Goal: Task Accomplishment & Management: Complete application form

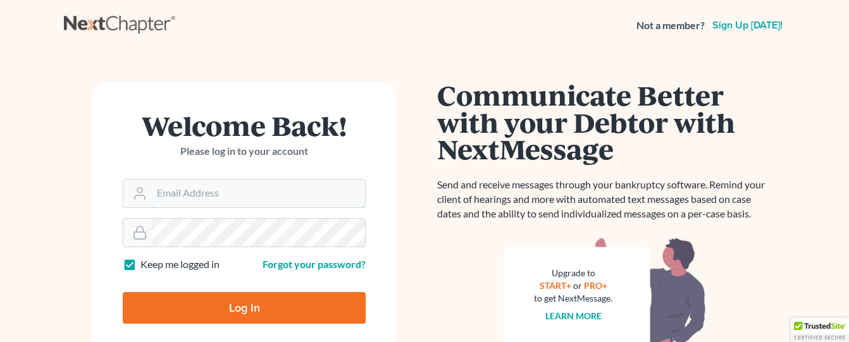
type input "[EMAIL_ADDRESS][DOMAIN_NAME]"
click at [268, 302] on input "Log In" at bounding box center [244, 308] width 243 height 32
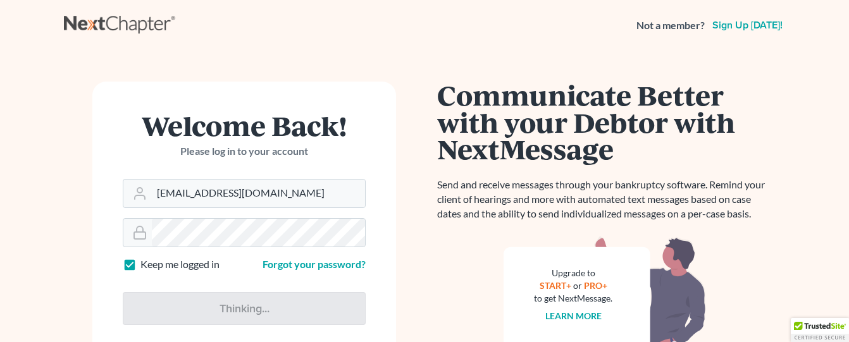
type input "Thinking..."
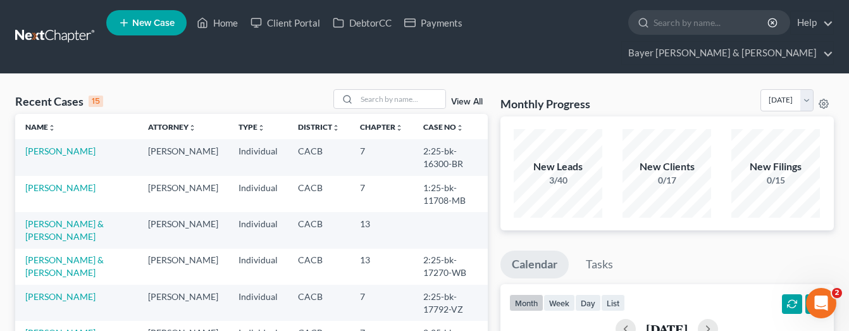
scroll to position [63, 0]
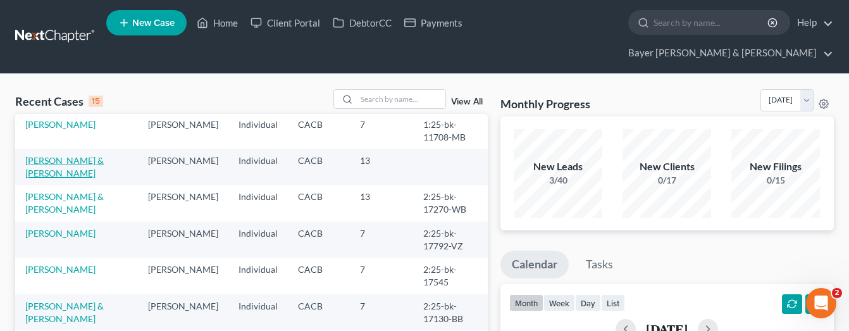
click at [82, 155] on link "[PERSON_NAME] & [PERSON_NAME]" at bounding box center [64, 166] width 78 height 23
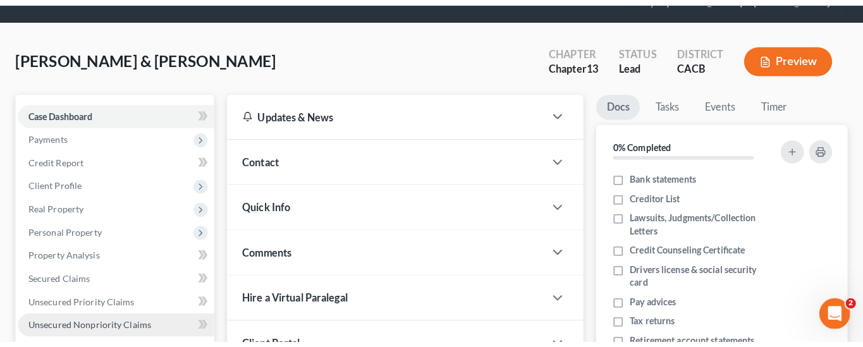
scroll to position [126, 0]
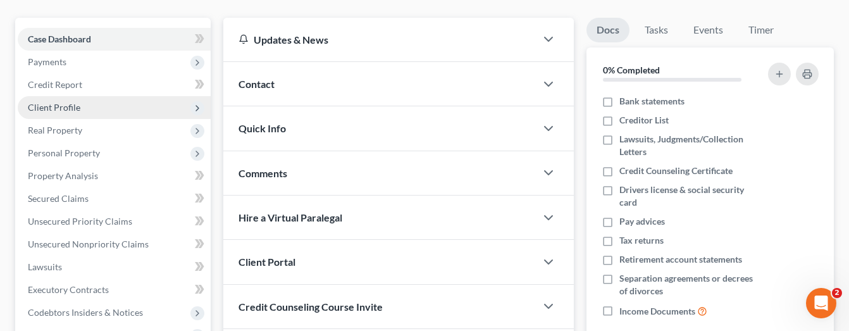
click at [99, 96] on span "Client Profile" at bounding box center [114, 107] width 193 height 23
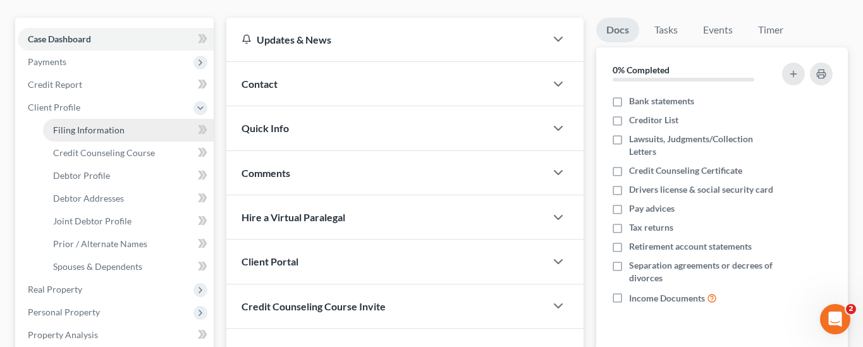
click at [115, 125] on span "Filing Information" at bounding box center [88, 130] width 71 height 11
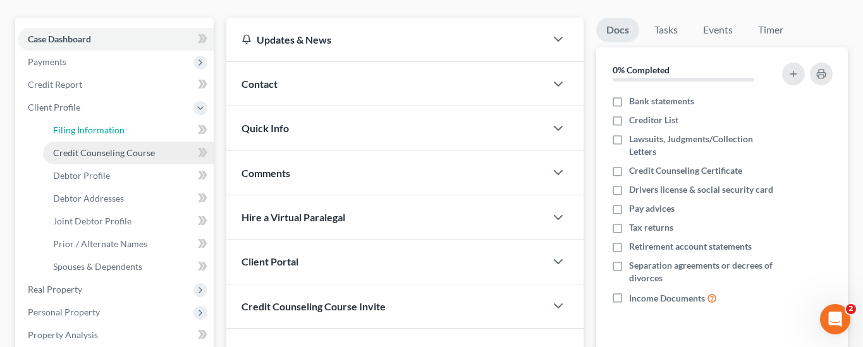
select select "1"
select select "3"
select select "4"
select select "1"
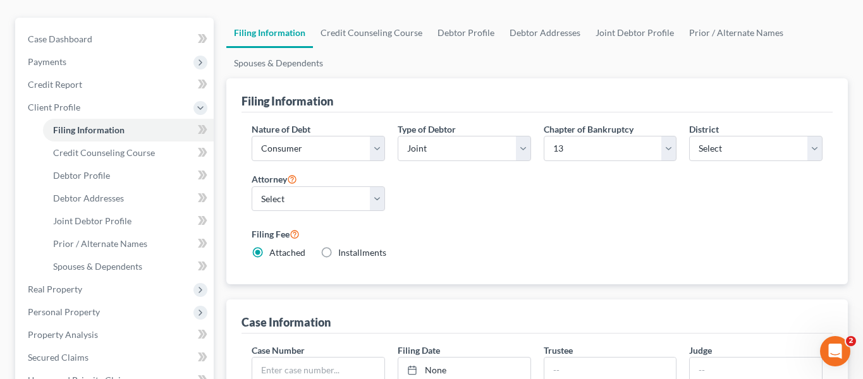
scroll to position [190, 0]
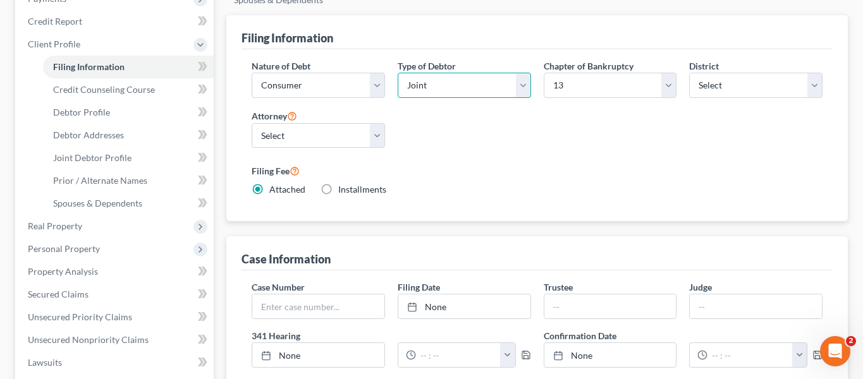
click at [506, 73] on select "Select Individual Joint" at bounding box center [464, 85] width 133 height 25
select select "0"
click at [398, 73] on select "Select Individual Joint" at bounding box center [464, 85] width 133 height 25
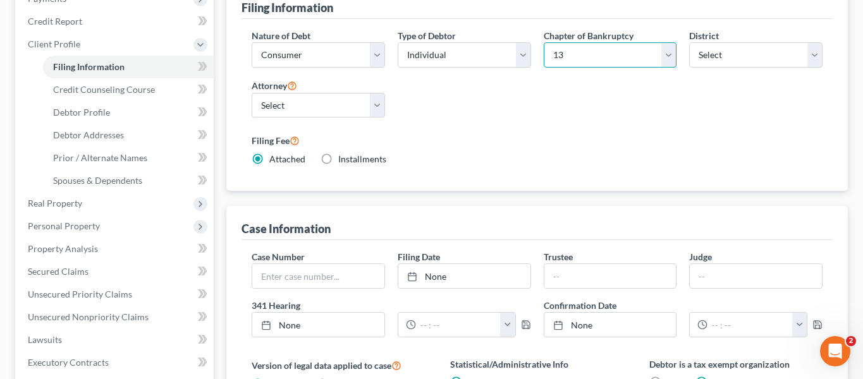
click at [665, 42] on select "Select 7 11 12 13" at bounding box center [610, 54] width 133 height 25
select select "0"
click at [544, 42] on select "Select 7 11 12 13" at bounding box center [610, 54] width 133 height 25
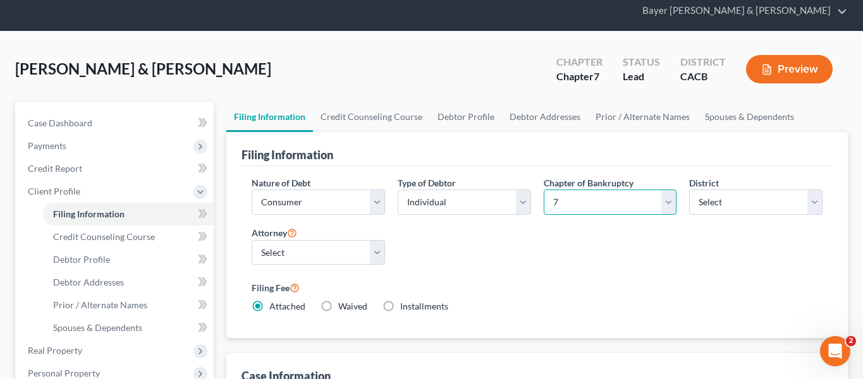
scroll to position [0, 0]
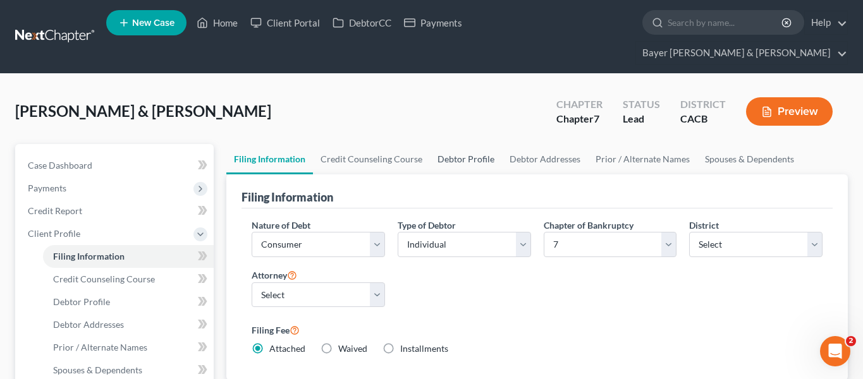
click at [474, 144] on link "Debtor Profile" at bounding box center [466, 159] width 72 height 30
select select "1"
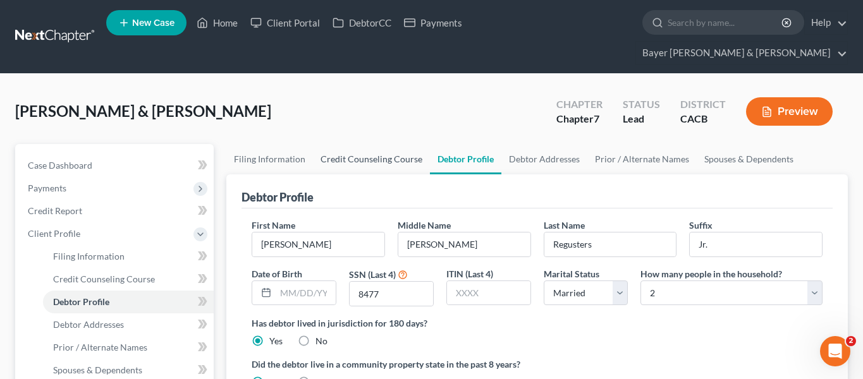
click at [397, 144] on link "Credit Counseling Course" at bounding box center [371, 159] width 117 height 30
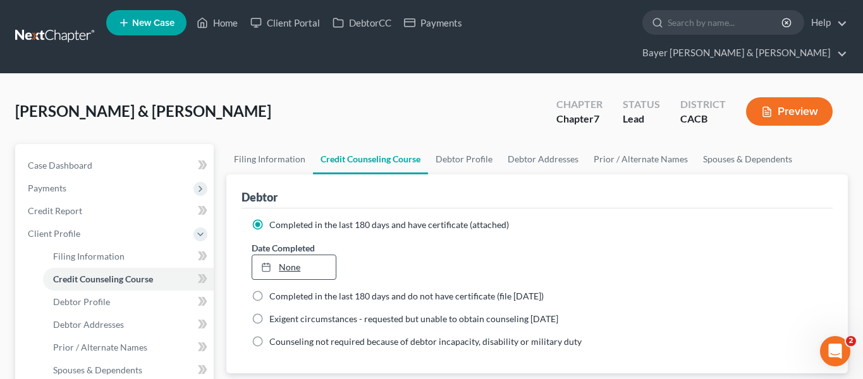
click at [299, 255] on link "None" at bounding box center [293, 267] width 83 height 24
type input "[DATE]"
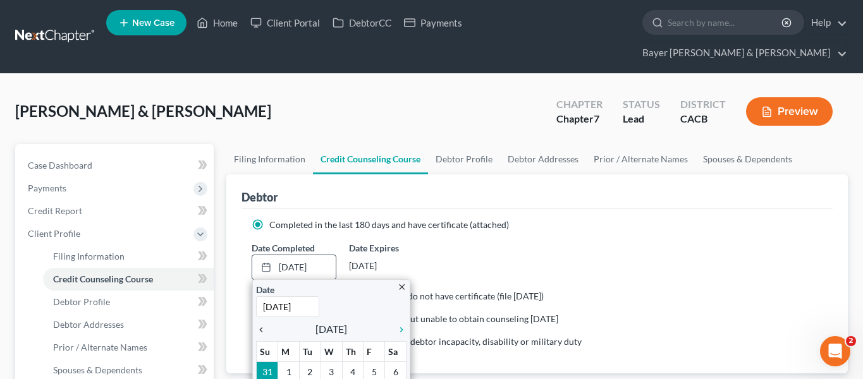
click at [258, 325] on icon "chevron_left" at bounding box center [264, 330] width 16 height 10
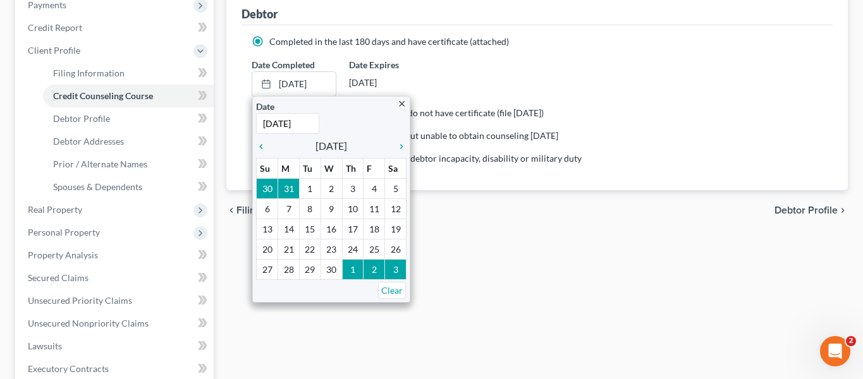
scroll to position [190, 0]
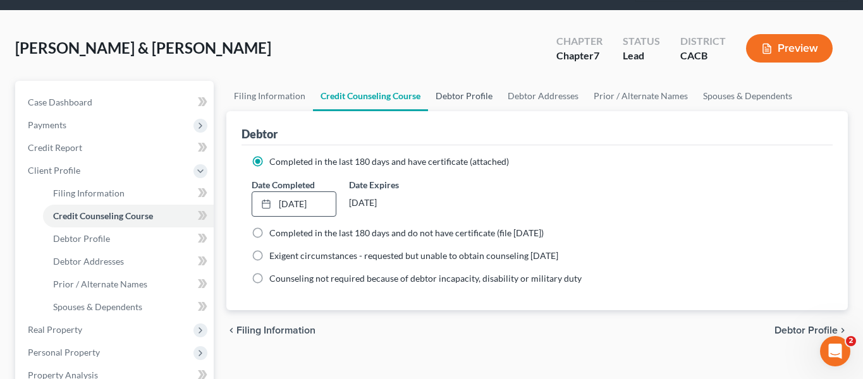
click at [479, 81] on link "Debtor Profile" at bounding box center [464, 96] width 72 height 30
select select "1"
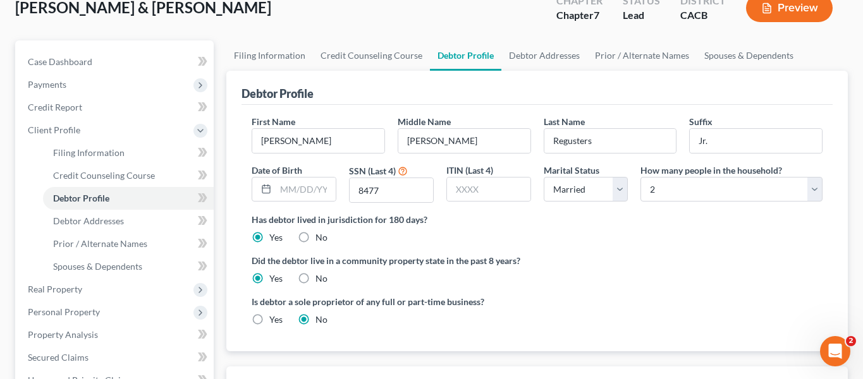
scroll to position [126, 0]
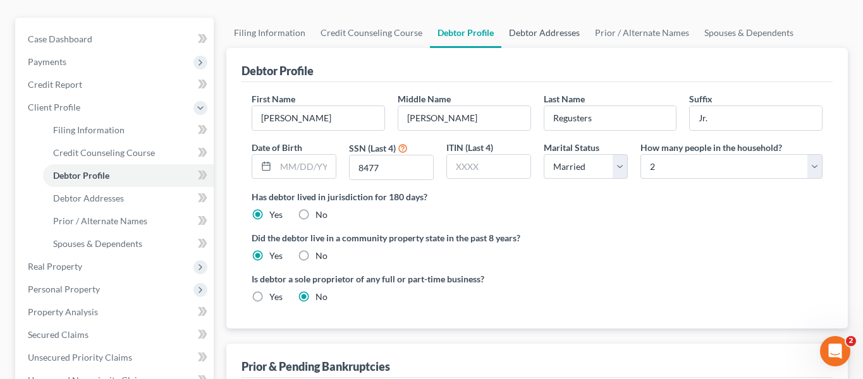
click at [545, 18] on link "Debtor Addresses" at bounding box center [544, 33] width 86 height 30
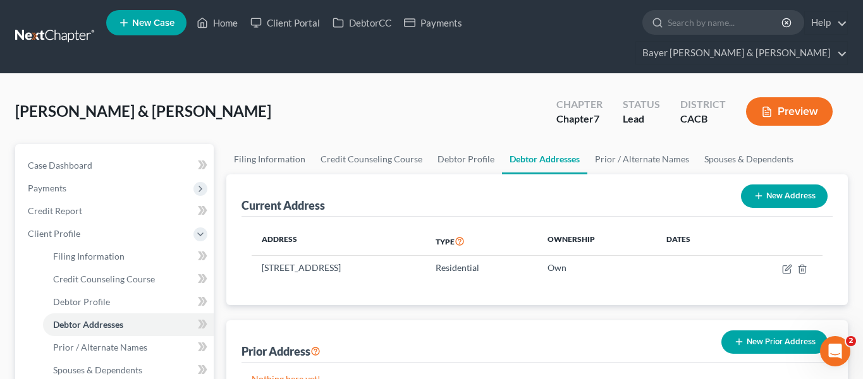
scroll to position [126, 0]
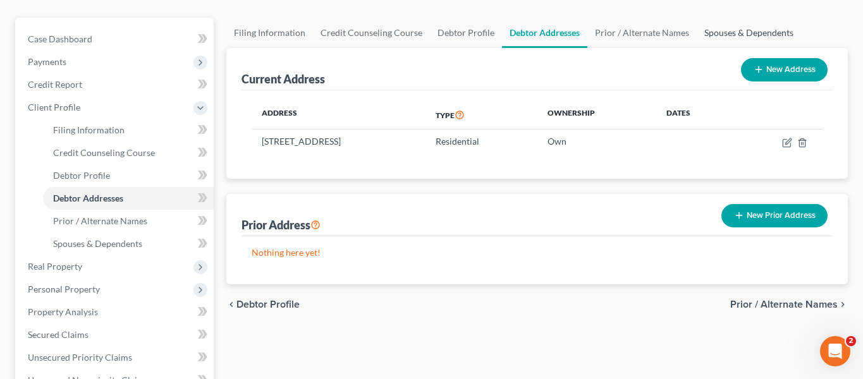
click at [740, 18] on link "Spouses & Dependents" at bounding box center [749, 33] width 104 height 30
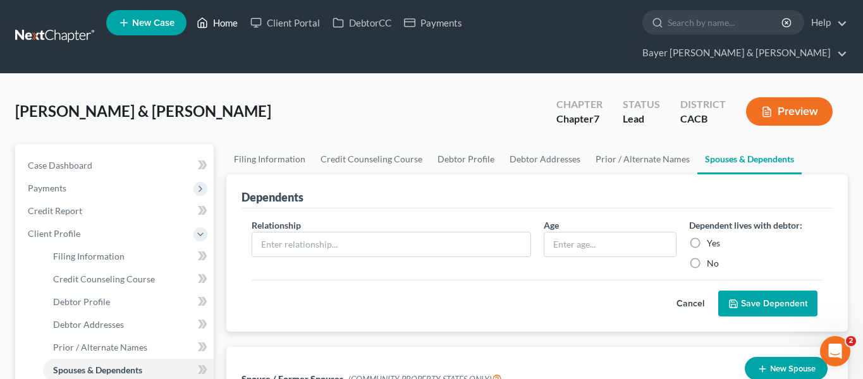
click at [222, 27] on link "Home" at bounding box center [217, 22] width 54 height 23
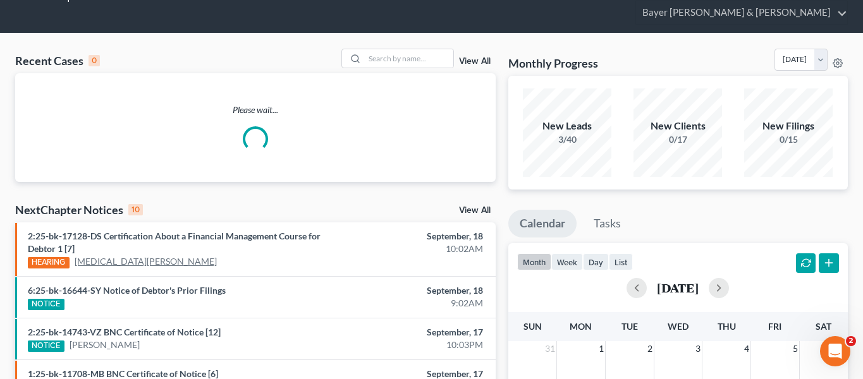
scroll to position [63, 0]
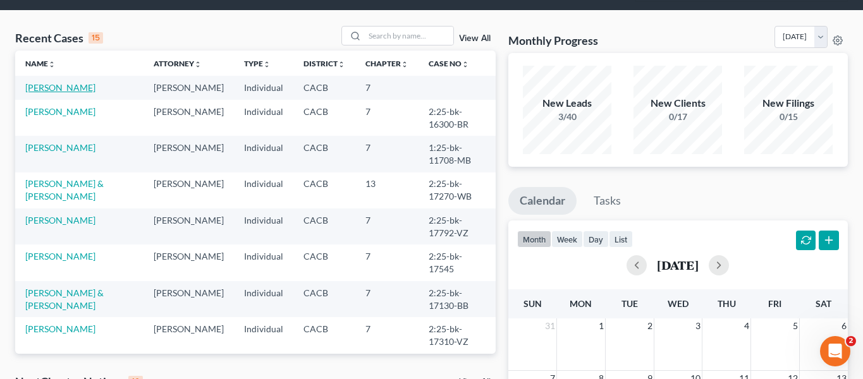
click at [56, 82] on link "[PERSON_NAME]" at bounding box center [60, 87] width 70 height 11
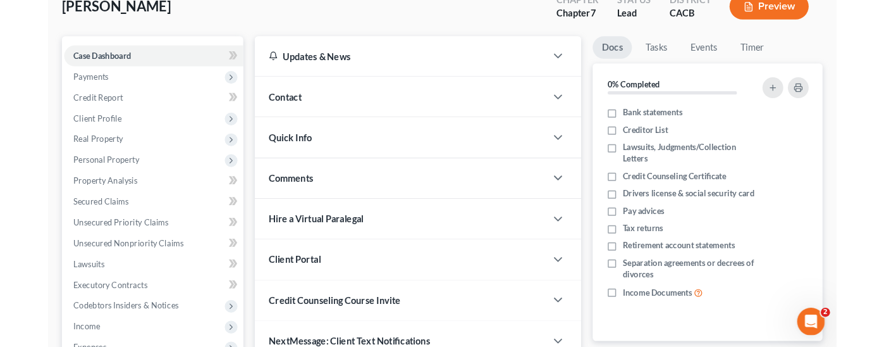
scroll to position [126, 0]
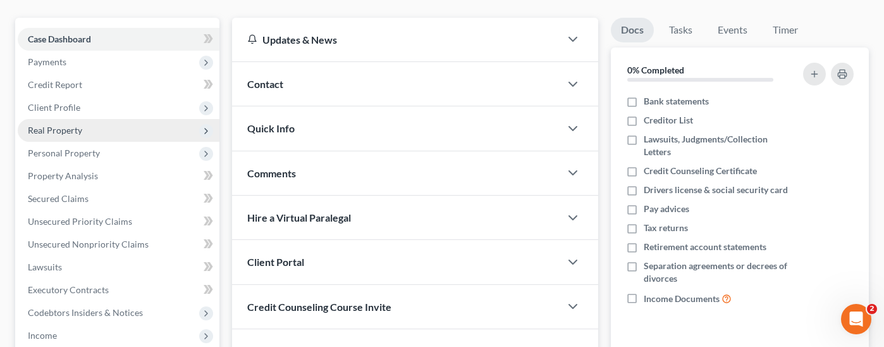
click at [94, 119] on span "Real Property" at bounding box center [119, 130] width 202 height 23
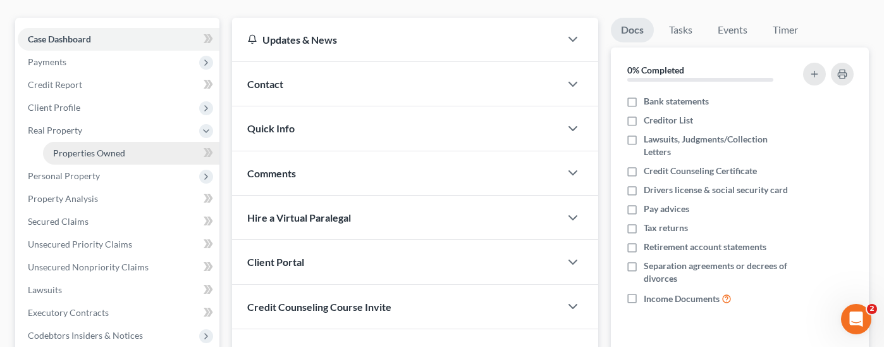
click at [130, 142] on link "Properties Owned" at bounding box center [131, 153] width 176 height 23
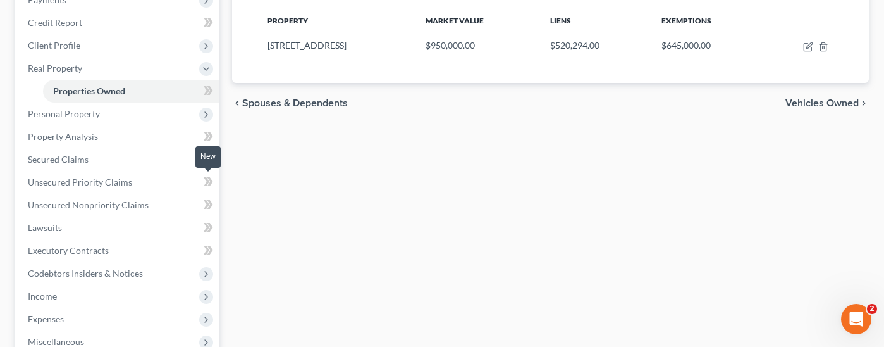
scroll to position [190, 0]
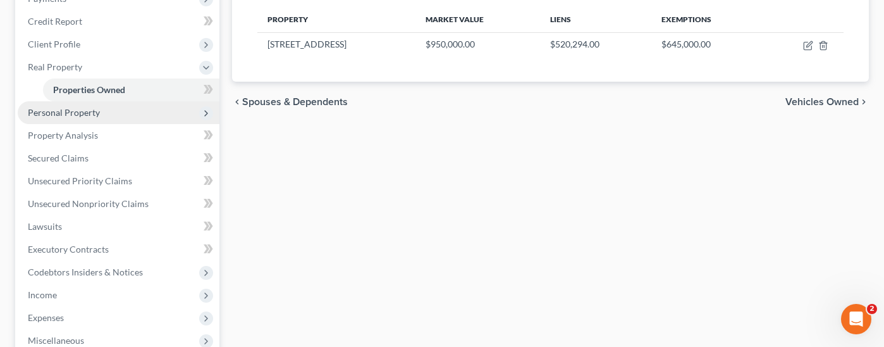
click at [87, 107] on span "Personal Property" at bounding box center [64, 112] width 72 height 11
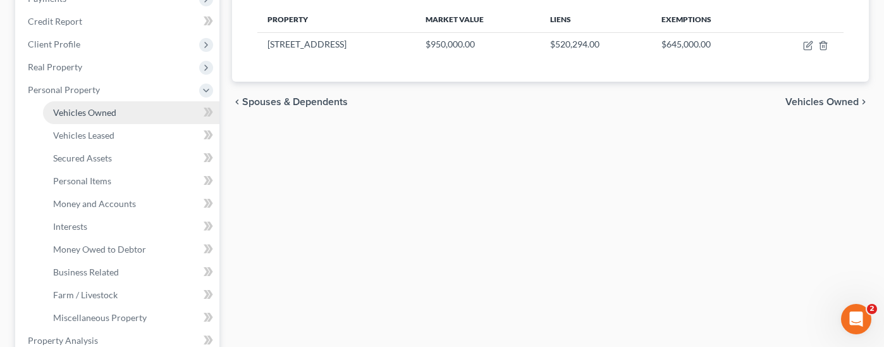
click at [133, 101] on link "Vehicles Owned" at bounding box center [131, 112] width 176 height 23
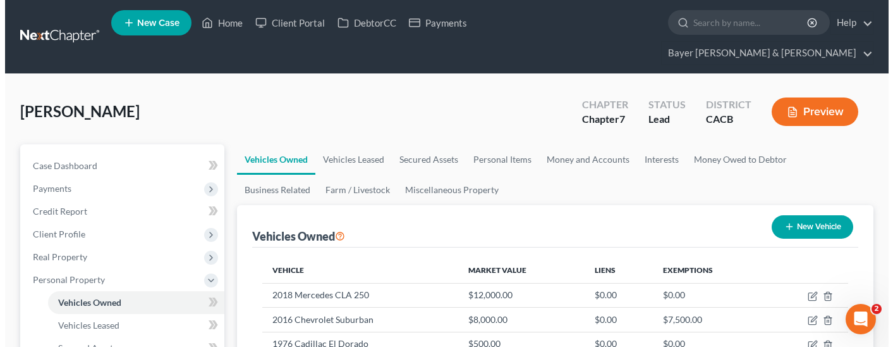
scroll to position [126, 0]
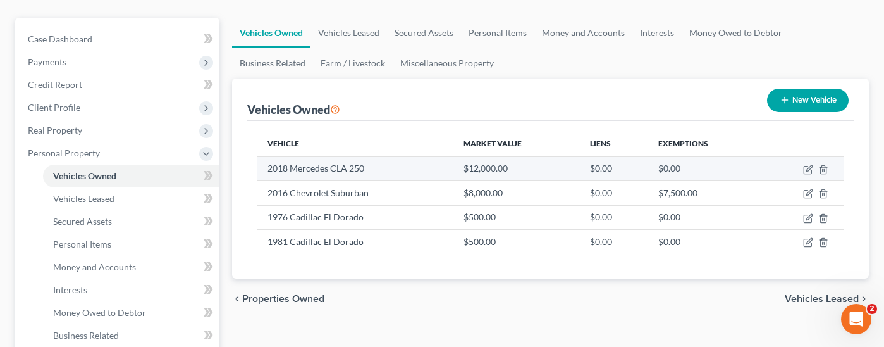
click at [802, 156] on td at bounding box center [803, 168] width 82 height 24
click at [806, 164] on icon "button" at bounding box center [808, 169] width 10 height 10
select select "0"
select select "8"
select select "2"
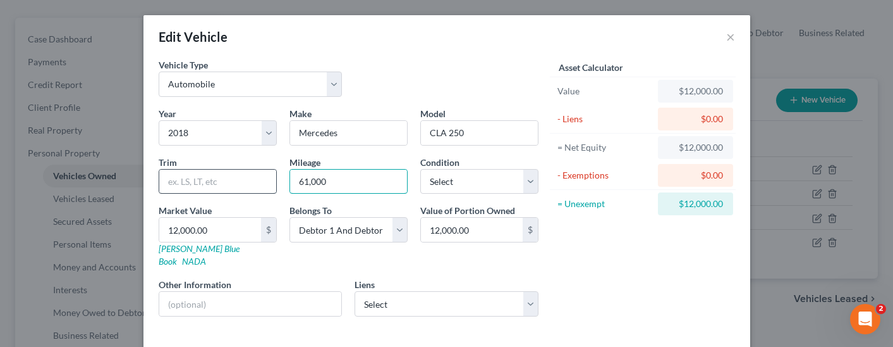
drag, startPoint x: 299, startPoint y: 169, endPoint x: 250, endPoint y: 169, distance: 49.3
click at [250, 169] on div "Year Select 2026 2025 2024 2023 2022 2021 2020 2019 2018 2017 2016 2015 2014 20…" at bounding box center [348, 216] width 393 height 219
click at [370, 190] on input "62000" at bounding box center [348, 181] width 117 height 24
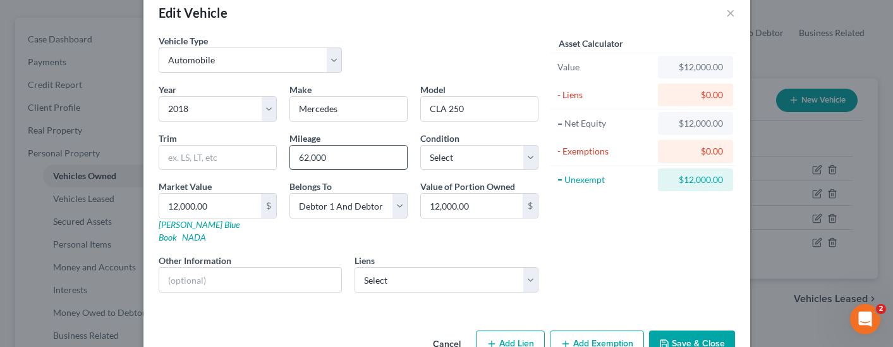
scroll to position [47, 0]
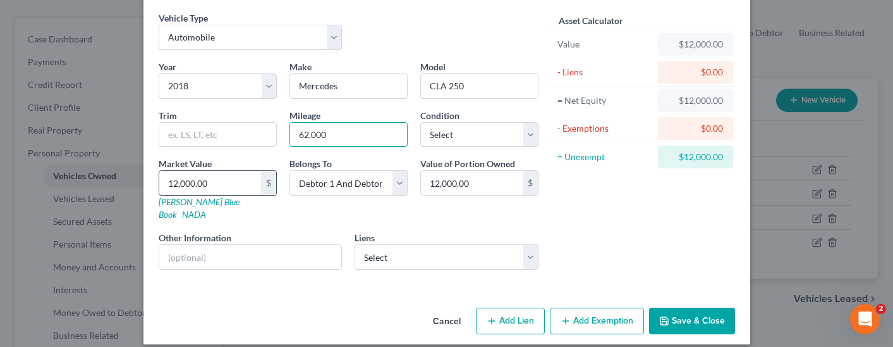
type input "62,000"
type input "9"
type input "9.00"
type input "97"
type input "97.00"
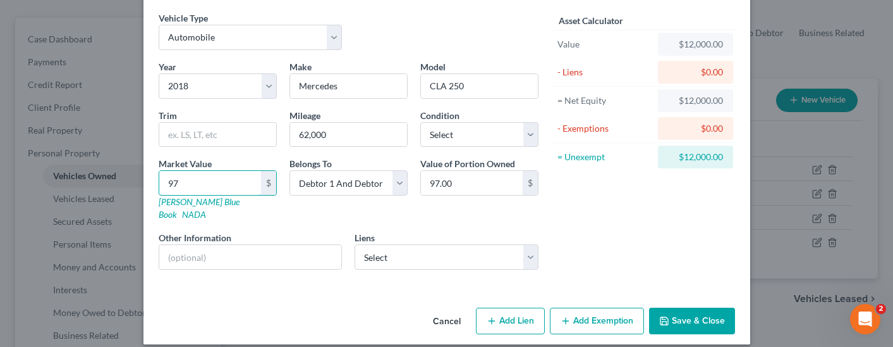
type input "970"
type input "970.00"
type input "9700"
type input "9,700.00"
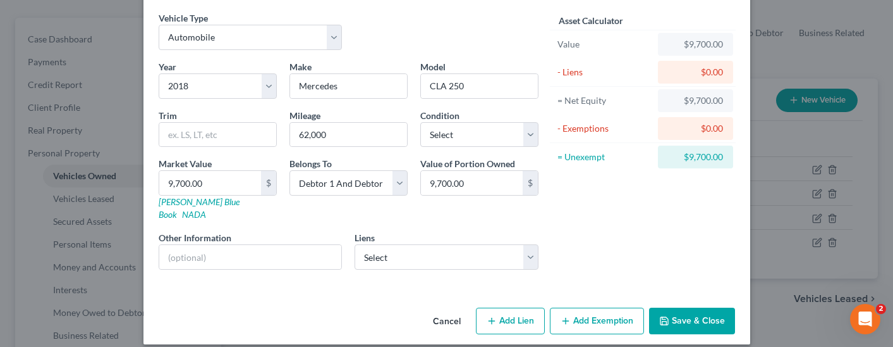
click at [676, 311] on button "Save & Close" at bounding box center [692, 320] width 86 height 27
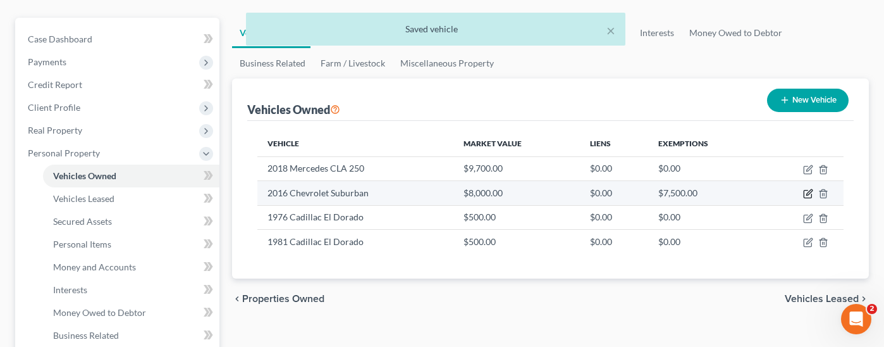
click at [812, 188] on icon "button" at bounding box center [808, 193] width 10 height 10
select select "0"
select select "10"
select select "2"
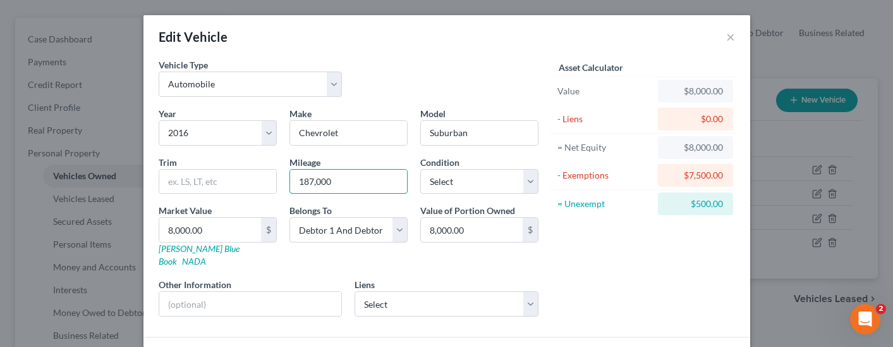
drag, startPoint x: 338, startPoint y: 180, endPoint x: 254, endPoint y: 165, distance: 85.3
click at [255, 166] on div "Year Select 2026 2025 2024 2023 2022 2021 2020 2019 2018 2017 2016 2015 2014 20…" at bounding box center [348, 216] width 393 height 219
type input "197,000"
click at [226, 221] on input "8,000.00" at bounding box center [210, 230] width 102 height 24
type input "6"
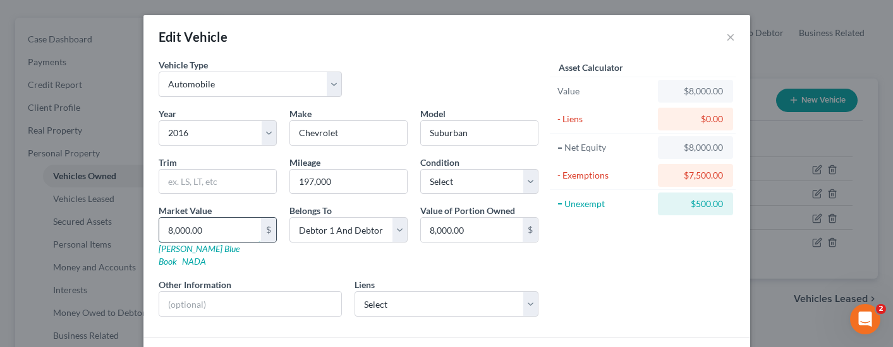
type input "6.00"
type input "62"
type input "62.00"
type input "620"
type input "620.00"
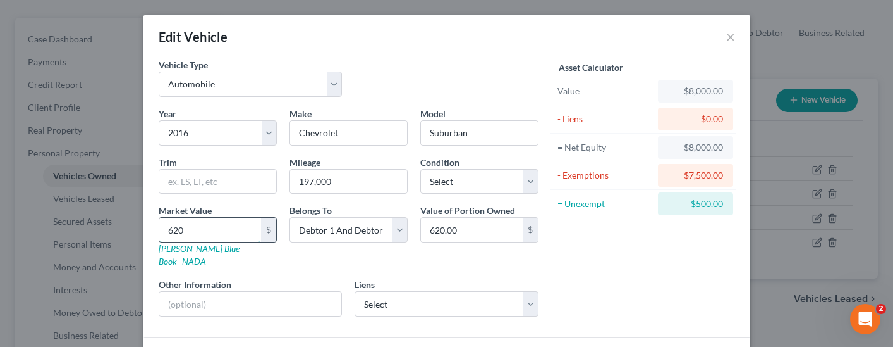
type input "6200"
type input "6,200.00"
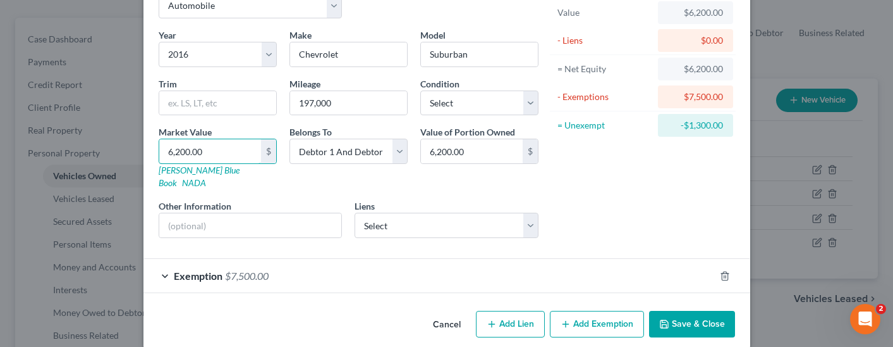
scroll to position [82, 0]
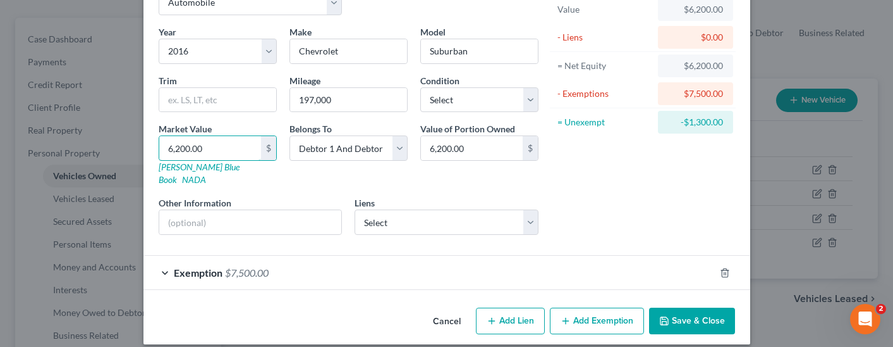
type input "6,200.00"
click at [678, 313] on button "Save & Close" at bounding box center [692, 320] width 86 height 27
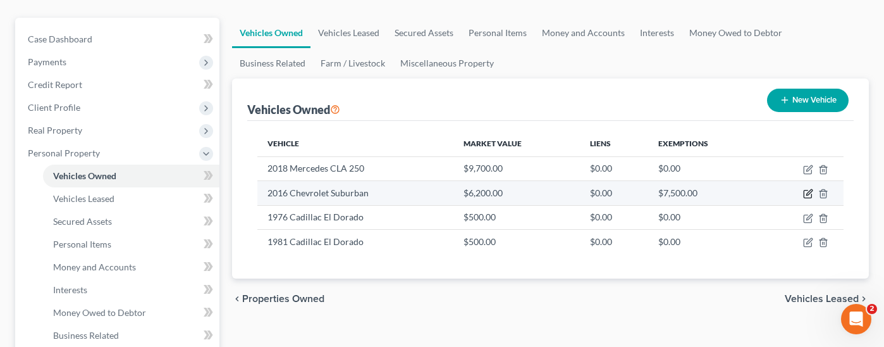
click at [809, 188] on icon "button" at bounding box center [808, 193] width 10 height 10
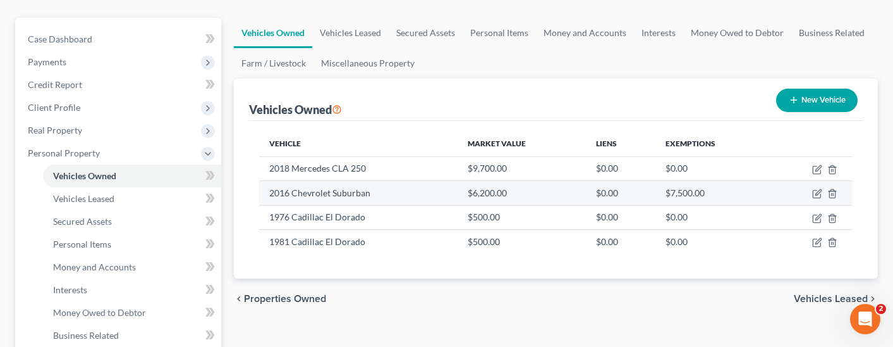
select select "0"
select select "10"
select select "2"
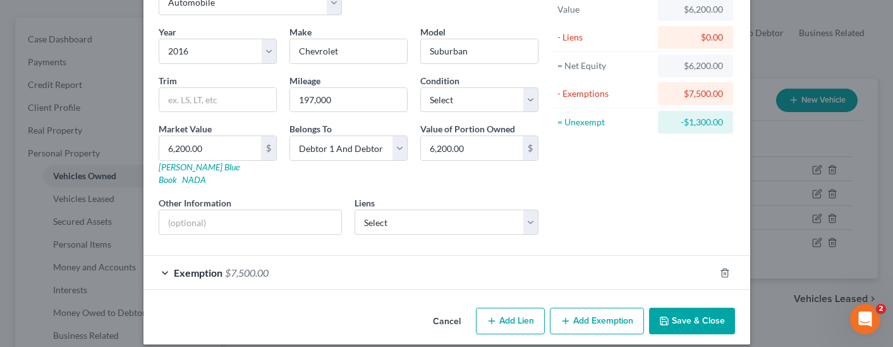
click at [316, 255] on div "Exemption $7,500.00" at bounding box center [430, 272] width 572 height 34
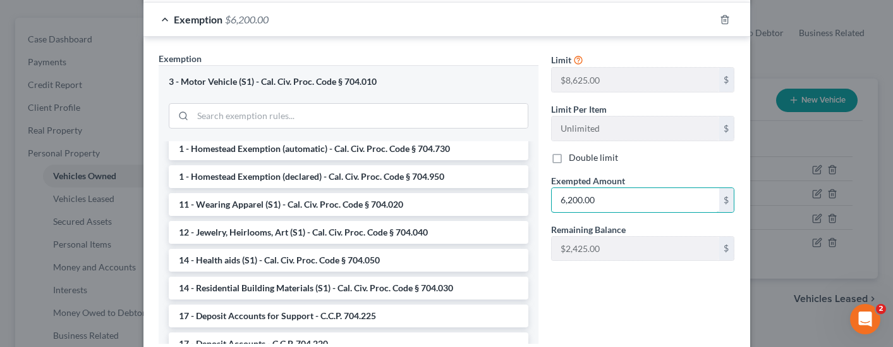
scroll to position [253, 0]
type input "6,200.00"
click at [652, 304] on div "Limit $8,625.00 $ Limit Per Item Unlimited $ Double limit Exempted Amount * 6,2…" at bounding box center [643, 202] width 197 height 301
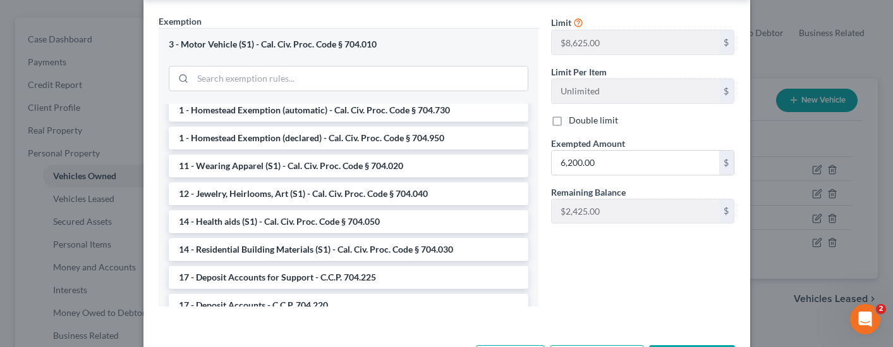
scroll to position [408, 0]
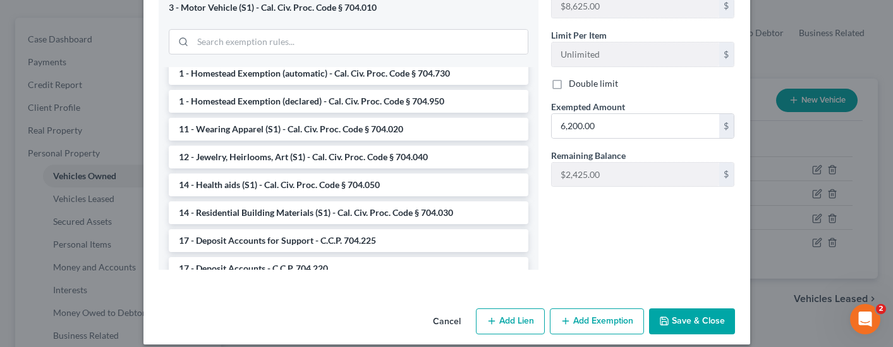
click at [690, 308] on button "Save & Close" at bounding box center [692, 321] width 86 height 27
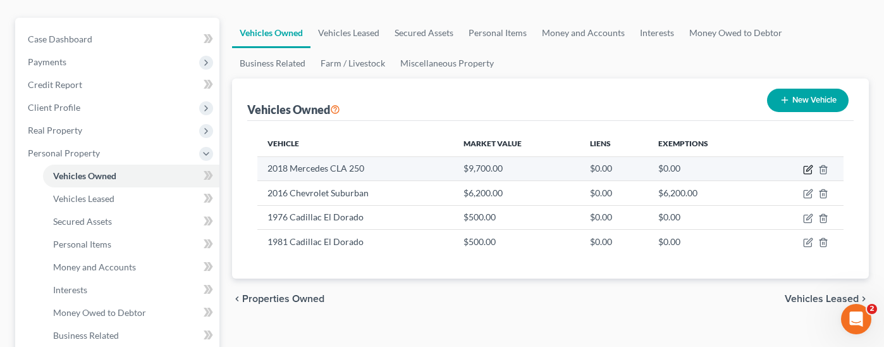
click at [806, 164] on icon "button" at bounding box center [808, 169] width 10 height 10
select select "0"
select select "8"
select select "2"
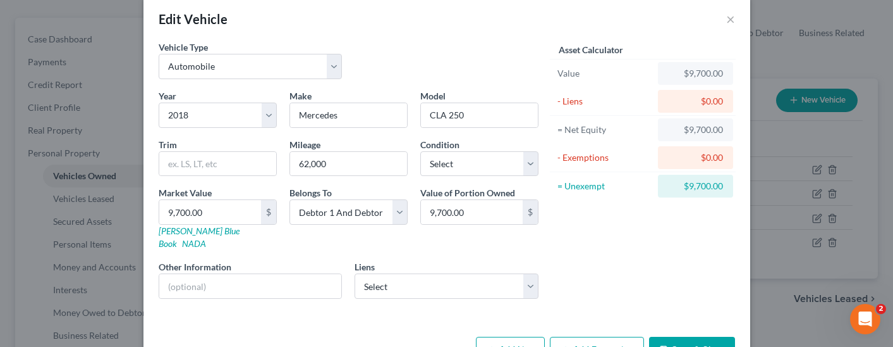
scroll to position [47, 0]
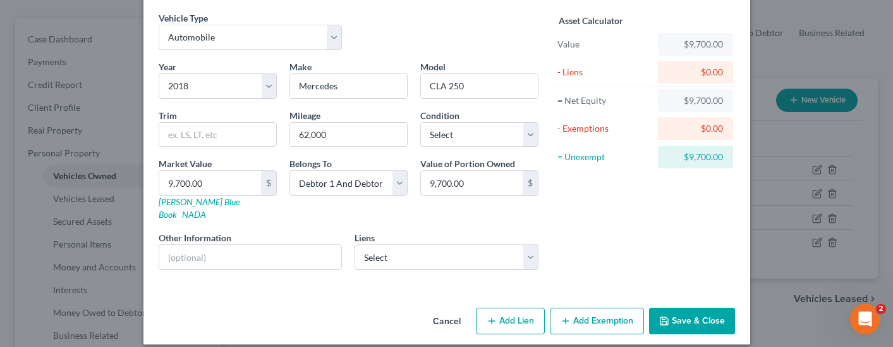
click at [584, 309] on button "Add Exemption" at bounding box center [597, 320] width 94 height 27
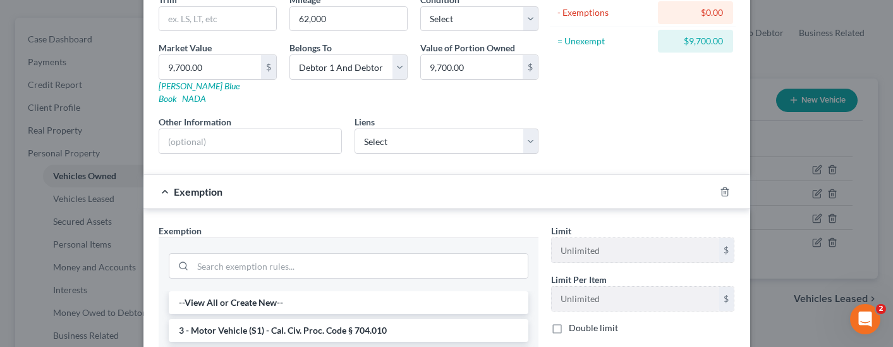
scroll to position [300, 0]
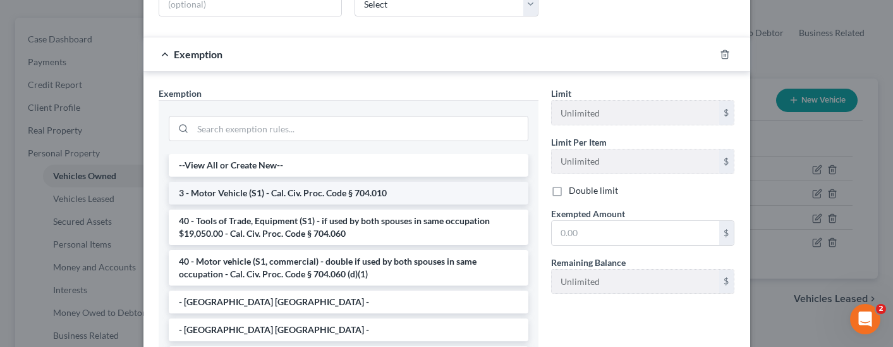
click at [369, 181] on li "3 - Motor Vehicle (S1) - Cal. Civ. Proc. Code § 704.010" at bounding box center [349, 192] width 360 height 23
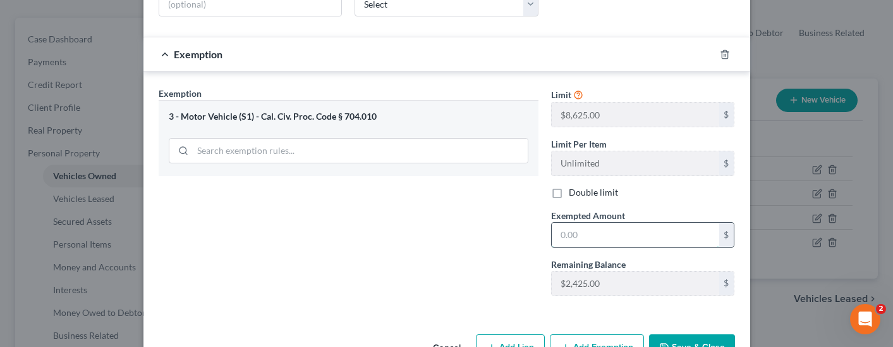
click at [616, 226] on input "text" at bounding box center [636, 235] width 168 height 24
type input "2,425.00"
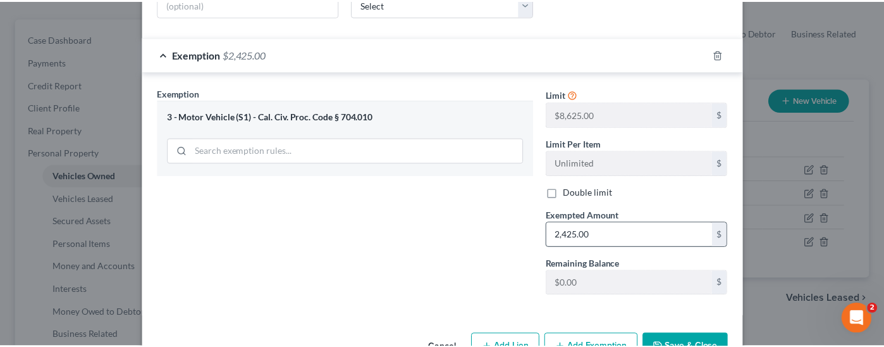
scroll to position [301, 0]
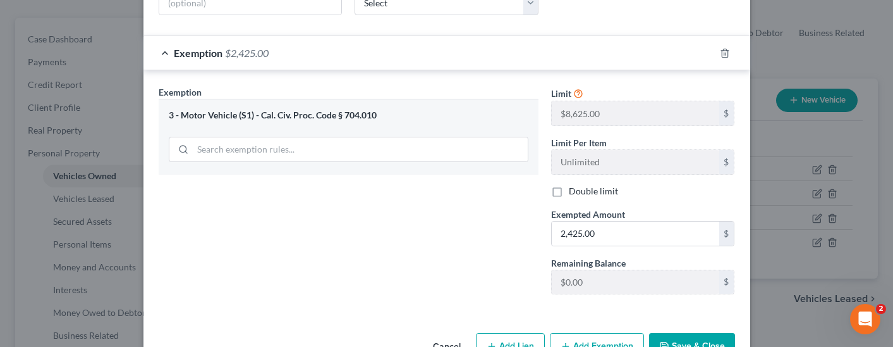
click at [685, 333] on button "Save & Close" at bounding box center [692, 346] width 86 height 27
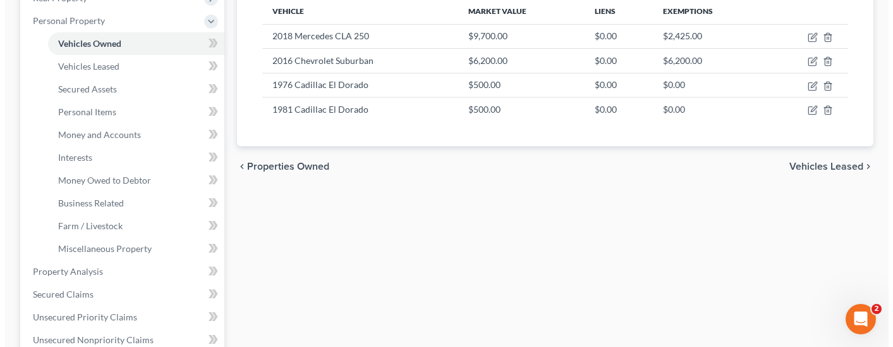
scroll to position [197, 0]
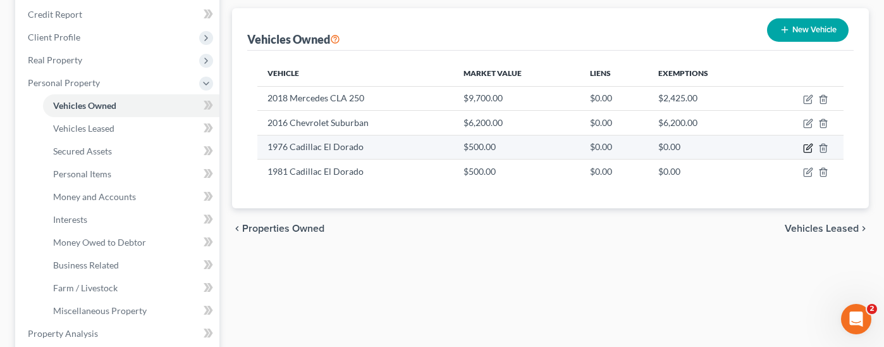
click at [807, 144] on icon "button" at bounding box center [809, 147] width 6 height 6
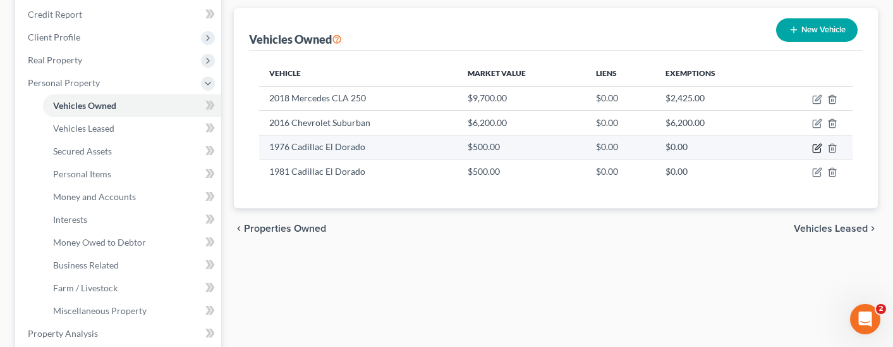
select select "0"
select select "50"
select select "2"
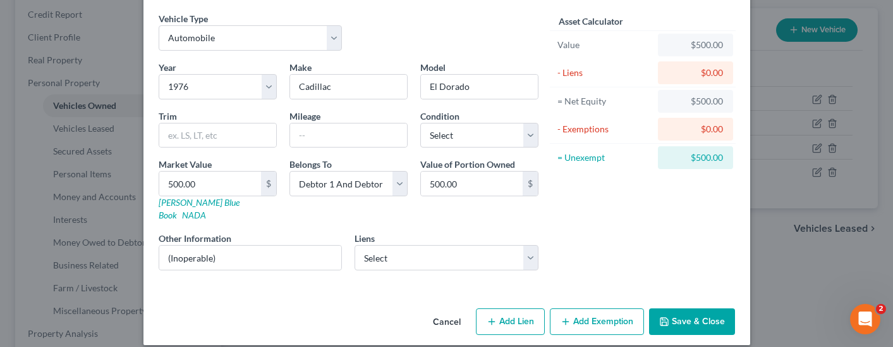
scroll to position [47, 0]
type input "2"
type input "2.00"
type input "20"
type input "20.00"
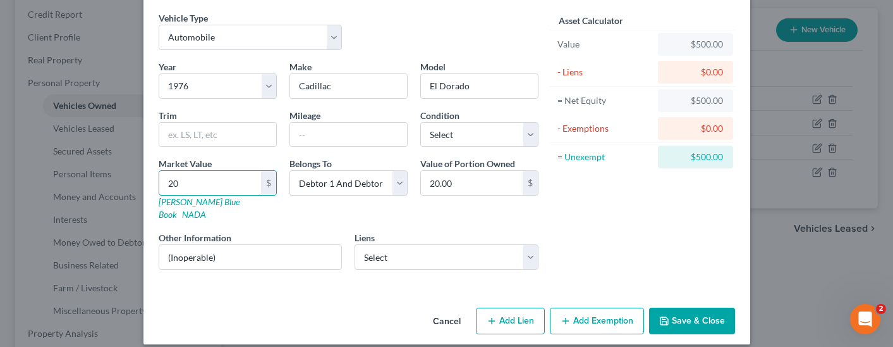
type input "200"
type input "200.00"
click at [219, 245] on input "(Inoperable)" at bounding box center [250, 257] width 183 height 24
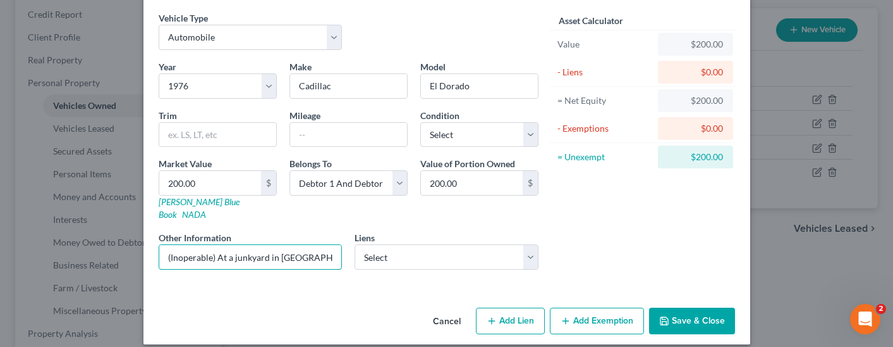
type input "(Inoperable) At a junkyard in [GEOGRAPHIC_DATA]."
click at [697, 309] on button "Save & Close" at bounding box center [692, 320] width 86 height 27
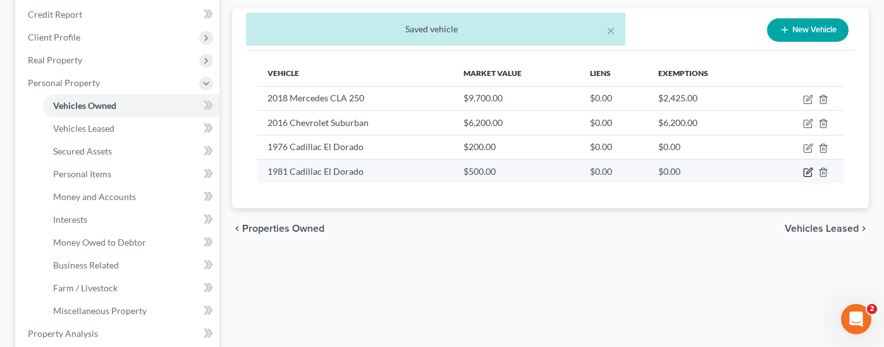
click at [804, 169] on icon "button" at bounding box center [808, 173] width 8 height 8
select select "0"
select select "45"
select select "2"
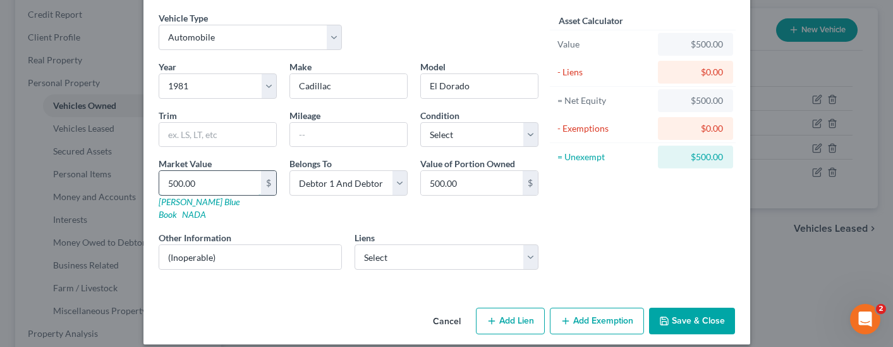
type input "2"
type input "2.00"
type input "20"
type input "20.00"
type input "200"
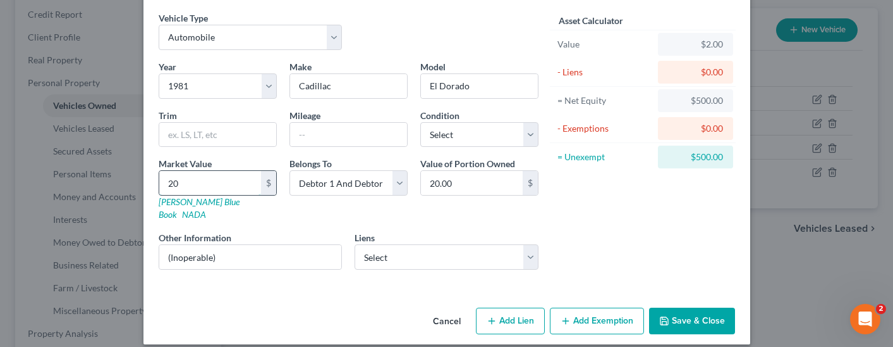
type input "200.00"
click at [234, 245] on input "(Inoperable)" at bounding box center [250, 257] width 183 height 24
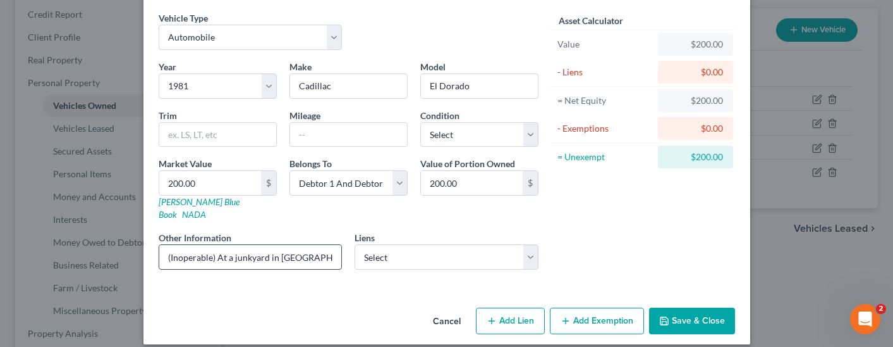
click at [212, 246] on input "(Inoperable) At a junkyard in [GEOGRAPHIC_DATA]." at bounding box center [250, 257] width 183 height 24
type input "(Inoperable) At a junkyard in [GEOGRAPHIC_DATA]."
click at [701, 307] on button "Save & Close" at bounding box center [692, 320] width 86 height 27
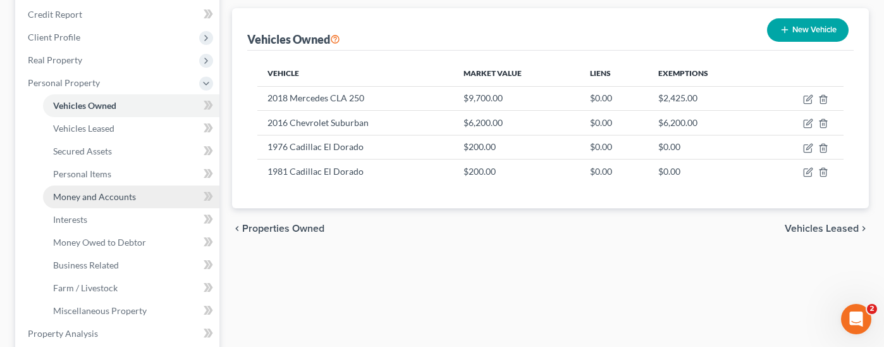
click at [138, 185] on link "Money and Accounts" at bounding box center [131, 196] width 176 height 23
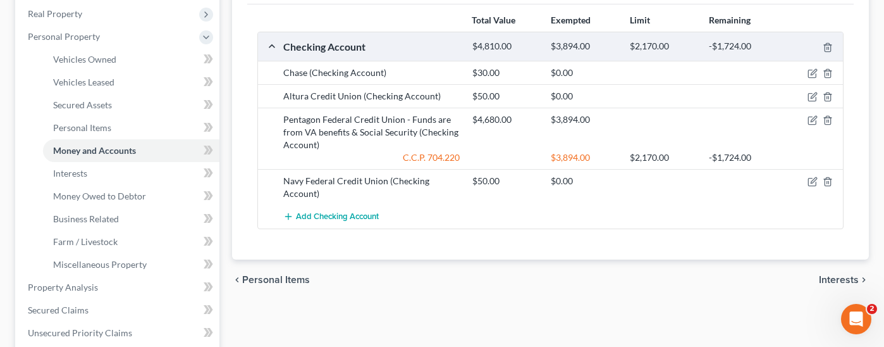
scroll to position [253, 0]
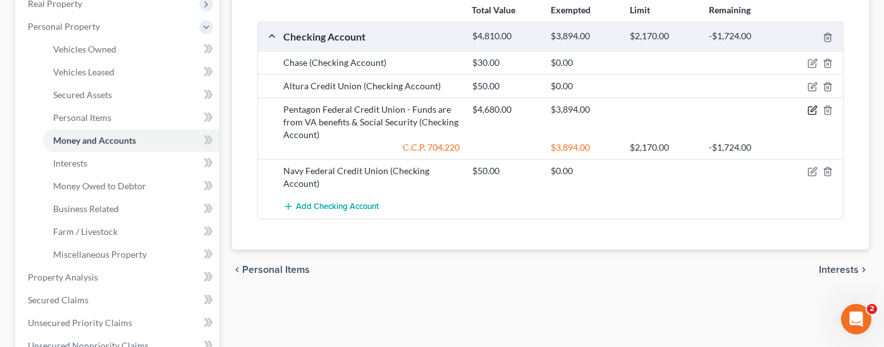
click at [809, 105] on icon "button" at bounding box center [812, 110] width 10 height 10
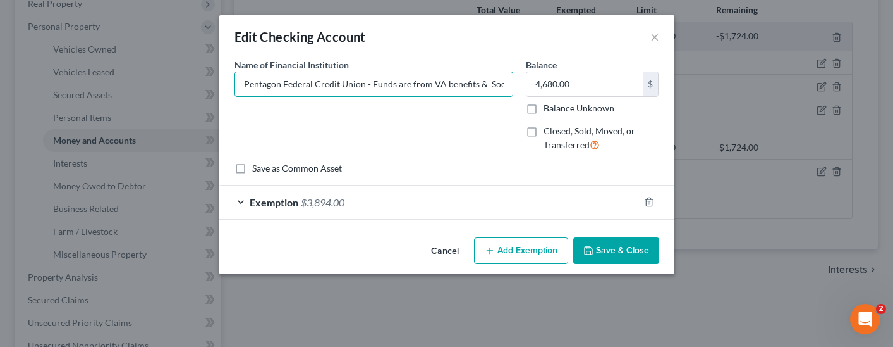
drag, startPoint x: 281, startPoint y: 84, endPoint x: 229, endPoint y: 73, distance: 53.6
click at [229, 73] on div "Name of Financial Institution * Pentagon Federal Credit Union - Funds are from …" at bounding box center [373, 110] width 291 height 104
type input "Altura Federal Credit Union - Funds are from VA benefits & Social Security"
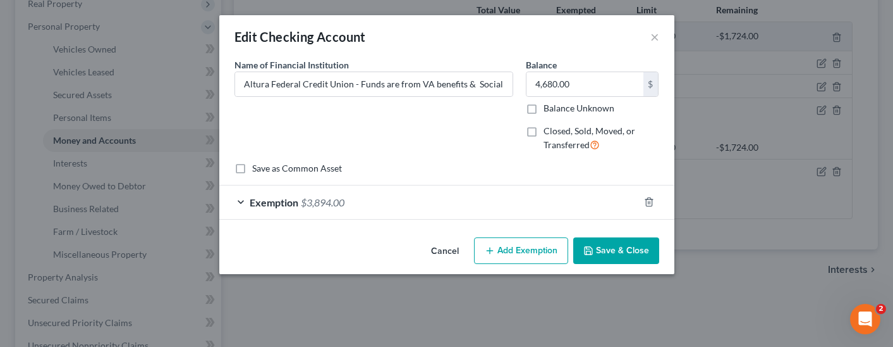
click at [607, 249] on button "Save & Close" at bounding box center [617, 250] width 86 height 27
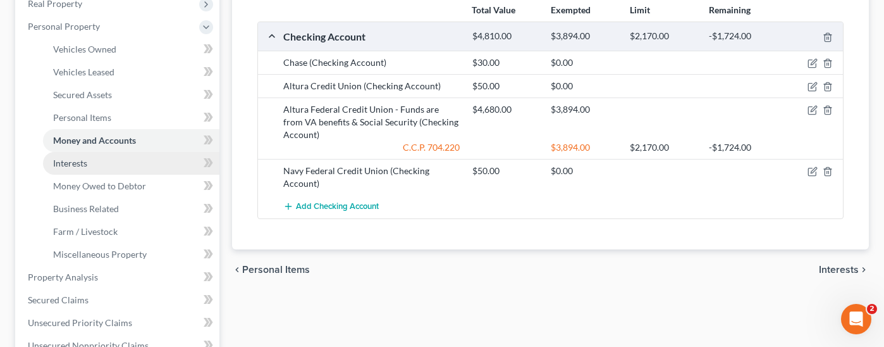
click at [103, 152] on link "Interests" at bounding box center [131, 163] width 176 height 23
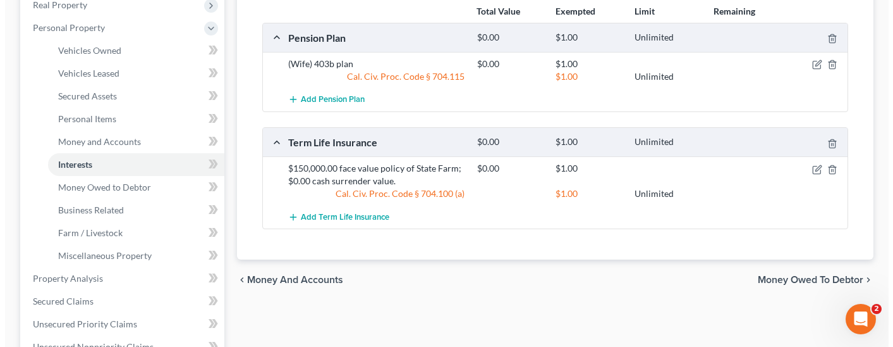
scroll to position [253, 0]
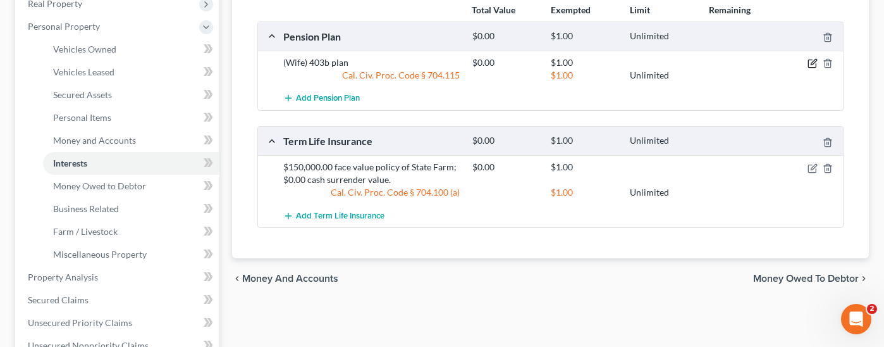
click at [809, 58] on icon "button" at bounding box center [812, 63] width 10 height 10
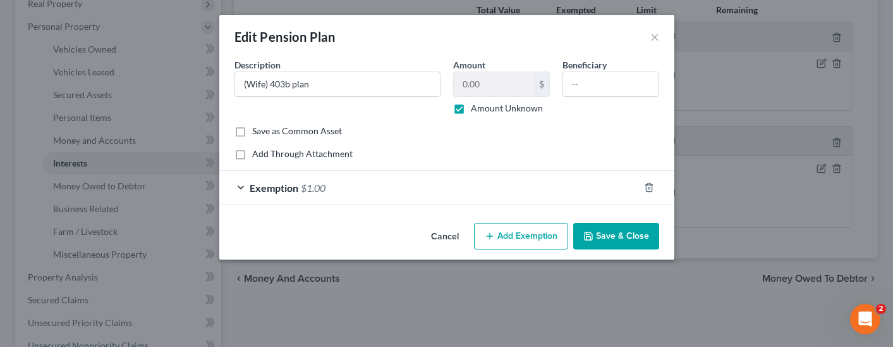
click at [471, 106] on label "Amount Unknown" at bounding box center [507, 108] width 72 height 13
click at [476, 106] on input "Amount Unknown" at bounding box center [480, 106] width 8 height 8
checkbox input "false"
type input "120,000.00"
click at [367, 188] on div "Exemption $1.00" at bounding box center [429, 188] width 420 height 34
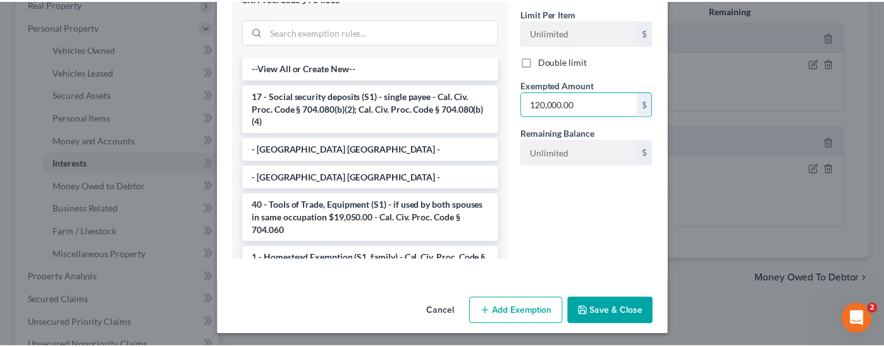
scroll to position [267, 0]
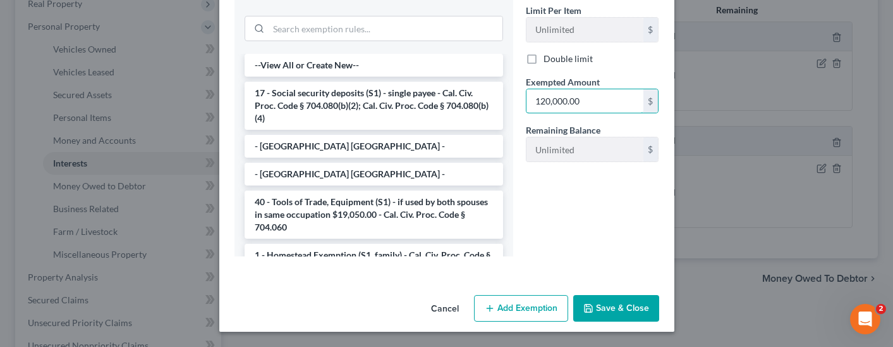
type input "120,000.00"
click at [617, 307] on button "Save & Close" at bounding box center [617, 308] width 86 height 27
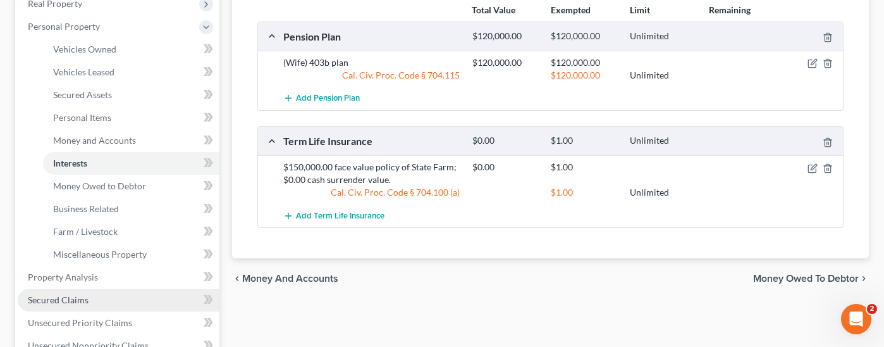
click at [100, 288] on link "Secured Claims" at bounding box center [119, 299] width 202 height 23
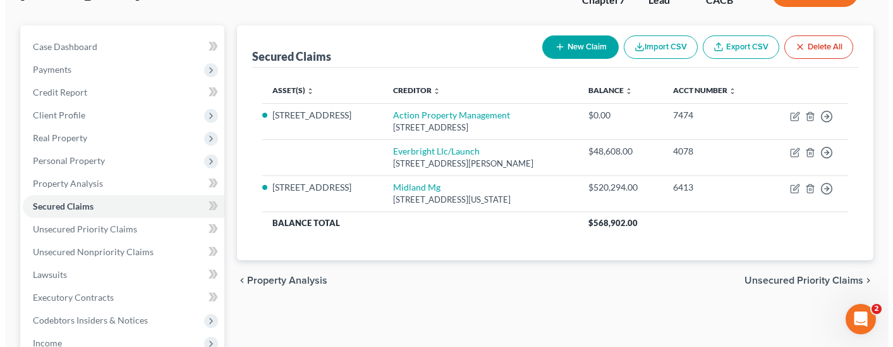
scroll to position [126, 0]
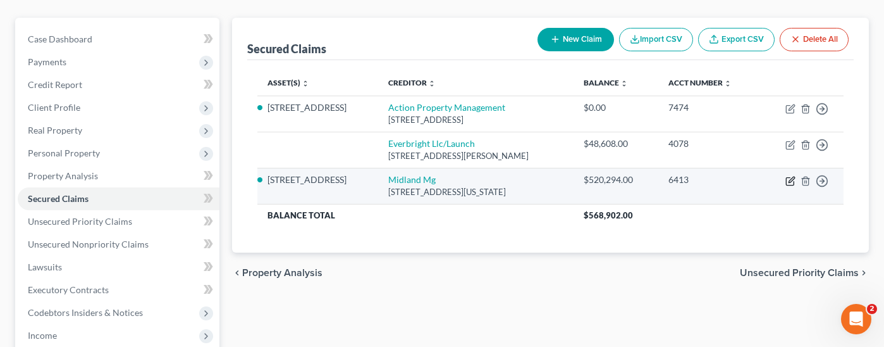
click at [788, 176] on icon "button" at bounding box center [790, 181] width 10 height 10
select select "37"
select select "2"
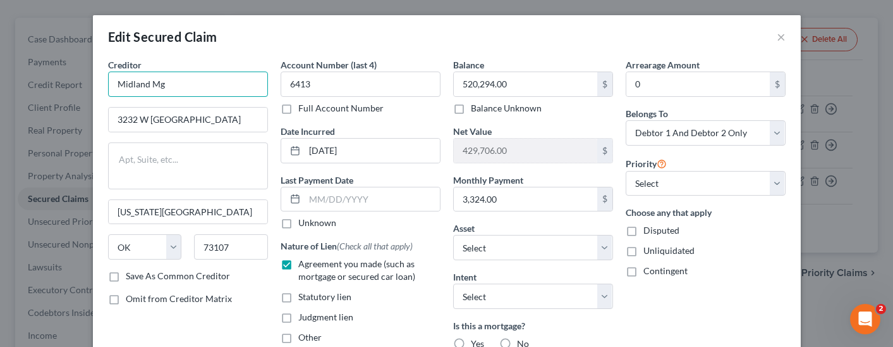
click at [184, 89] on input "Midland Mg" at bounding box center [188, 83] width 160 height 25
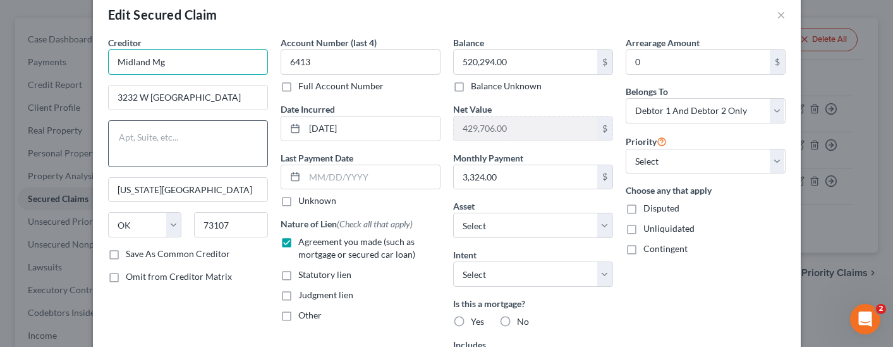
scroll to position [0, 0]
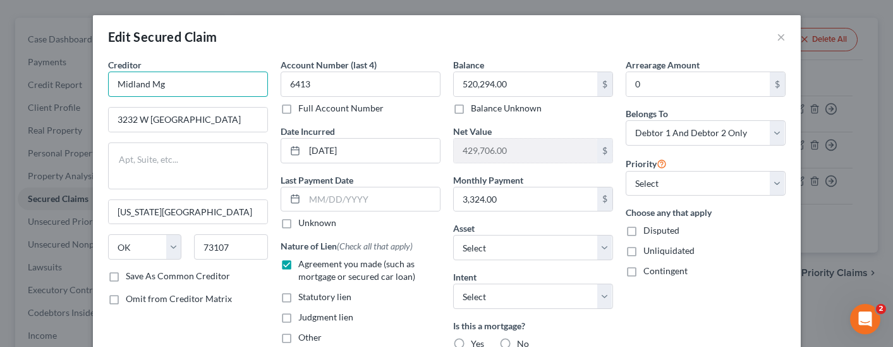
drag, startPoint x: 169, startPoint y: 78, endPoint x: 89, endPoint y: 80, distance: 80.3
click at [93, 80] on div "Creditor * Midland Mg [GEOGRAPHIC_DATA] [US_STATE][GEOGRAPHIC_DATA] [US_STATE] …" at bounding box center [447, 282] width 708 height 449
click at [217, 82] on input "PHH MortgagE" at bounding box center [188, 83] width 160 height 25
type input "PHH Mortgage"
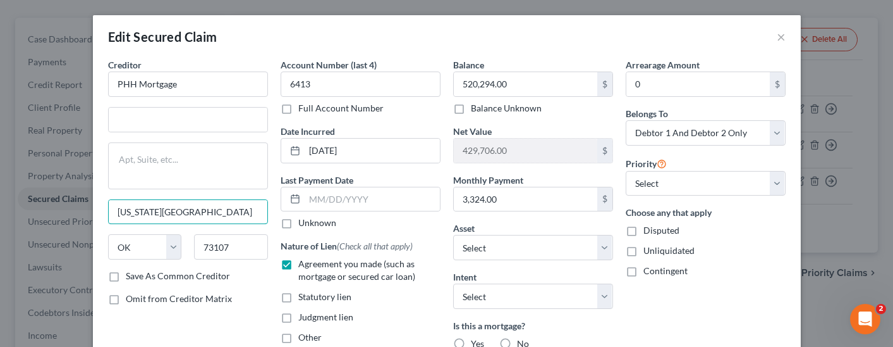
drag, startPoint x: 173, startPoint y: 212, endPoint x: 54, endPoint y: 223, distance: 118.8
click at [30, 191] on div "Edit Secured Claim × Creditor * PHH Mortgage [US_STATE][GEOGRAPHIC_DATA] [US_ST…" at bounding box center [446, 173] width 893 height 347
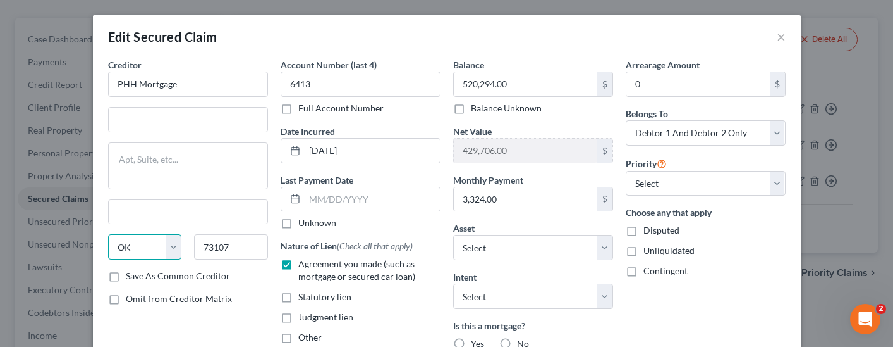
drag, startPoint x: 130, startPoint y: 248, endPoint x: 66, endPoint y: 236, distance: 65.0
click at [66, 236] on div "Edit Secured Claim × Creditor * PHH Mortgage State [US_STATE] AK AR AZ CA CO [G…" at bounding box center [446, 173] width 893 height 347
click at [218, 207] on input "text" at bounding box center [188, 212] width 159 height 24
drag, startPoint x: 131, startPoint y: 245, endPoint x: 118, endPoint y: 245, distance: 13.3
click at [118, 245] on select "State [US_STATE] AK AR AZ CA CO CT DE DC [GEOGRAPHIC_DATA] [GEOGRAPHIC_DATA] GU…" at bounding box center [145, 246] width 74 height 25
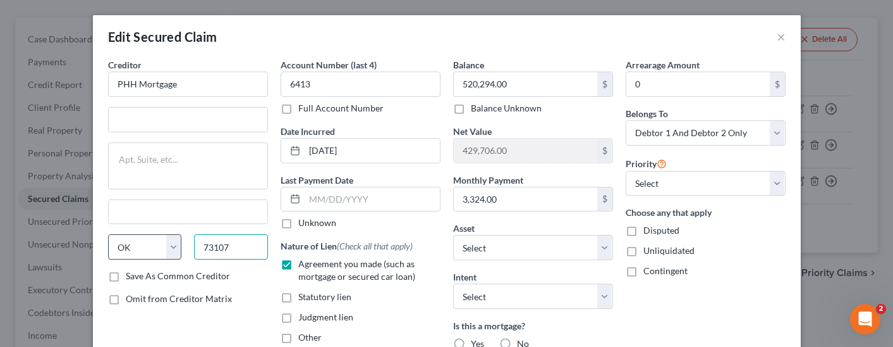
drag, startPoint x: 236, startPoint y: 247, endPoint x: 156, endPoint y: 244, distance: 80.4
click at [156, 244] on div "State [US_STATE] AK AR AZ CA CO CT DE DC [GEOGRAPHIC_DATA] [GEOGRAPHIC_DATA] GU…" at bounding box center [188, 251] width 173 height 35
click at [169, 195] on div "Creditor * PHH Mortgage State [US_STATE] AK AR AZ CA CO [GEOGRAPHIC_DATA] DE DC…" at bounding box center [188, 163] width 160 height 211
click at [148, 120] on input "text" at bounding box center [188, 119] width 159 height 24
type input "."
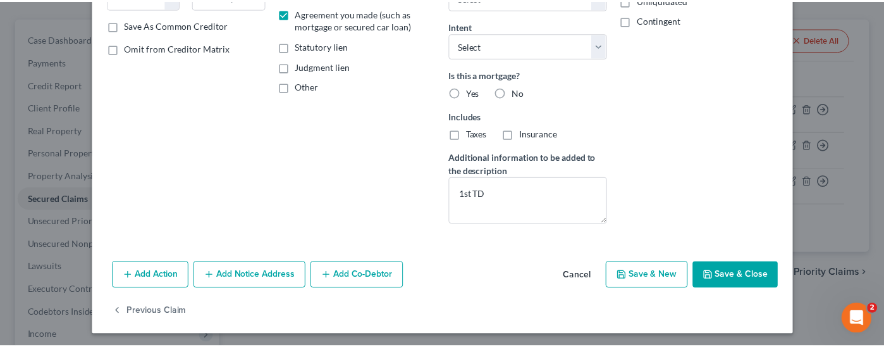
scroll to position [254, 0]
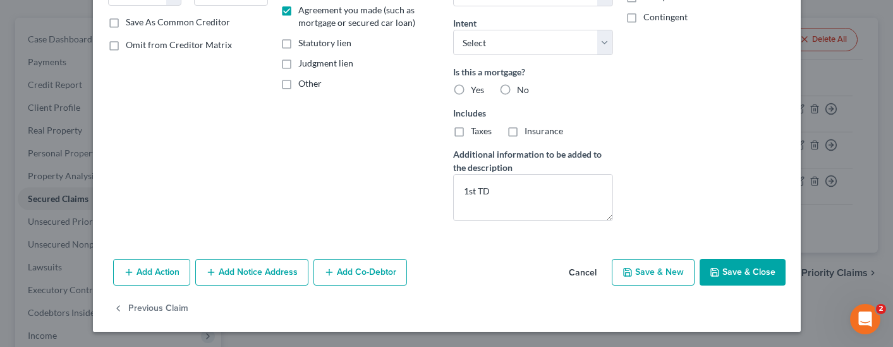
type textarea "."
click at [737, 269] on button "Save & Close" at bounding box center [743, 272] width 86 height 27
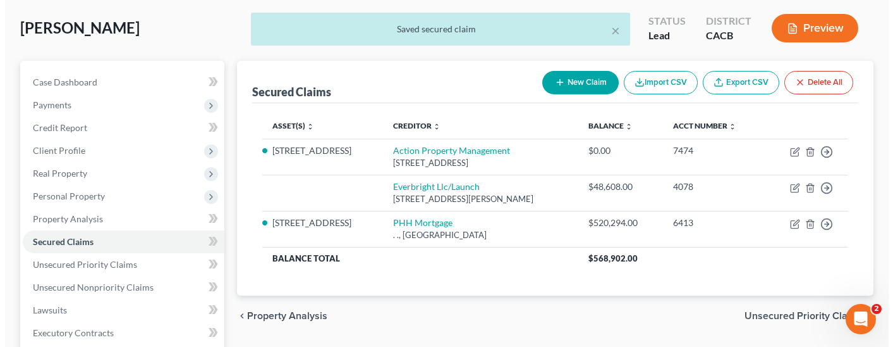
scroll to position [63, 0]
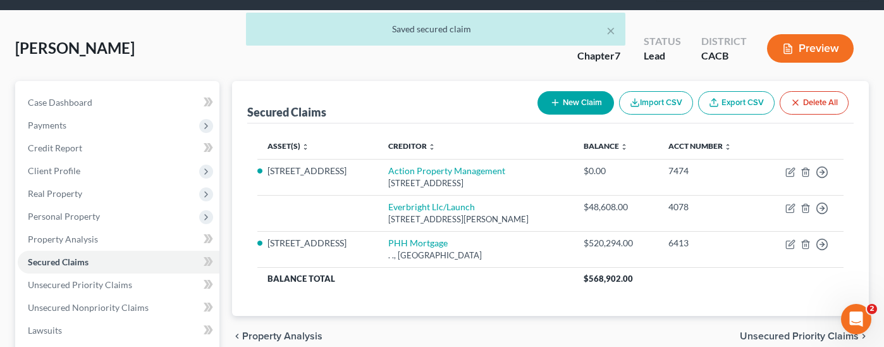
click at [586, 91] on button "New Claim" at bounding box center [575, 102] width 77 height 23
select select "0"
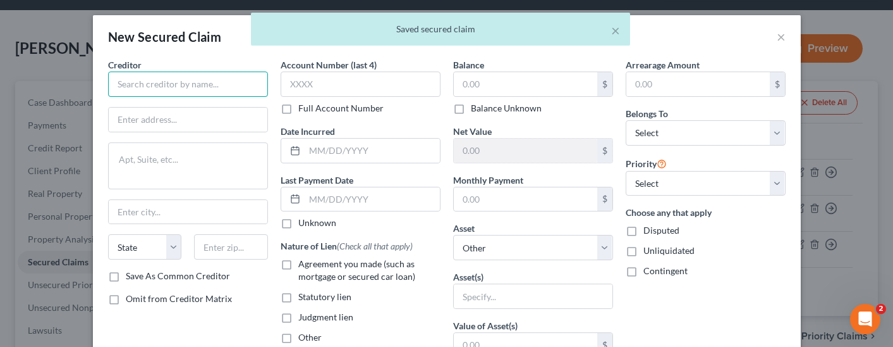
click at [202, 79] on input "text" at bounding box center [188, 83] width 160 height 25
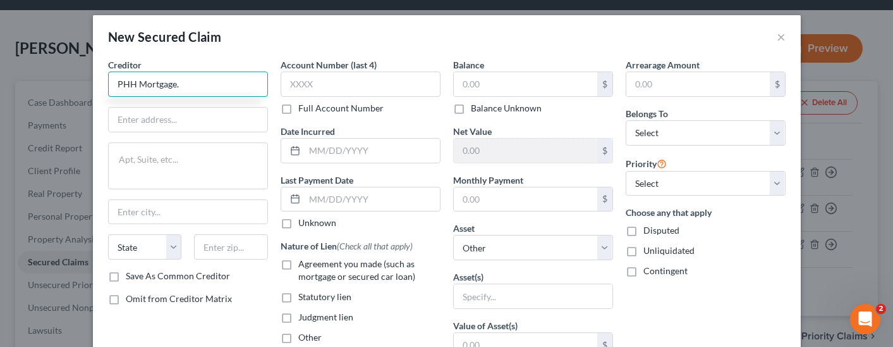
type input "PHH Mortgage."
type input "."
type textarea "."
click at [520, 82] on input "text" at bounding box center [526, 84] width 144 height 24
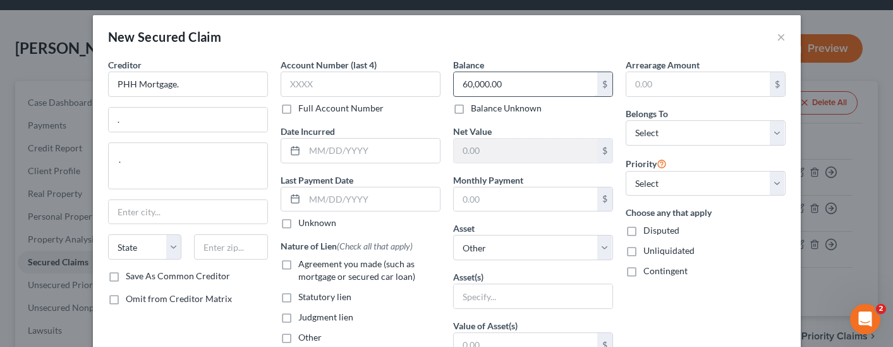
type input "60,000.00"
click at [481, 253] on select "Select Other Multiple Assets 2018 Mercedes CLA 250 - $9700.0 1981 Cadillac El D…" at bounding box center [533, 247] width 160 height 25
select select "9"
click at [453, 235] on select "Select Other Multiple Assets 2018 Mercedes CLA 250 - $9700.0 1981 Cadillac El D…" at bounding box center [533, 247] width 160 height 25
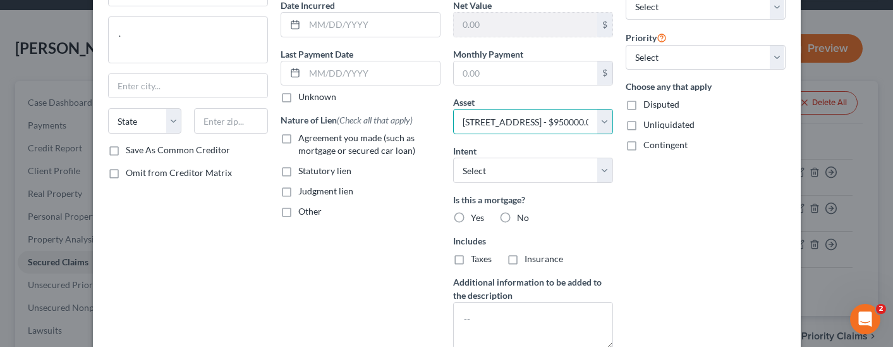
scroll to position [126, 0]
click at [471, 216] on label "Yes" at bounding box center [477, 217] width 13 height 13
click at [476, 216] on input "Yes" at bounding box center [480, 215] width 8 height 8
radio input "true"
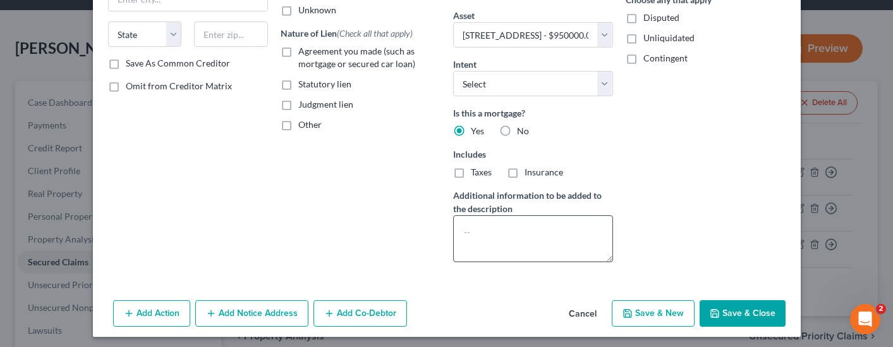
scroll to position [218, 0]
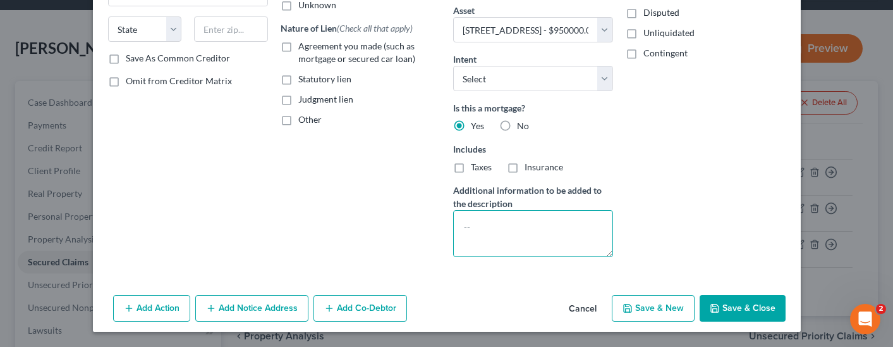
click at [522, 221] on textarea at bounding box center [533, 233] width 160 height 47
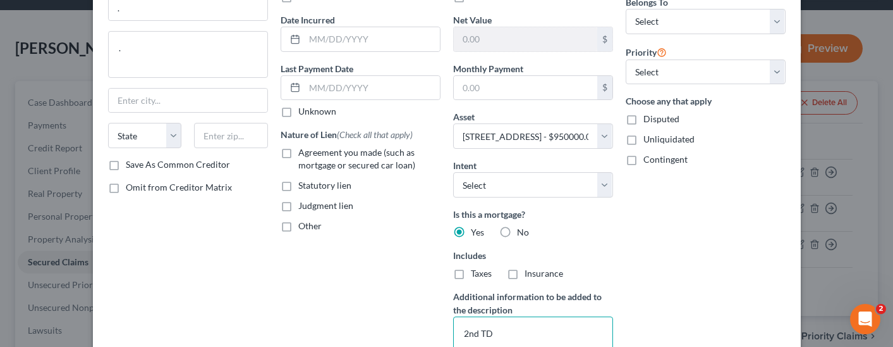
scroll to position [0, 0]
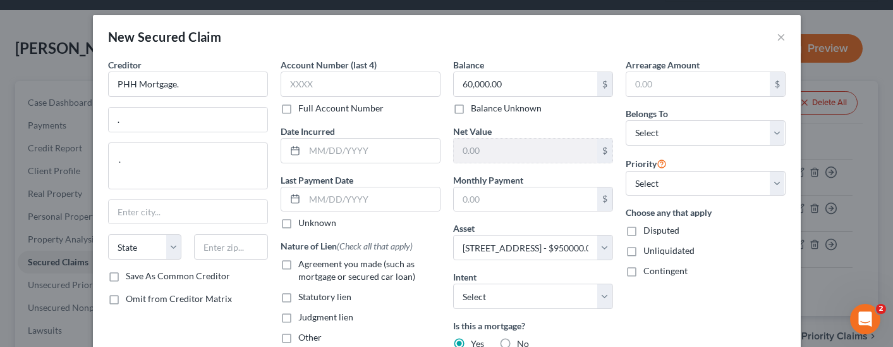
type textarea "2nd TD"
click at [298, 263] on label "Agreement you made (such as mortgage or secured car loan)" at bounding box center [369, 269] width 142 height 25
click at [304, 263] on input "Agreement you made (such as mortgage or secured car loan)" at bounding box center [308, 261] width 8 height 8
checkbox input "true"
click at [680, 138] on select "Select Debtor 1 Only Debtor 2 Only Debtor 1 And Debtor 2 Only At Least One Of T…" at bounding box center [706, 132] width 160 height 25
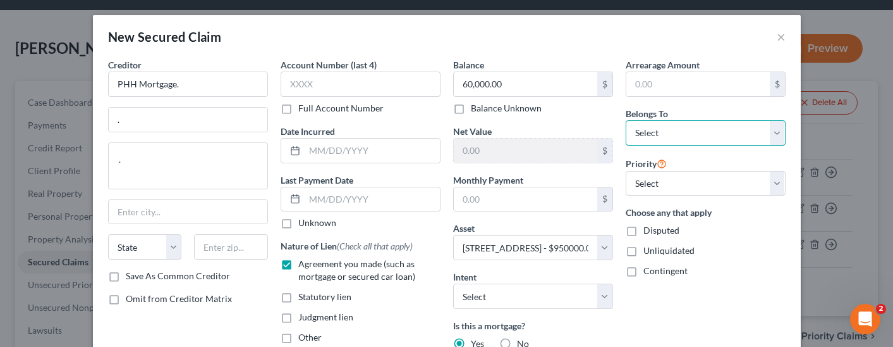
select select "0"
click at [626, 120] on select "Select Debtor 1 Only Debtor 2 Only Debtor 1 And Debtor 2 Only At Least One Of T…" at bounding box center [706, 132] width 160 height 25
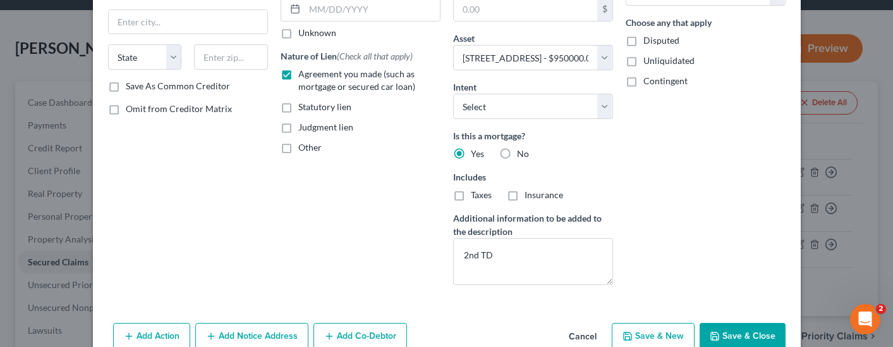
click at [733, 341] on button "Save & Close" at bounding box center [743, 335] width 86 height 27
select select
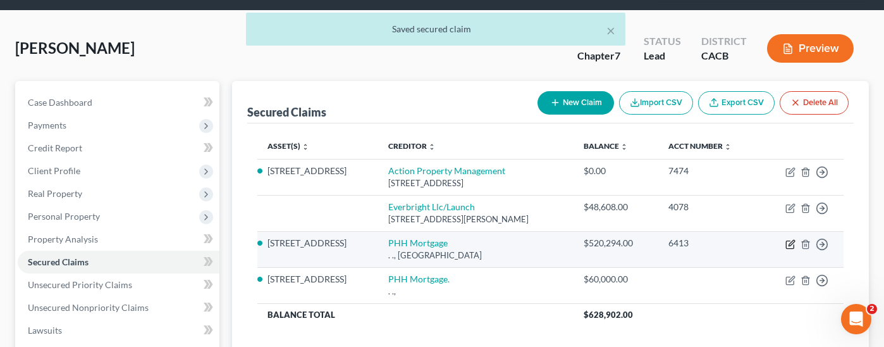
click at [790, 240] on icon "button" at bounding box center [791, 243] width 6 height 6
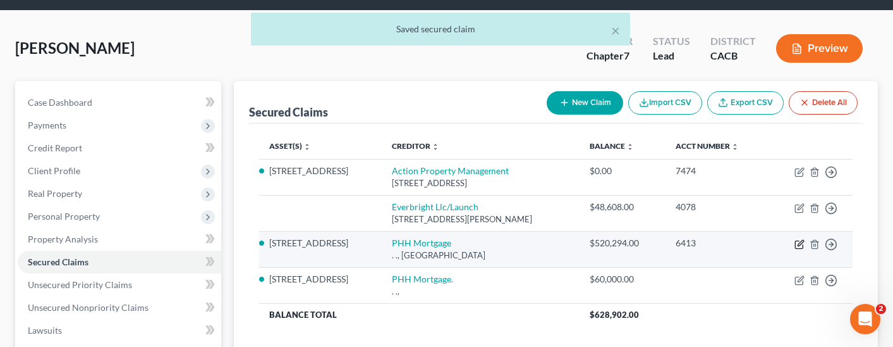
select select "37"
select select "2"
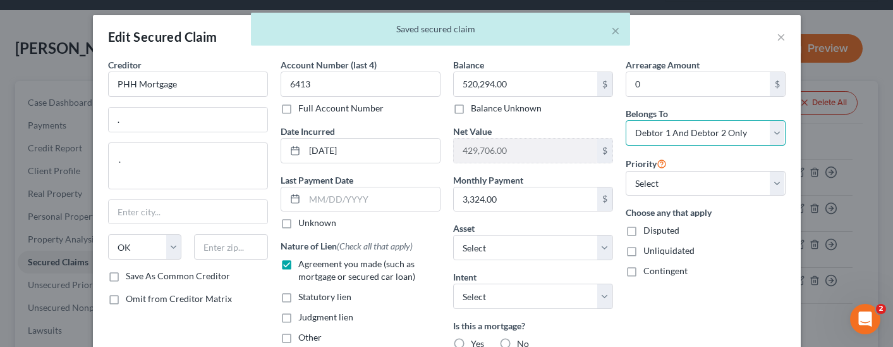
click at [697, 138] on select "Select Debtor 1 Only Debtor 2 Only Debtor 1 And Debtor 2 Only At Least One Of T…" at bounding box center [706, 132] width 160 height 25
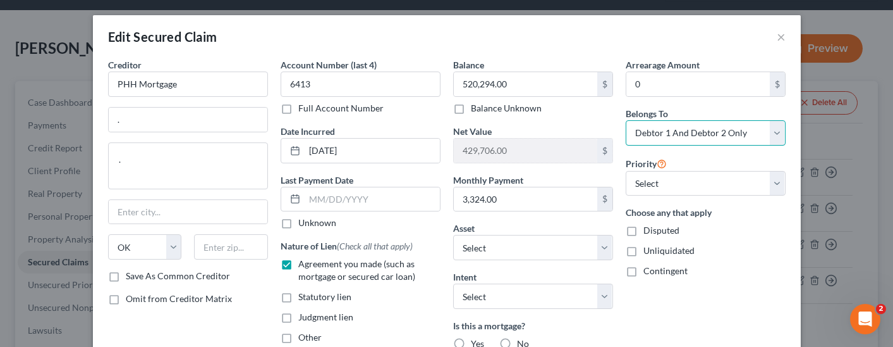
click at [626, 120] on select "Select Debtor 1 Only Debtor 2 Only Debtor 1 And Debtor 2 Only At Least One Of T…" at bounding box center [706, 132] width 160 height 25
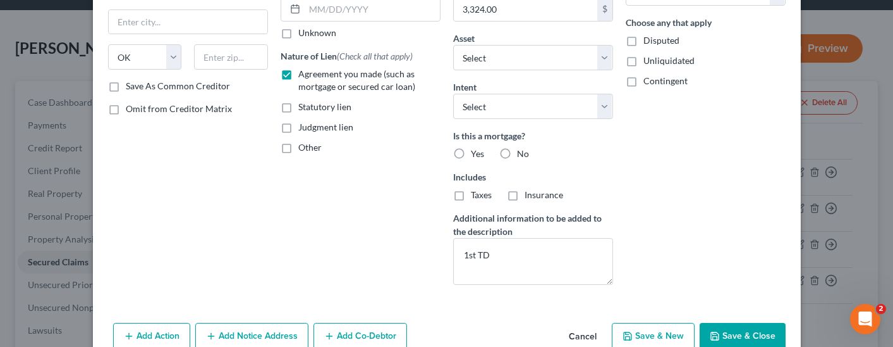
click at [727, 332] on button "Save & Close" at bounding box center [743, 335] width 86 height 27
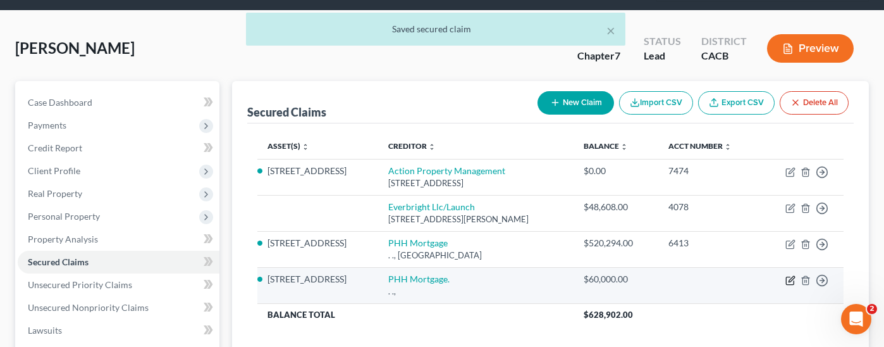
click at [790, 276] on icon "button" at bounding box center [791, 279] width 6 height 6
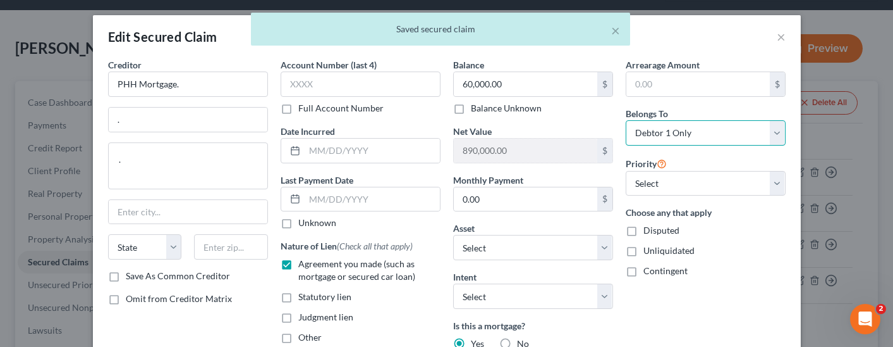
click at [700, 132] on select "Select Debtor 1 Only Debtor 2 Only Debtor 1 And Debtor 2 Only At Least One Of T…" at bounding box center [706, 132] width 160 height 25
select select "2"
click at [626, 120] on select "Select Debtor 1 Only Debtor 2 Only Debtor 1 And Debtor 2 Only At Least One Of T…" at bounding box center [706, 132] width 160 height 25
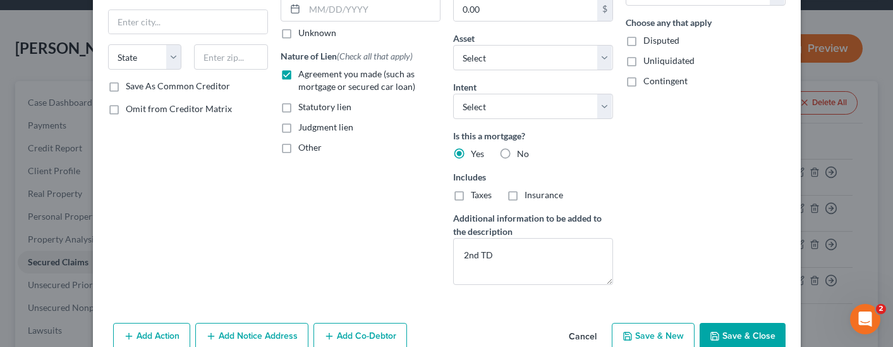
drag, startPoint x: 743, startPoint y: 331, endPoint x: 733, endPoint y: 329, distance: 10.3
click at [743, 329] on button "Save & Close" at bounding box center [743, 335] width 86 height 27
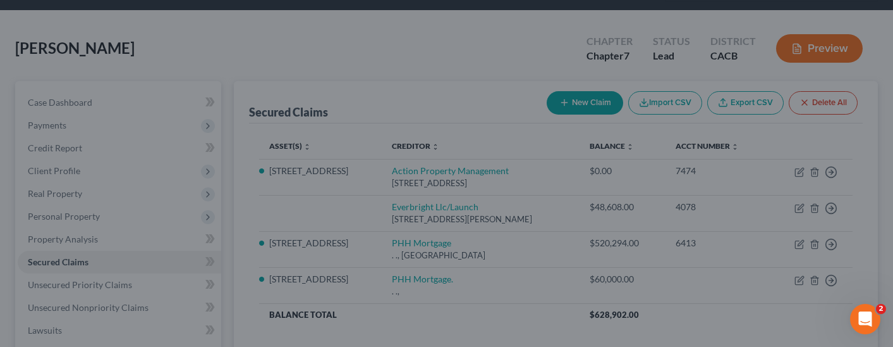
select select "9"
type input "0"
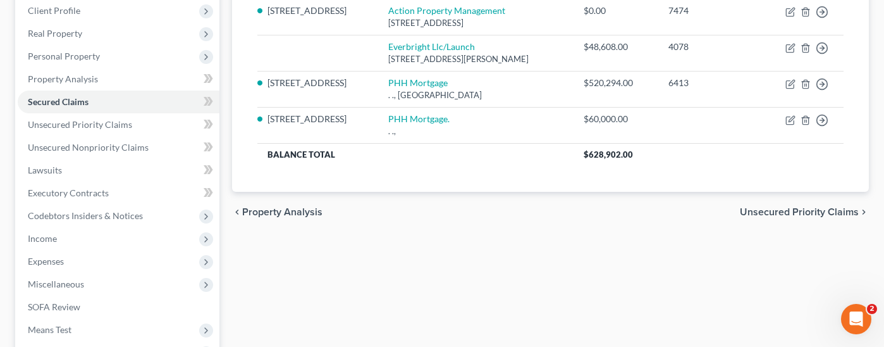
scroll to position [222, 0]
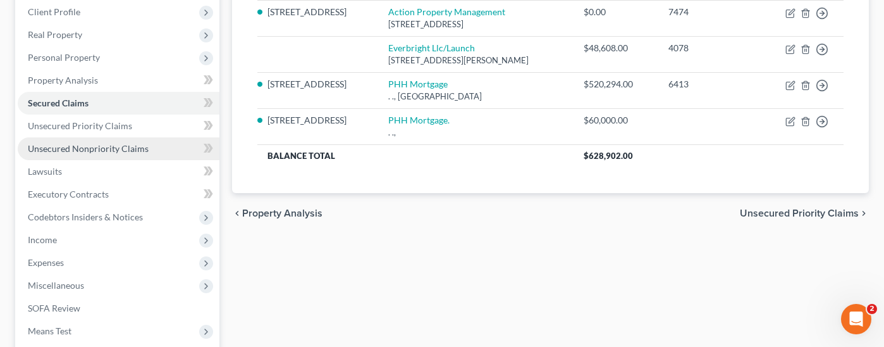
click at [107, 143] on span "Unsecured Nonpriority Claims" at bounding box center [88, 148] width 121 height 11
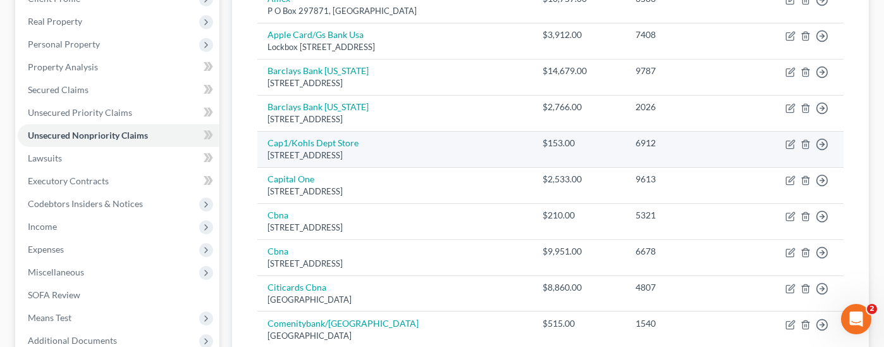
scroll to position [253, 0]
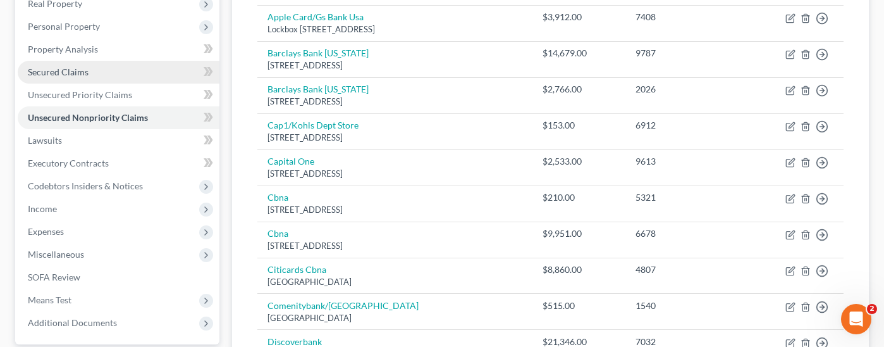
click at [131, 61] on link "Secured Claims" at bounding box center [119, 72] width 202 height 23
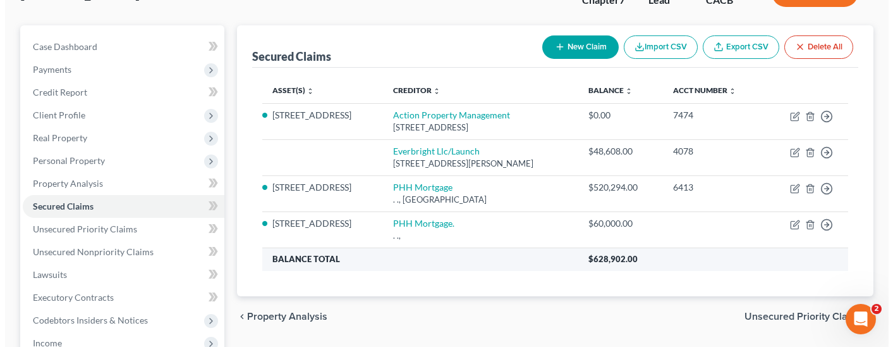
scroll to position [126, 0]
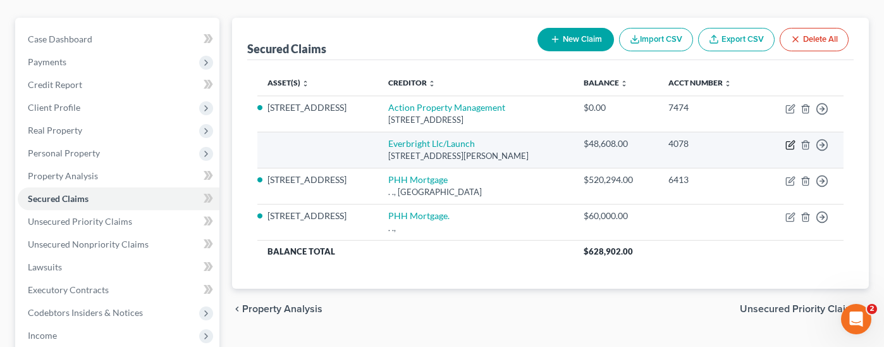
click at [790, 140] on icon "button" at bounding box center [791, 143] width 6 height 6
select select "43"
select select "0"
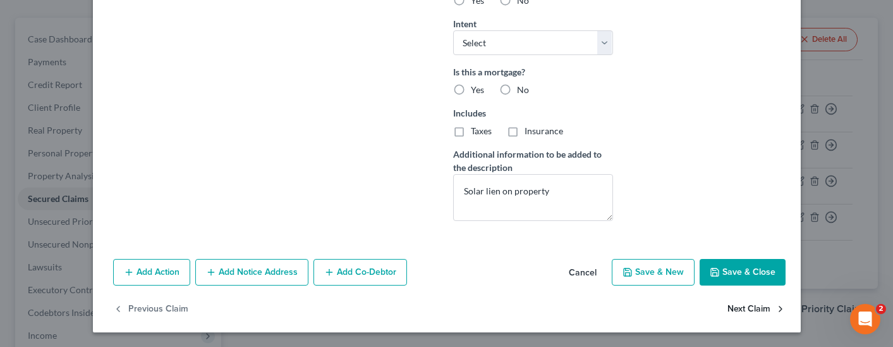
scroll to position [392, 0]
click at [578, 278] on button "Cancel" at bounding box center [583, 271] width 48 height 25
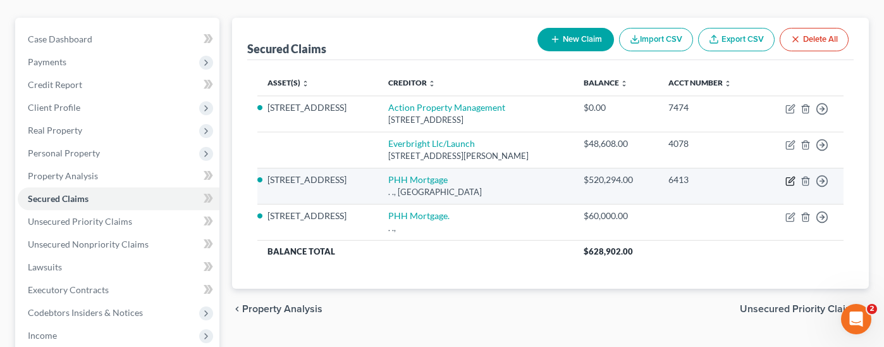
click at [787, 178] on icon "button" at bounding box center [790, 182] width 8 height 8
select select "37"
select select "9"
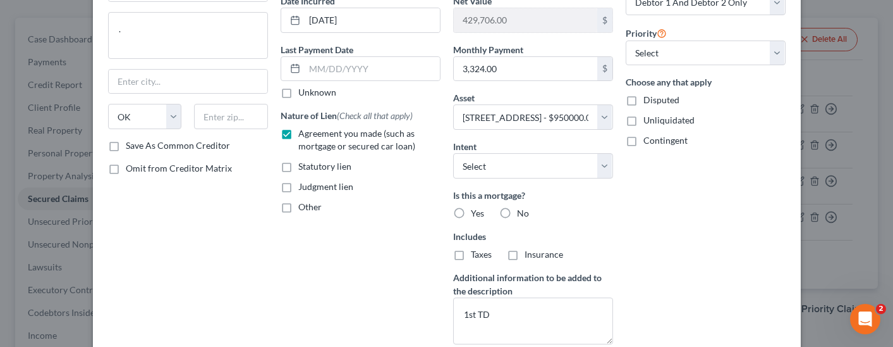
scroll to position [126, 0]
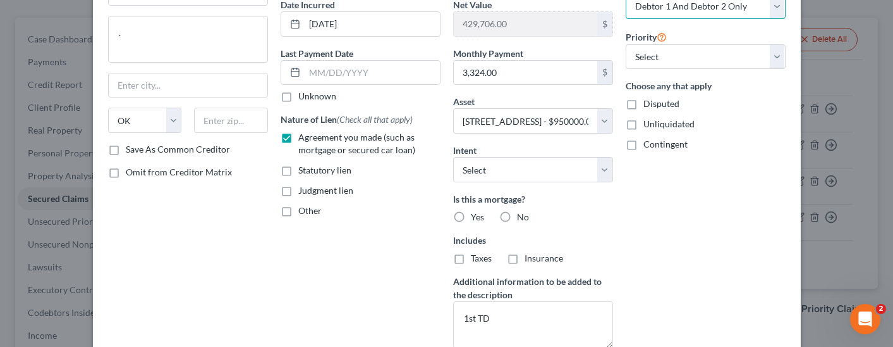
click at [765, 10] on select "Select Debtor 1 Only Debtor 2 Only Debtor 1 And Debtor 2 Only At Least One Of T…" at bounding box center [706, 6] width 160 height 25
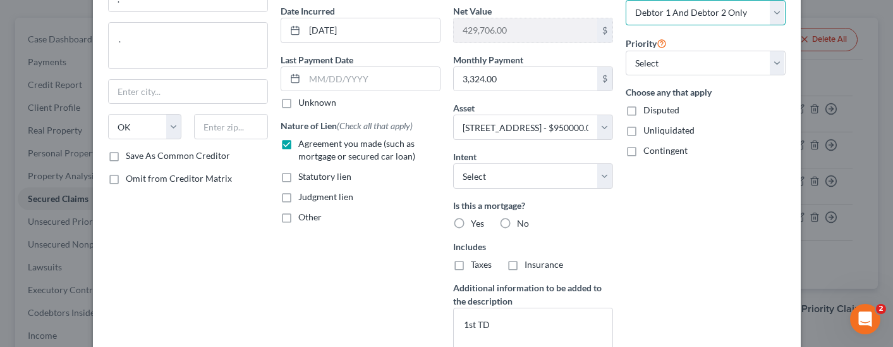
select select "3"
click at [626, 0] on select "Select Debtor 1 Only Debtor 2 Only Debtor 1 And Debtor 2 Only At Least One Of T…" at bounding box center [706, 12] width 160 height 25
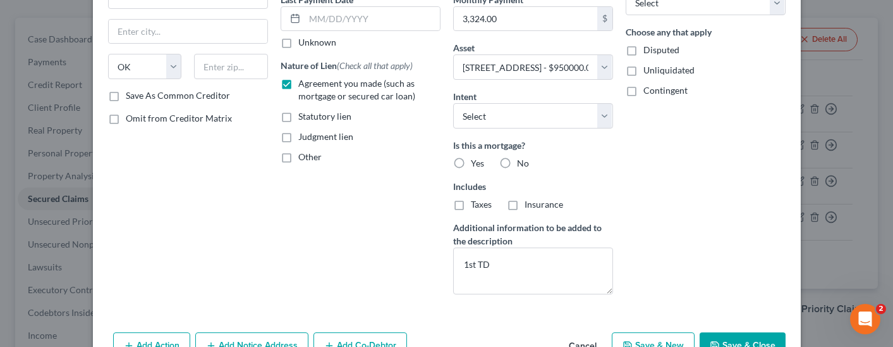
scroll to position [254, 0]
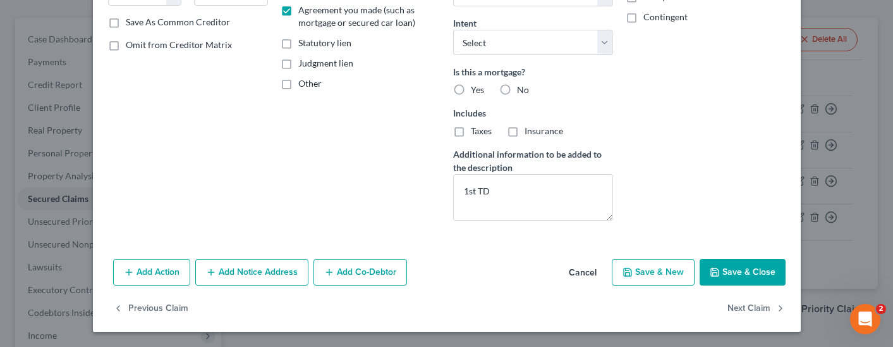
click at [738, 269] on button "Save & Close" at bounding box center [743, 272] width 86 height 27
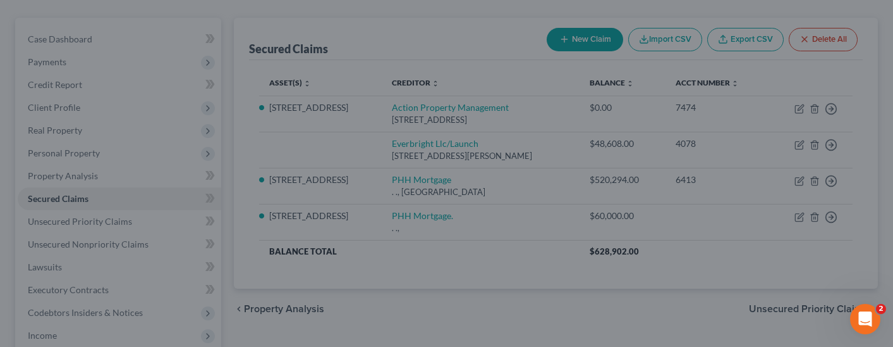
select select "9"
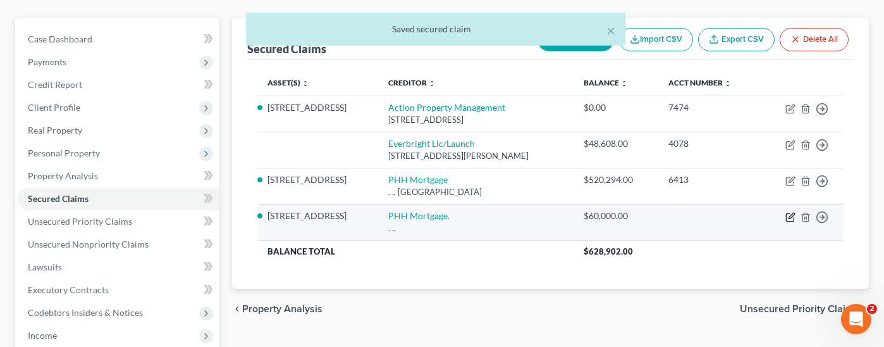
click at [787, 212] on icon "button" at bounding box center [790, 217] width 10 height 10
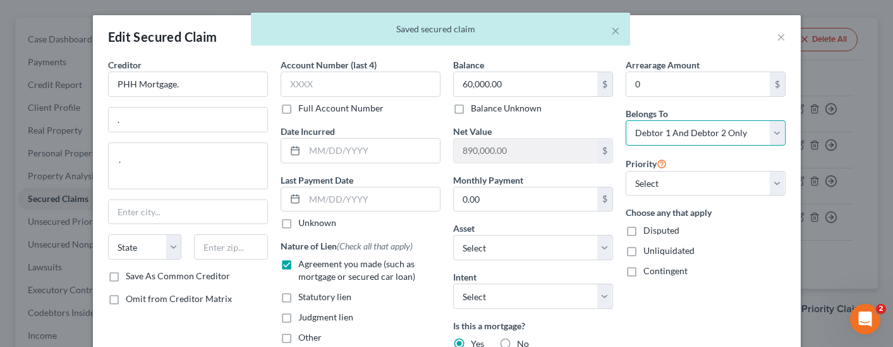
click at [694, 133] on select "Select Debtor 1 Only Debtor 2 Only Debtor 1 And Debtor 2 Only At Least One Of T…" at bounding box center [706, 132] width 160 height 25
select select "3"
click at [626, 120] on select "Select Debtor 1 Only Debtor 2 Only Debtor 1 And Debtor 2 Only At Least One Of T…" at bounding box center [706, 132] width 160 height 25
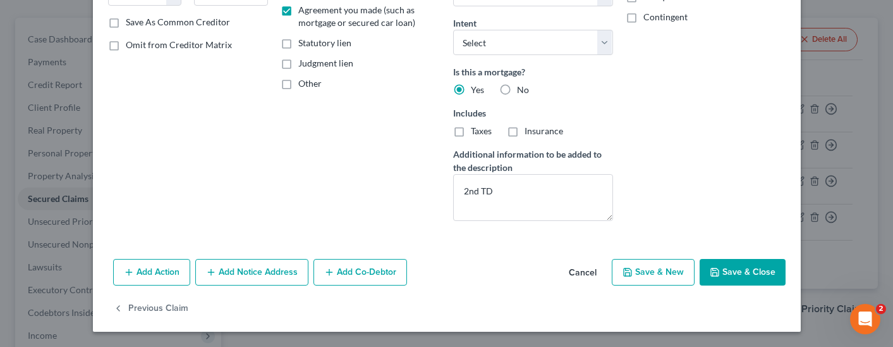
click at [739, 269] on button "Save & Close" at bounding box center [743, 272] width 86 height 27
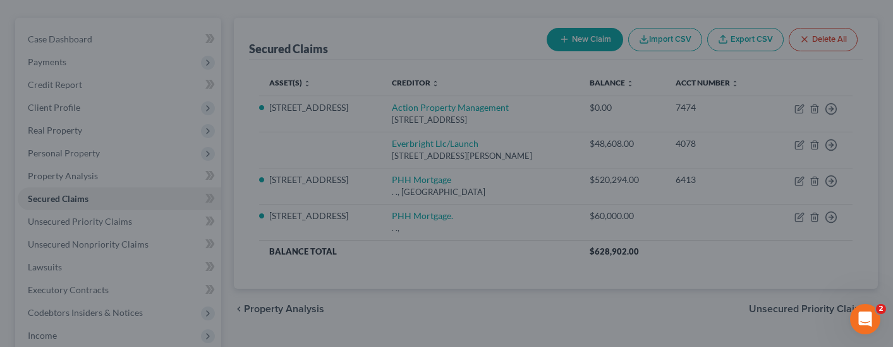
select select "9"
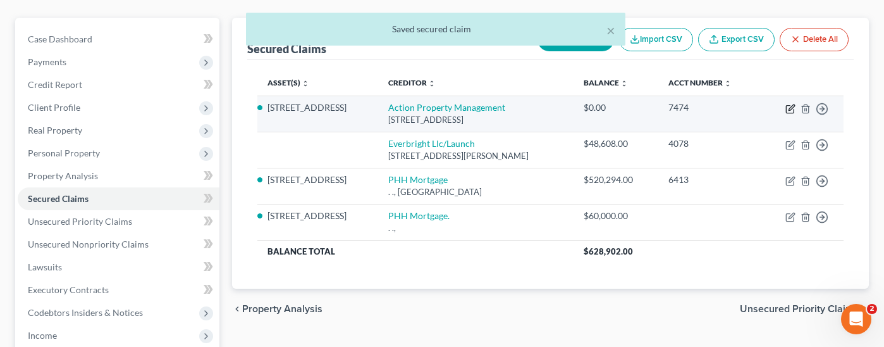
click at [792, 104] on icon "button" at bounding box center [790, 109] width 10 height 10
select select "4"
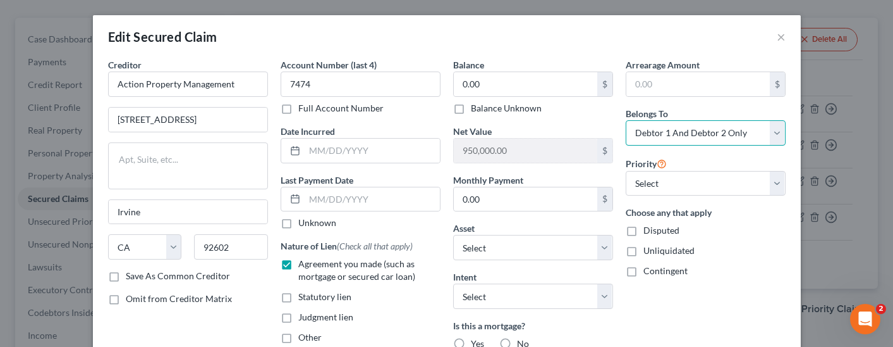
click at [720, 132] on select "Select Debtor 1 Only Debtor 2 Only Debtor 1 And Debtor 2 Only At Least One Of T…" at bounding box center [706, 132] width 160 height 25
select select "3"
click at [626, 120] on select "Select Debtor 1 Only Debtor 2 Only Debtor 1 And Debtor 2 Only At Least One Of T…" at bounding box center [706, 132] width 160 height 25
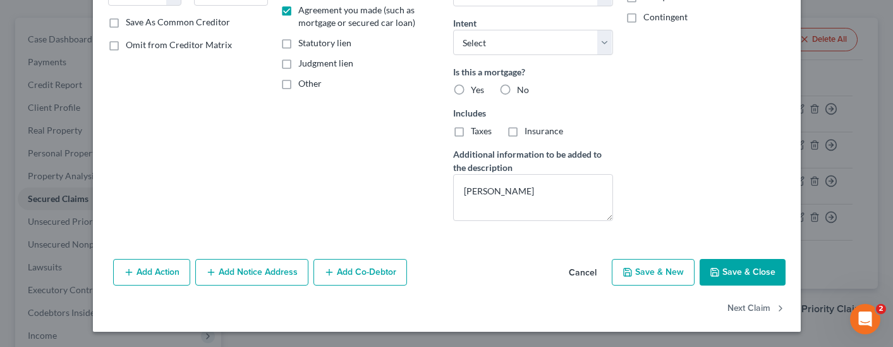
click at [735, 270] on button "Save & Close" at bounding box center [743, 272] width 86 height 27
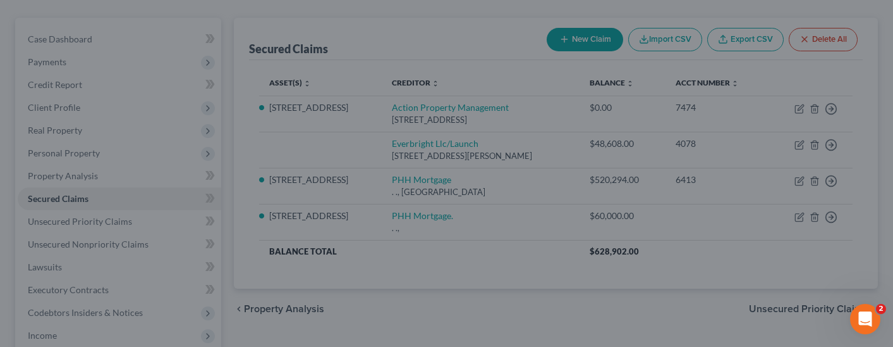
select select "9"
type input "0"
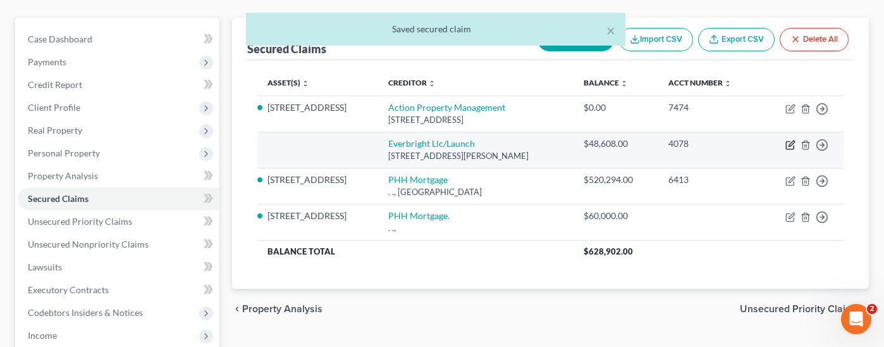
click at [785, 140] on icon "button" at bounding box center [790, 145] width 10 height 10
select select "43"
select select "0"
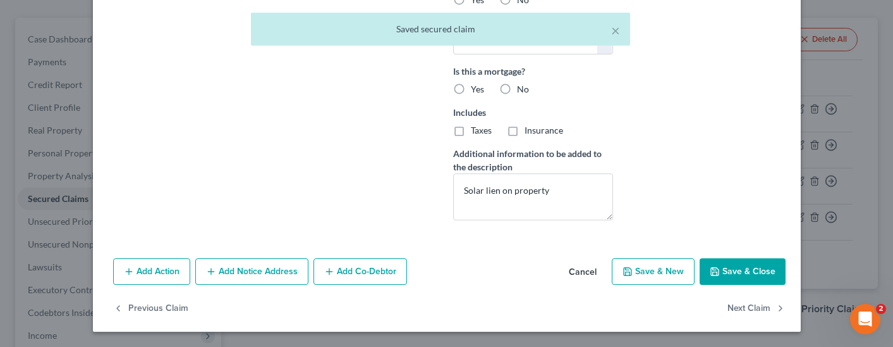
click at [734, 268] on button "Save & Close" at bounding box center [743, 271] width 86 height 27
select select
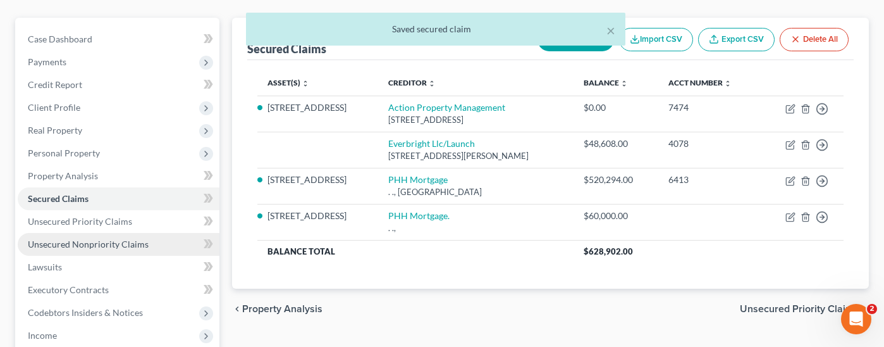
click at [106, 238] on span "Unsecured Nonpriority Claims" at bounding box center [88, 243] width 121 height 11
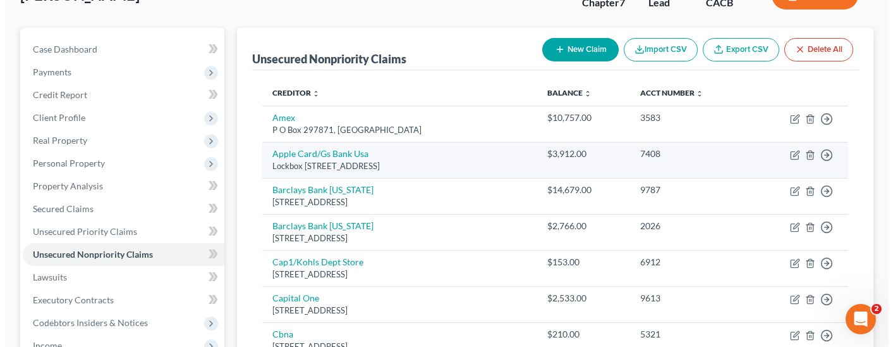
scroll to position [190, 0]
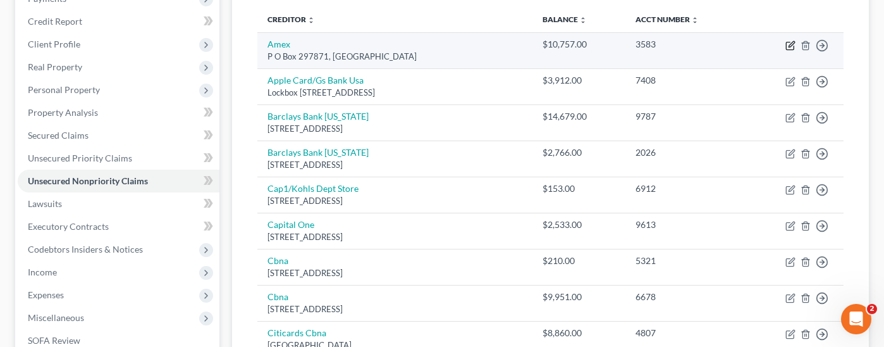
click at [787, 40] on icon "button" at bounding box center [790, 45] width 10 height 10
select select "9"
select select "2"
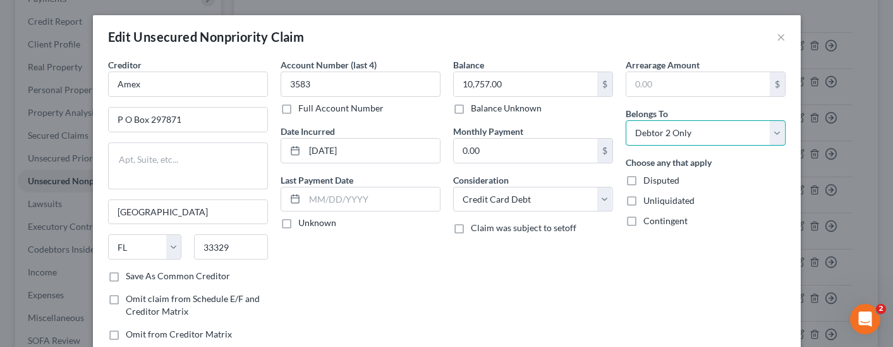
click at [733, 133] on select "Select Debtor 1 Only Debtor 2 Only Debtor 1 And Debtor 2 Only At Least One Of T…" at bounding box center [706, 132] width 160 height 25
select select "3"
click at [626, 120] on select "Select Debtor 1 Only Debtor 2 Only Debtor 1 And Debtor 2 Only At Least One Of T…" at bounding box center [706, 132] width 160 height 25
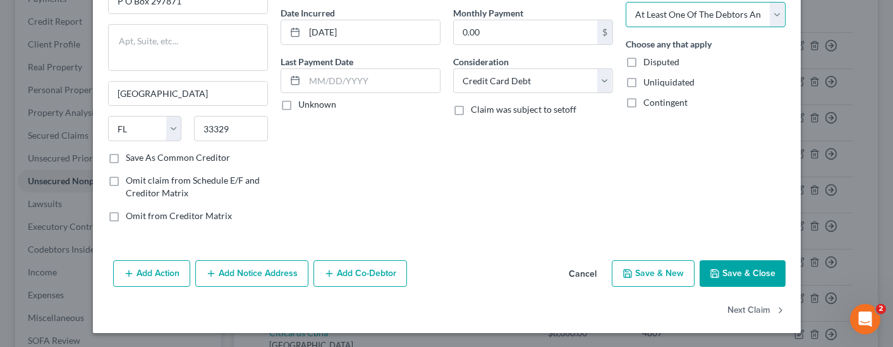
scroll to position [120, 0]
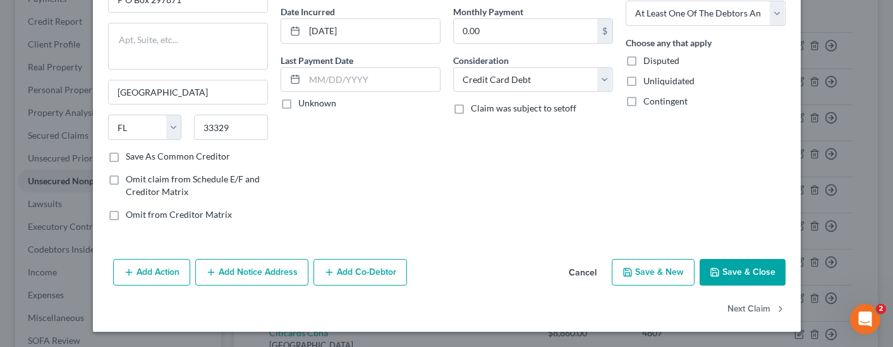
click at [732, 274] on button "Save & Close" at bounding box center [743, 272] width 86 height 27
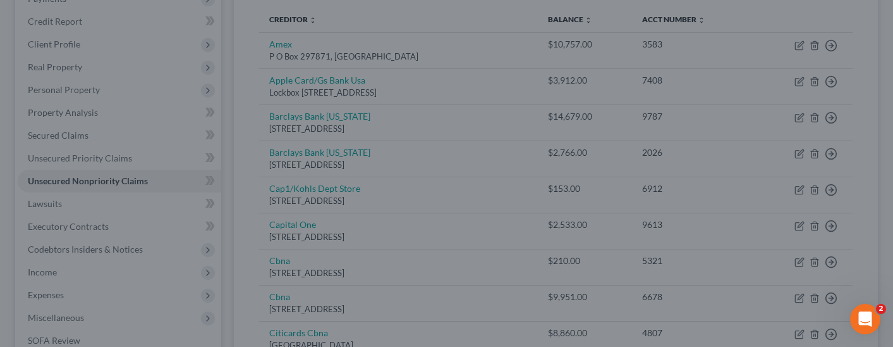
type input "0"
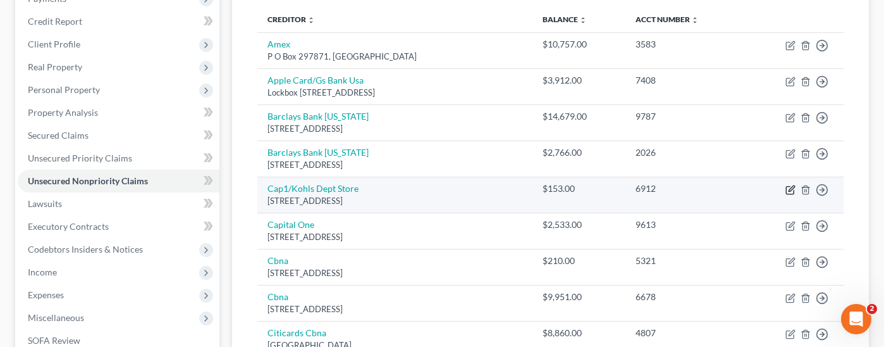
click at [787, 186] on icon "button" at bounding box center [790, 190] width 8 height 8
select select "52"
select select "2"
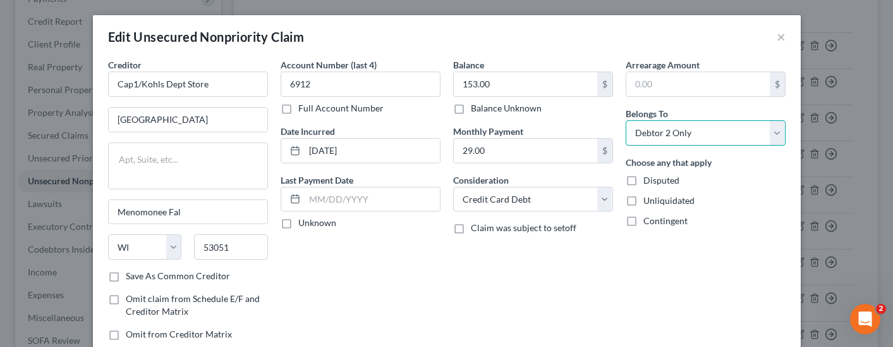
click at [715, 131] on select "Select Debtor 1 Only Debtor 2 Only Debtor 1 And Debtor 2 Only At Least One Of T…" at bounding box center [706, 132] width 160 height 25
select select "3"
click at [626, 120] on select "Select Debtor 1 Only Debtor 2 Only Debtor 1 And Debtor 2 Only At Least One Of T…" at bounding box center [706, 132] width 160 height 25
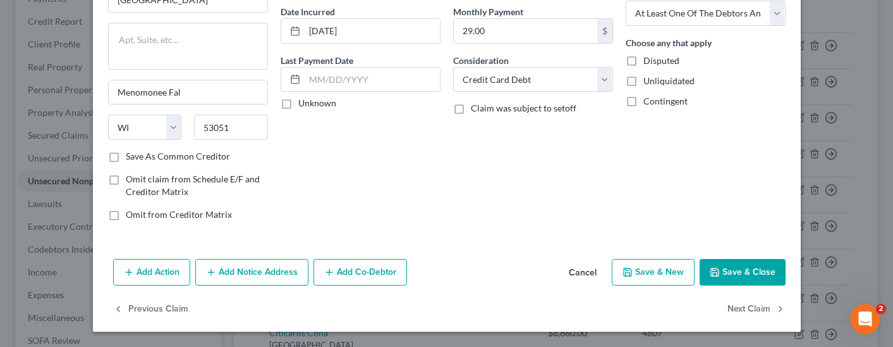
click at [749, 274] on button "Save & Close" at bounding box center [743, 272] width 86 height 27
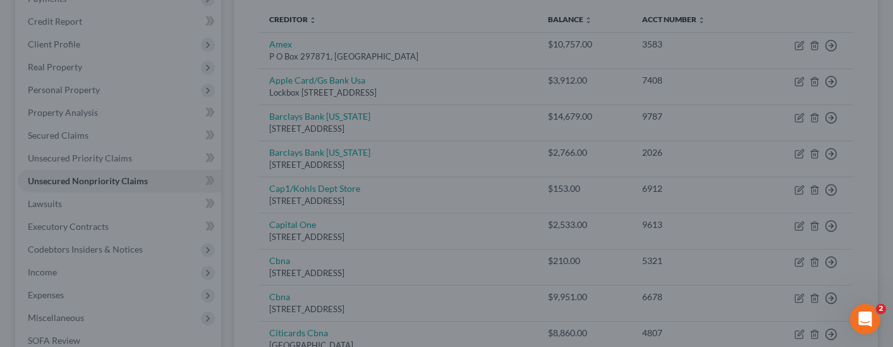
type input "0"
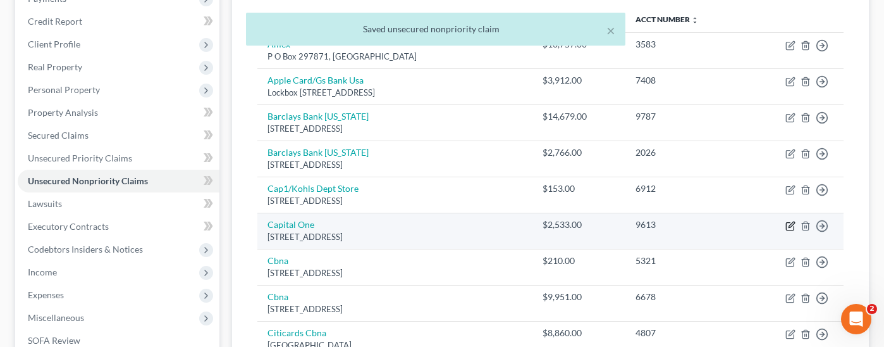
click at [788, 221] on icon "button" at bounding box center [790, 226] width 10 height 10
select select "48"
select select "2"
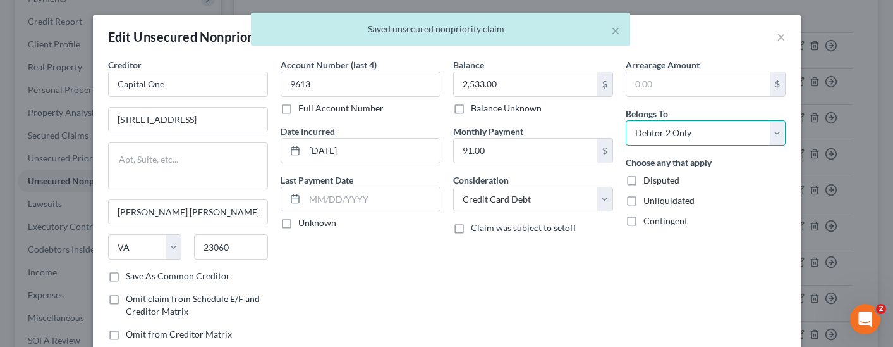
drag, startPoint x: 696, startPoint y: 132, endPoint x: 713, endPoint y: 142, distance: 19.6
click at [696, 132] on select "Select Debtor 1 Only Debtor 2 Only Debtor 1 And Debtor 2 Only At Least One Of T…" at bounding box center [706, 132] width 160 height 25
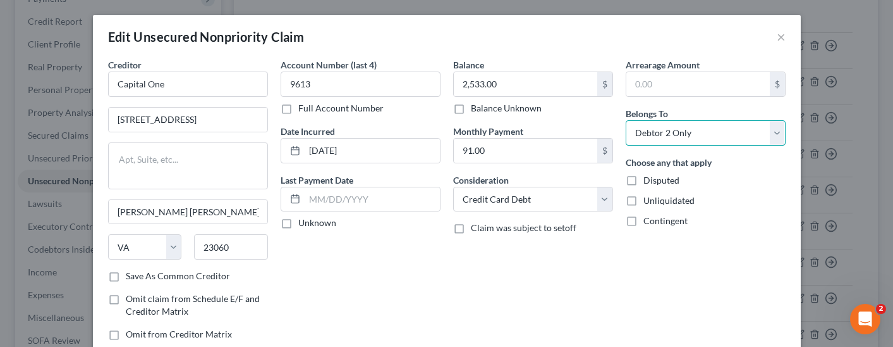
select select "3"
click at [626, 120] on select "Select Debtor 1 Only Debtor 2 Only Debtor 1 And Debtor 2 Only At Least One Of T…" at bounding box center [706, 132] width 160 height 25
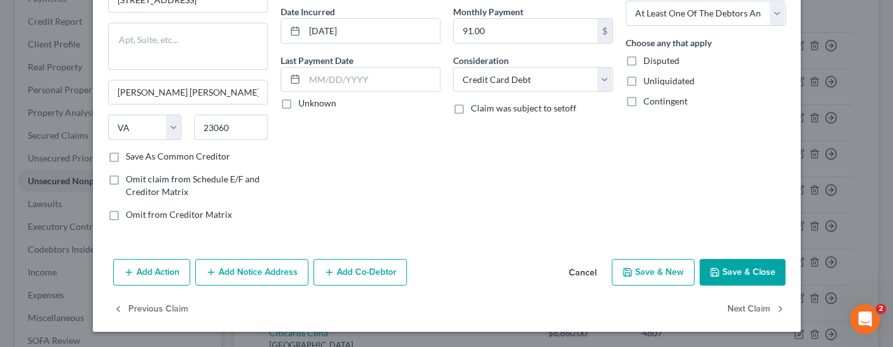
click at [723, 273] on button "Save & Close" at bounding box center [743, 272] width 86 height 27
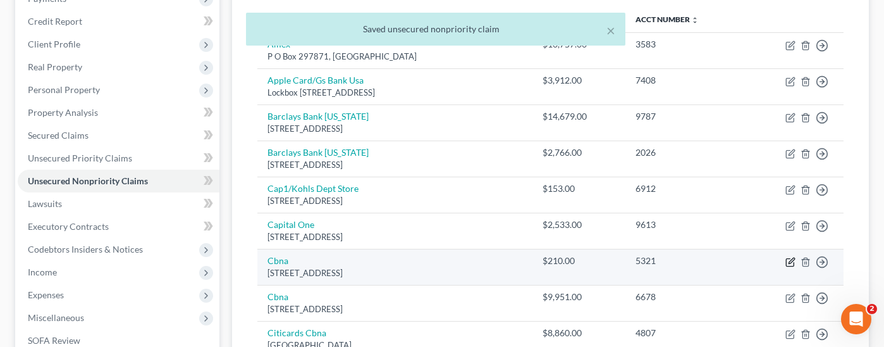
click at [792, 257] on icon "button" at bounding box center [790, 262] width 10 height 10
select select "43"
select select "2"
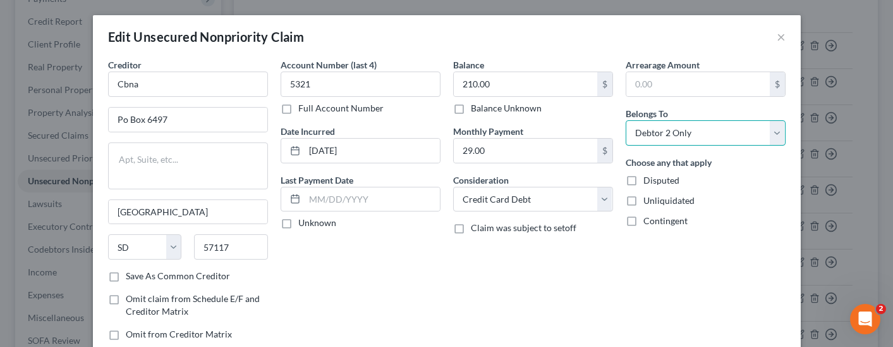
click at [722, 126] on select "Select Debtor 1 Only Debtor 2 Only Debtor 1 And Debtor 2 Only At Least One Of T…" at bounding box center [706, 132] width 160 height 25
select select "3"
click at [626, 120] on select "Select Debtor 1 Only Debtor 2 Only Debtor 1 And Debtor 2 Only At Least One Of T…" at bounding box center [706, 132] width 160 height 25
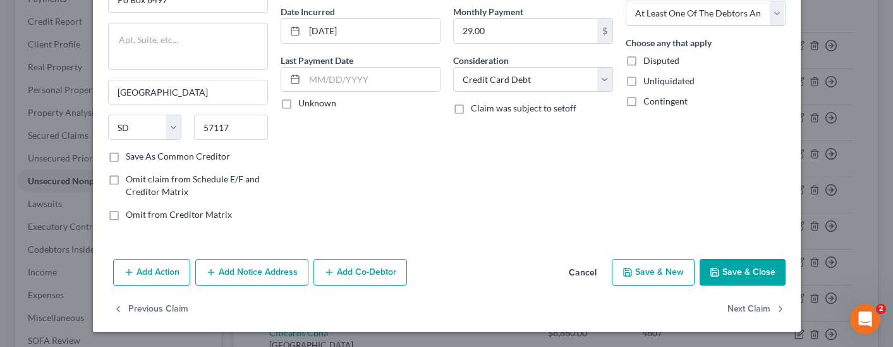
click at [732, 273] on button "Save & Close" at bounding box center [743, 272] width 86 height 27
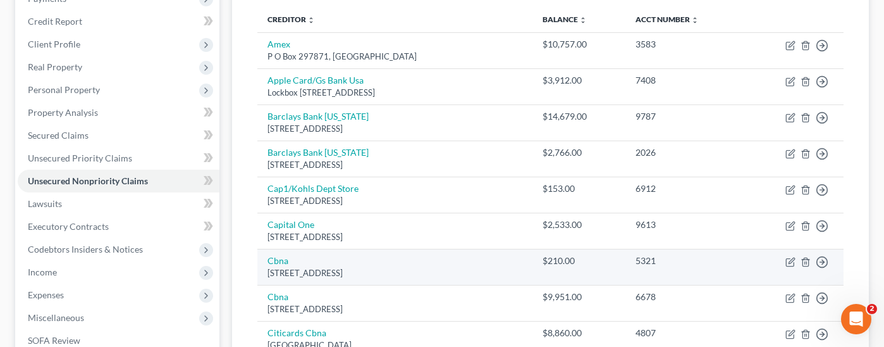
click at [323, 248] on td "[STREET_ADDRESS]" at bounding box center [395, 266] width 276 height 36
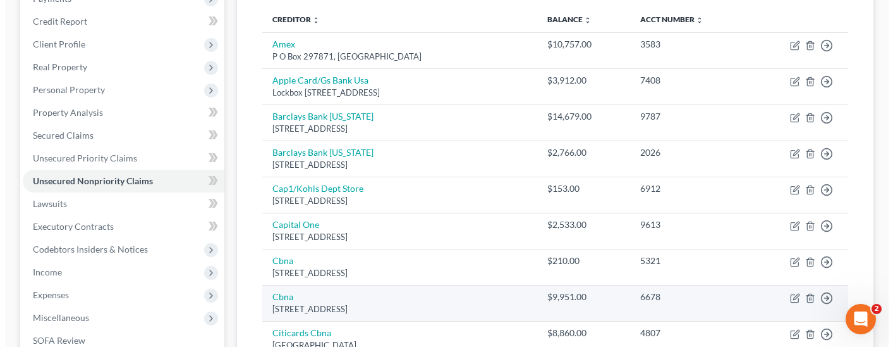
scroll to position [379, 0]
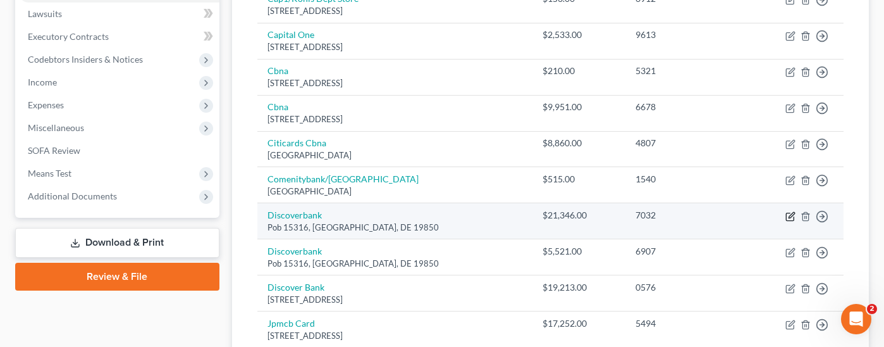
click at [790, 211] on icon "button" at bounding box center [790, 216] width 10 height 10
select select "7"
select select "2"
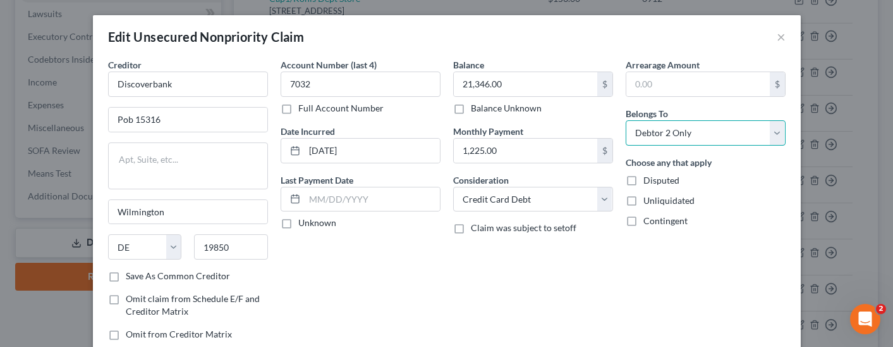
click at [723, 138] on select "Select Debtor 1 Only Debtor 2 Only Debtor 1 And Debtor 2 Only At Least One Of T…" at bounding box center [706, 132] width 160 height 25
select select "3"
click at [626, 120] on select "Select Debtor 1 Only Debtor 2 Only Debtor 1 And Debtor 2 Only At Least One Of T…" at bounding box center [706, 132] width 160 height 25
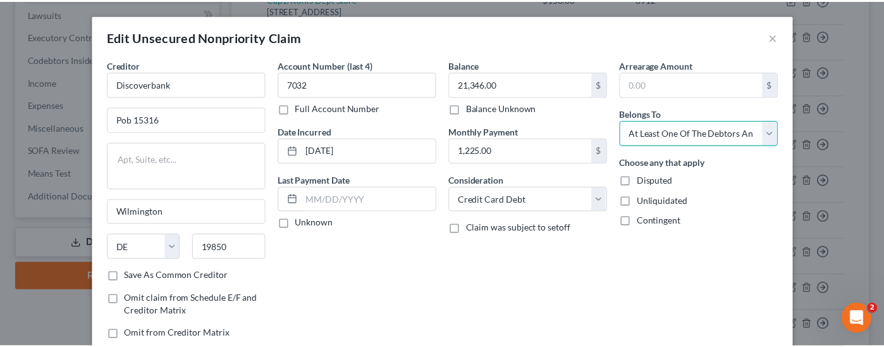
scroll to position [120, 0]
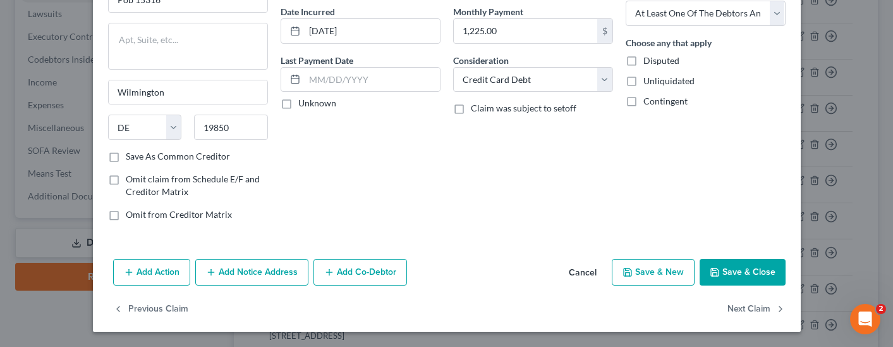
click at [732, 267] on button "Save & Close" at bounding box center [743, 272] width 86 height 27
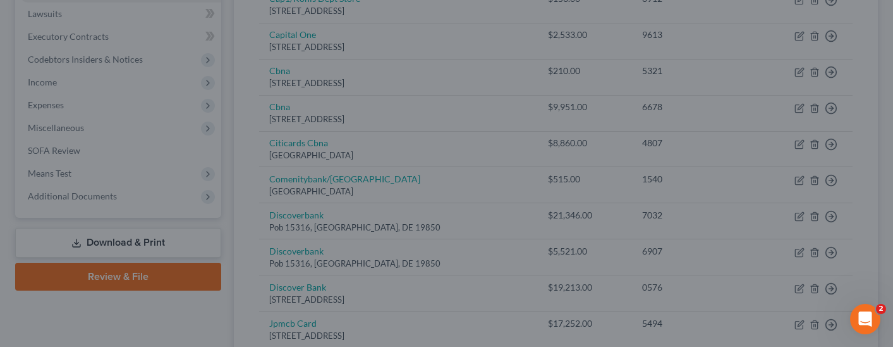
type input "0"
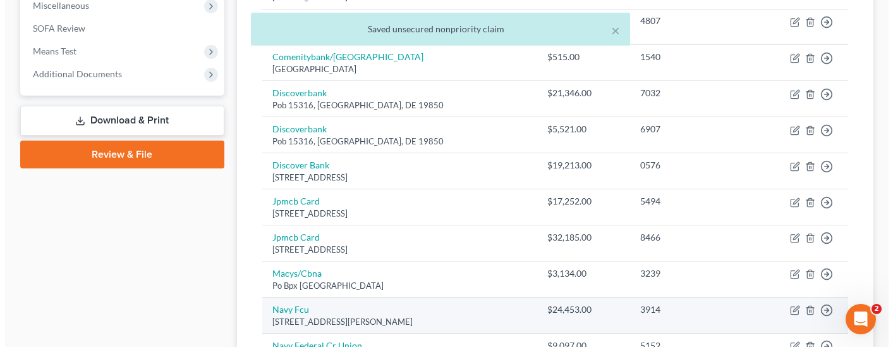
scroll to position [506, 0]
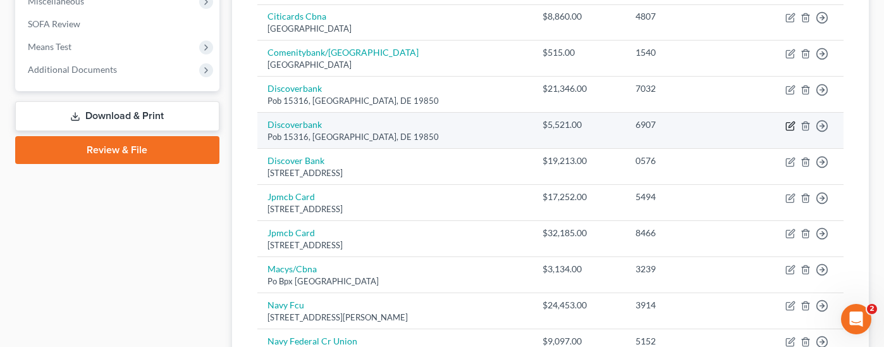
click at [787, 121] on icon "button" at bounding box center [790, 126] width 10 height 10
select select "7"
select select "2"
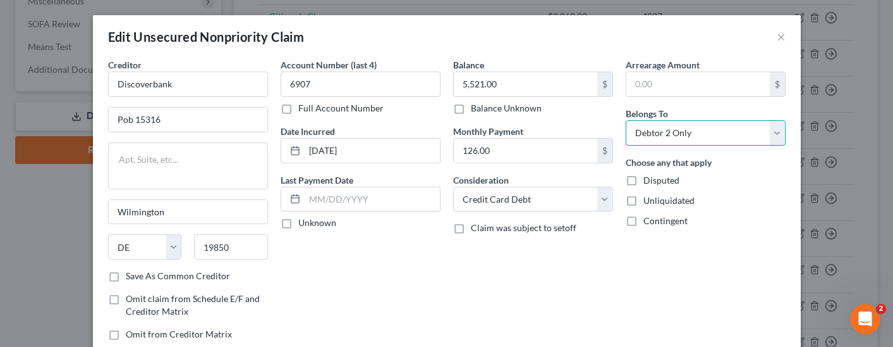
click at [709, 130] on select "Select Debtor 1 Only Debtor 2 Only Debtor 1 And Debtor 2 Only At Least One Of T…" at bounding box center [706, 132] width 160 height 25
select select "3"
click at [626, 120] on select "Select Debtor 1 Only Debtor 2 Only Debtor 1 And Debtor 2 Only At Least One Of T…" at bounding box center [706, 132] width 160 height 25
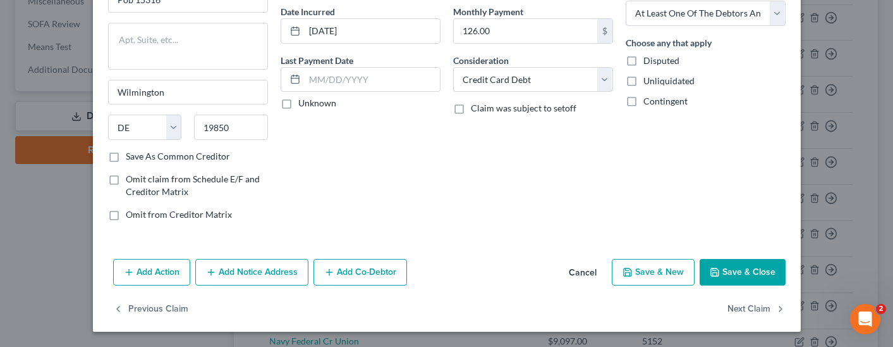
click at [752, 272] on button "Save & Close" at bounding box center [743, 272] width 86 height 27
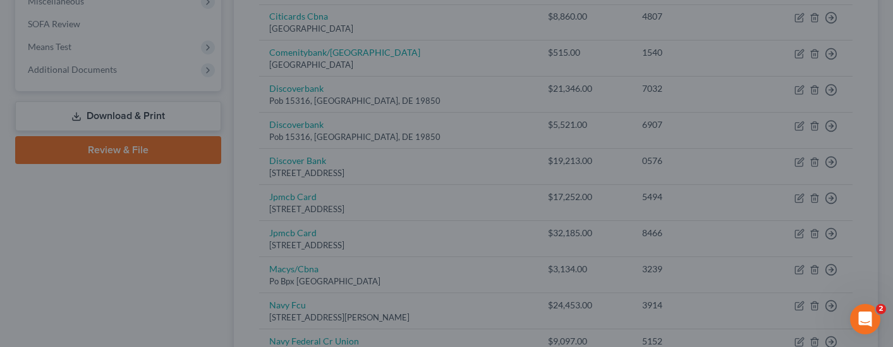
type input "0"
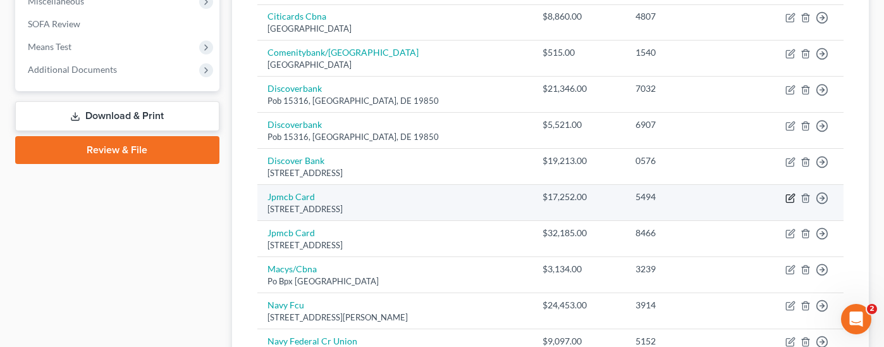
click at [787, 194] on icon "button" at bounding box center [790, 198] width 8 height 8
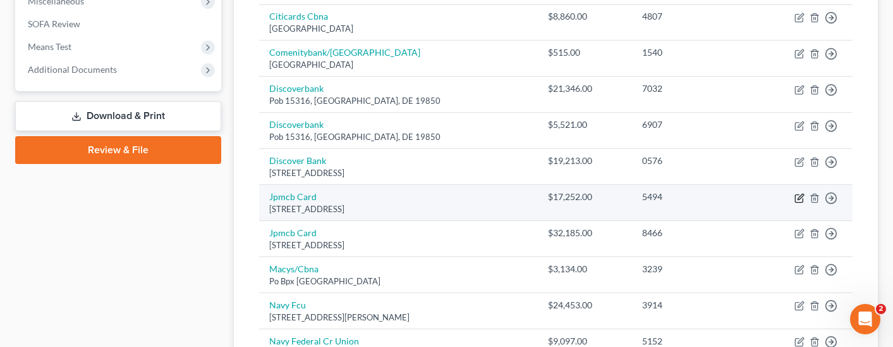
select select "36"
select select "2"
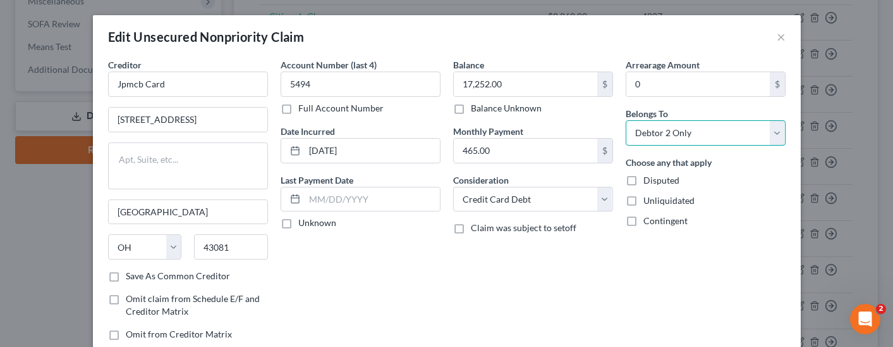
click at [716, 137] on select "Select Debtor 1 Only Debtor 2 Only Debtor 1 And Debtor 2 Only At Least One Of T…" at bounding box center [706, 132] width 160 height 25
select select "3"
click at [626, 120] on select "Select Debtor 1 Only Debtor 2 Only Debtor 1 And Debtor 2 Only At Least One Of T…" at bounding box center [706, 132] width 160 height 25
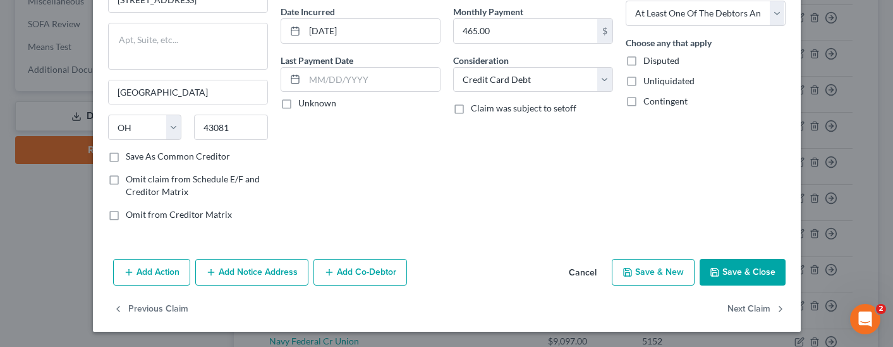
click at [725, 277] on button "Save & Close" at bounding box center [743, 272] width 86 height 27
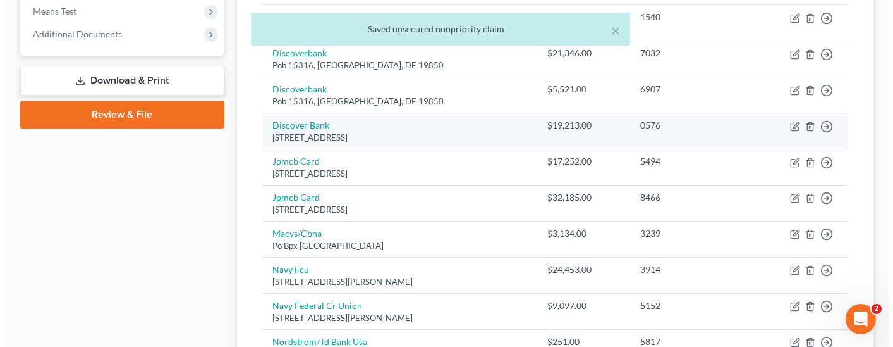
scroll to position [506, 0]
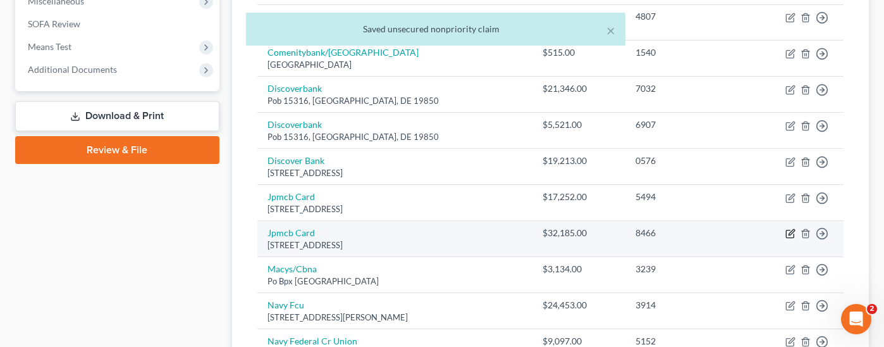
click at [792, 230] on icon "button" at bounding box center [791, 233] width 6 height 6
select select "7"
select select "2"
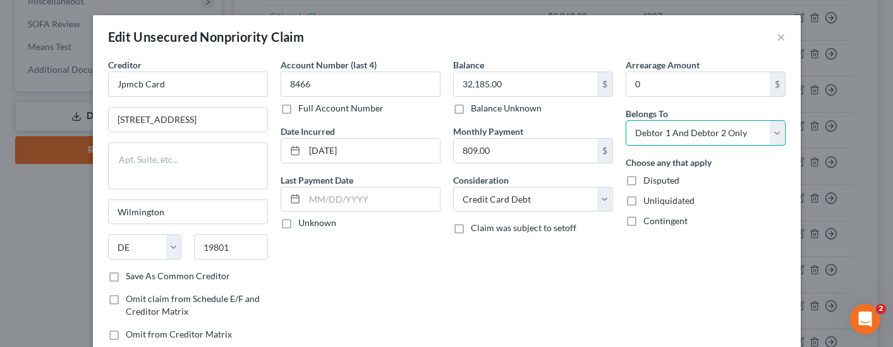
click at [702, 135] on select "Select Debtor 1 Only Debtor 2 Only Debtor 1 And Debtor 2 Only At Least One Of T…" at bounding box center [706, 132] width 160 height 25
select select "3"
click at [626, 120] on select "Select Debtor 1 Only Debtor 2 Only Debtor 1 And Debtor 2 Only At Least One Of T…" at bounding box center [706, 132] width 160 height 25
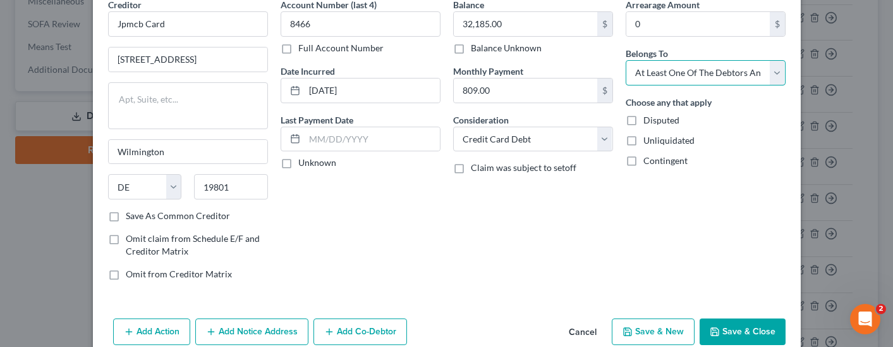
scroll to position [120, 0]
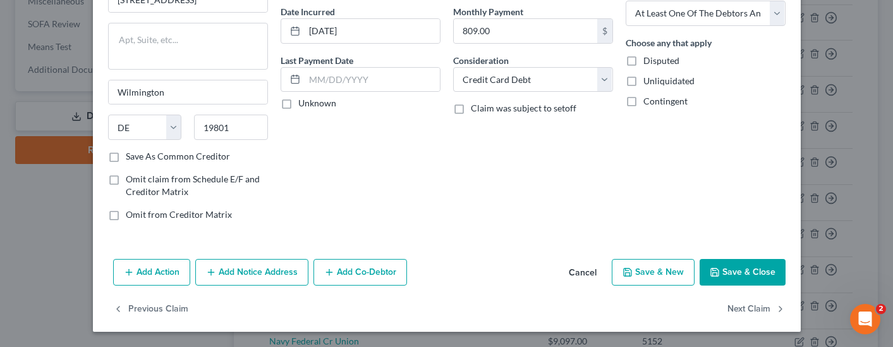
click at [737, 273] on button "Save & Close" at bounding box center [743, 272] width 86 height 27
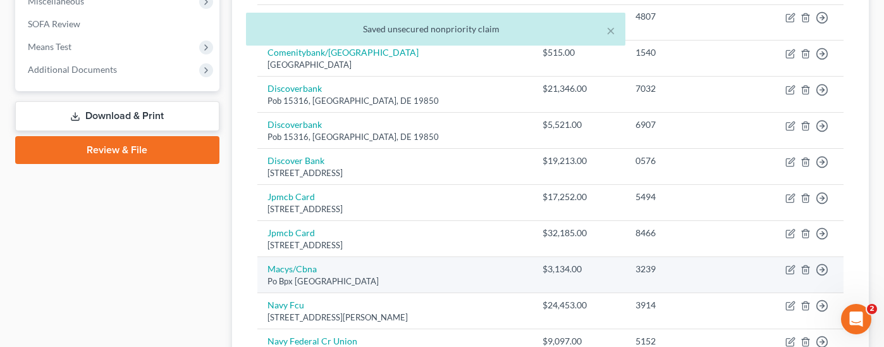
click at [788, 257] on td "Move to D Move to E Move to G Move to Notice Only" at bounding box center [794, 275] width 98 height 36
click at [789, 266] on icon "button" at bounding box center [791, 269] width 6 height 6
select select "36"
select select "2"
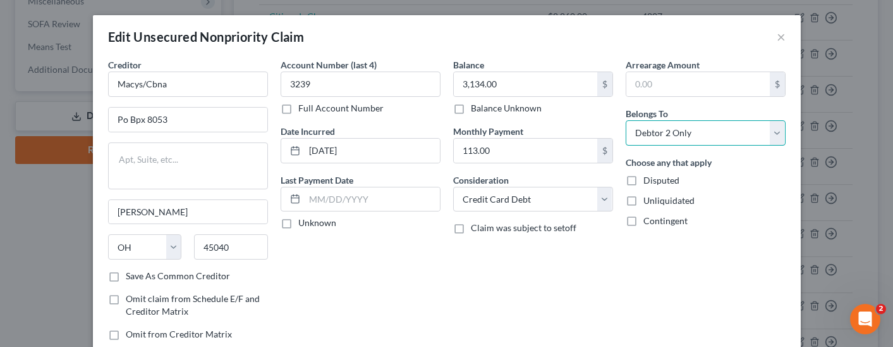
click at [685, 132] on select "Select Debtor 1 Only Debtor 2 Only Debtor 1 And Debtor 2 Only At Least One Of T…" at bounding box center [706, 132] width 160 height 25
select select "3"
click at [626, 120] on select "Select Debtor 1 Only Debtor 2 Only Debtor 1 And Debtor 2 Only At Least One Of T…" at bounding box center [706, 132] width 160 height 25
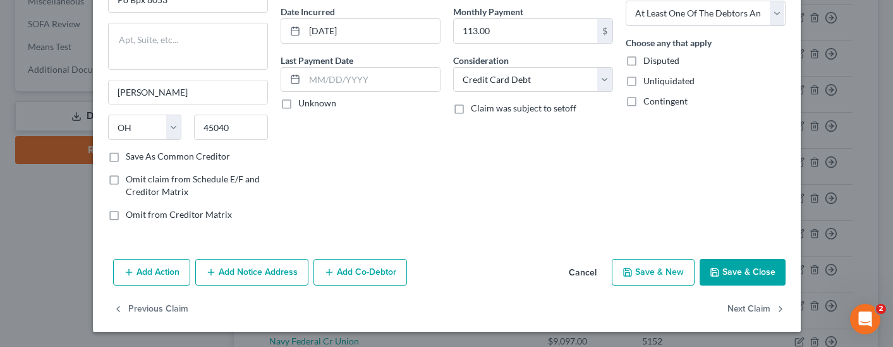
click at [737, 273] on button "Save & Close" at bounding box center [743, 272] width 86 height 27
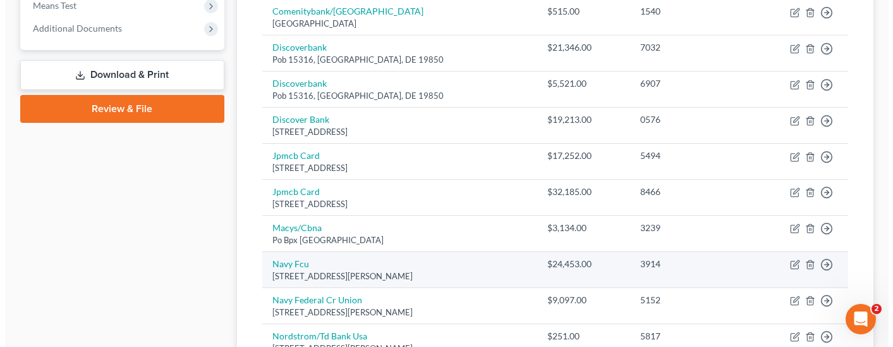
scroll to position [569, 0]
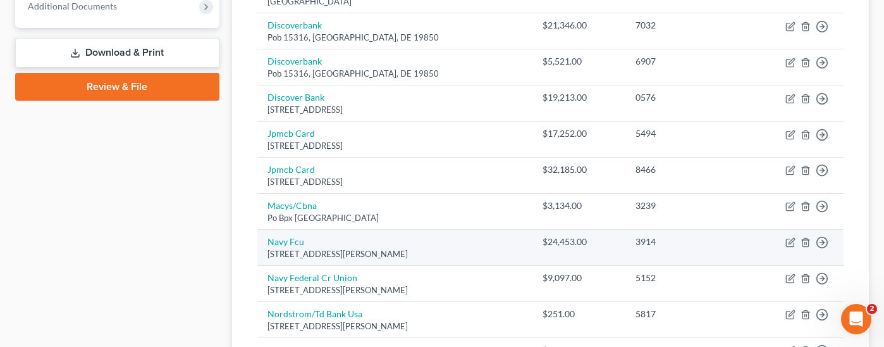
click at [795, 230] on td "Move to D Move to E Move to G Move to Notice Only" at bounding box center [794, 248] width 98 height 36
click at [791, 238] on icon "button" at bounding box center [791, 241] width 6 height 6
select select "48"
select select "2"
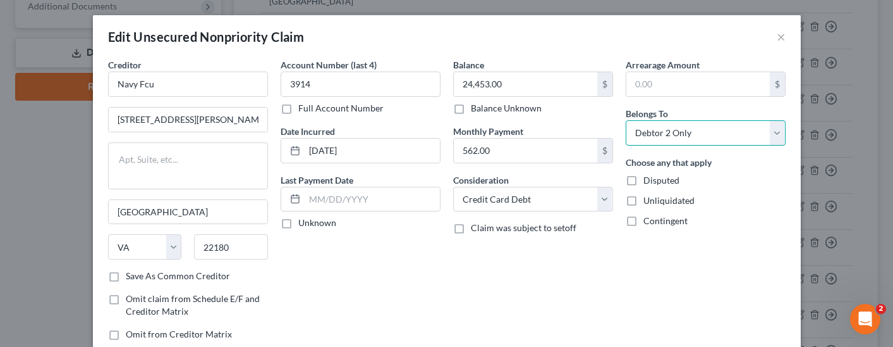
click at [684, 130] on select "Select Debtor 1 Only Debtor 2 Only Debtor 1 And Debtor 2 Only At Least One Of T…" at bounding box center [706, 132] width 160 height 25
select select "3"
click at [626, 120] on select "Select Debtor 1 Only Debtor 2 Only Debtor 1 And Debtor 2 Only At Least One Of T…" at bounding box center [706, 132] width 160 height 25
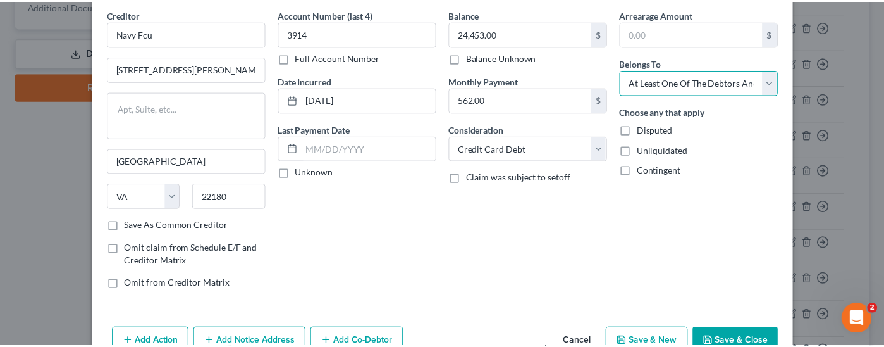
scroll to position [120, 0]
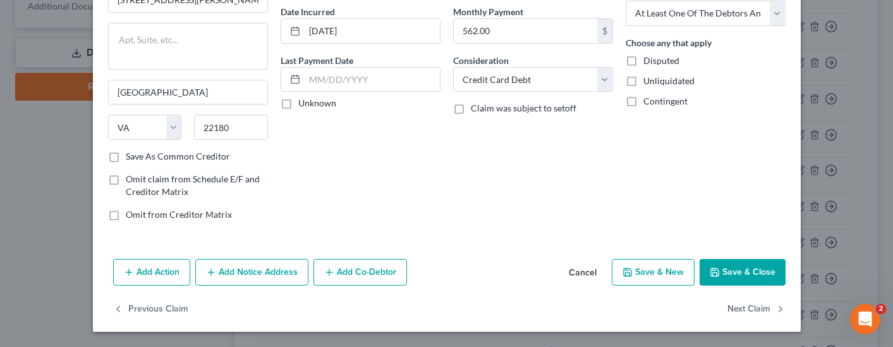
click at [739, 274] on button "Save & Close" at bounding box center [743, 272] width 86 height 27
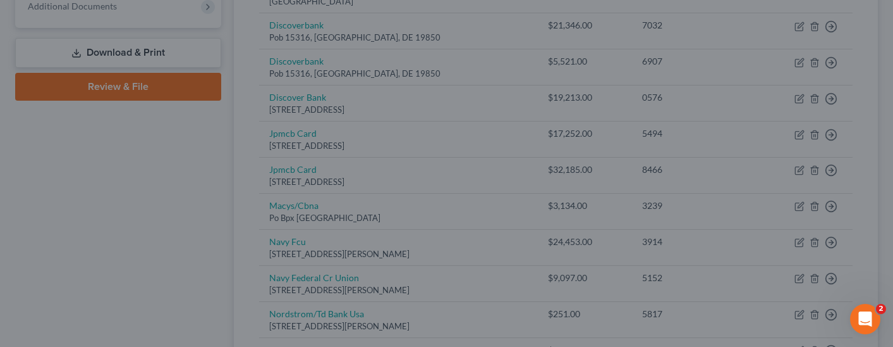
type input "0"
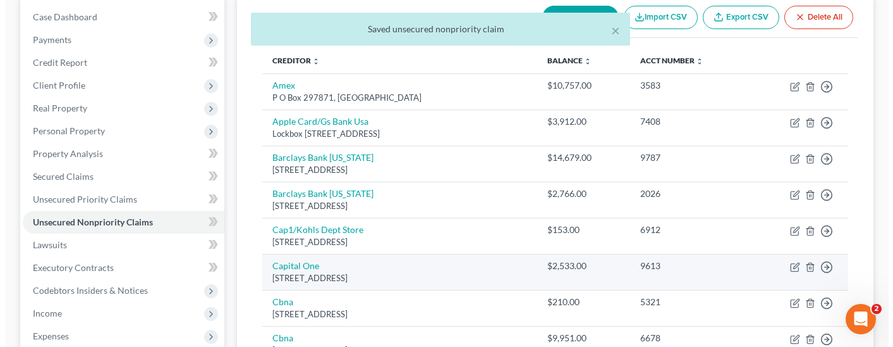
scroll to position [126, 0]
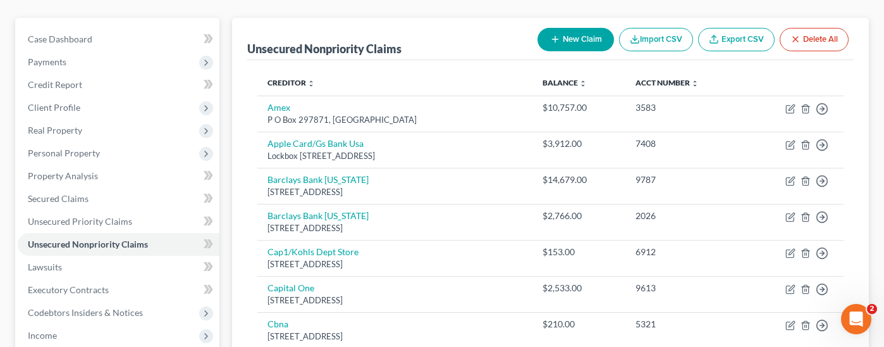
click at [582, 28] on button "New Claim" at bounding box center [575, 39] width 77 height 23
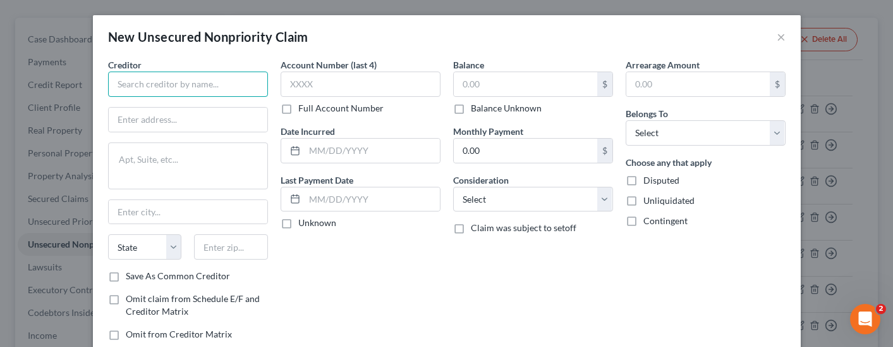
click at [230, 80] on input "text" at bounding box center [188, 83] width 160 height 25
type input "[GEOGRAPHIC_DATA]"
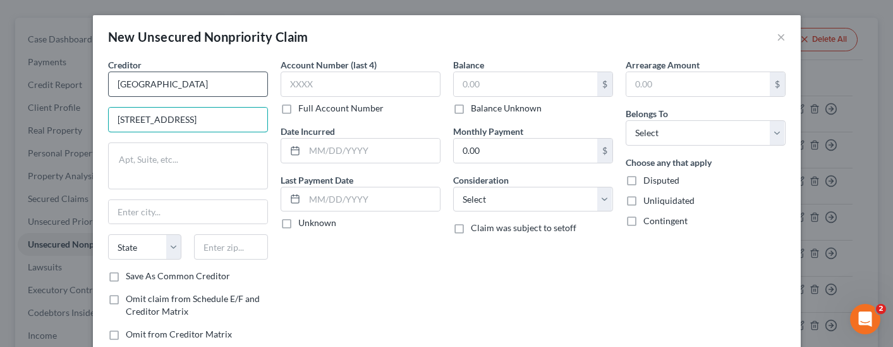
type input "[STREET_ADDRESS]"
type textarea "V"
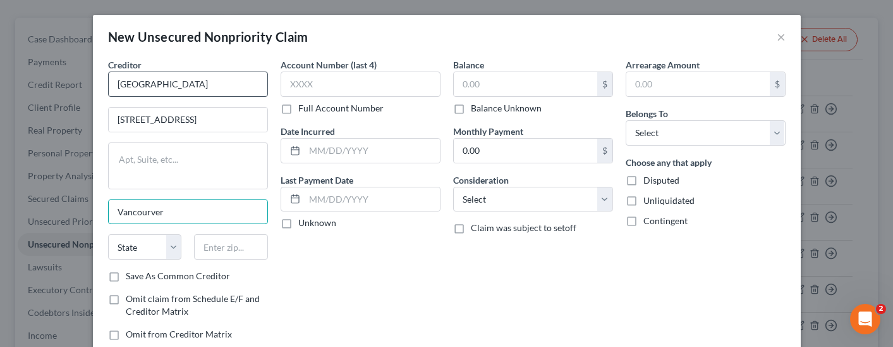
type input "Vancourver"
select select "50"
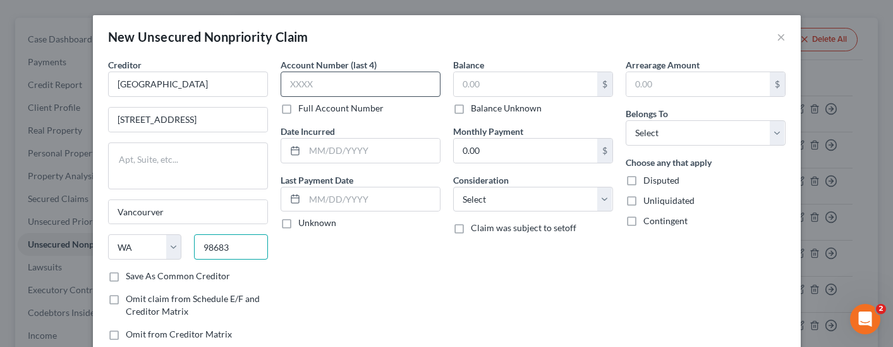
type input "98683"
click at [355, 80] on input "text" at bounding box center [361, 83] width 160 height 25
type input "[GEOGRAPHIC_DATA]"
type input "7279"
click at [374, 150] on input "text" at bounding box center [372, 150] width 135 height 24
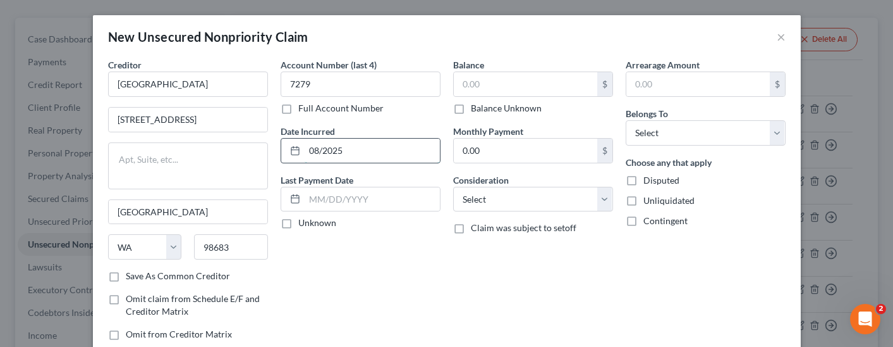
click at [385, 152] on input "08/2025" at bounding box center [372, 150] width 135 height 24
type input "0"
type input "08-2025"
click at [676, 139] on select "Select Debtor 1 Only Debtor 2 Only Debtor 1 And Debtor 2 Only At Least One Of T…" at bounding box center [706, 132] width 160 height 25
select select "0"
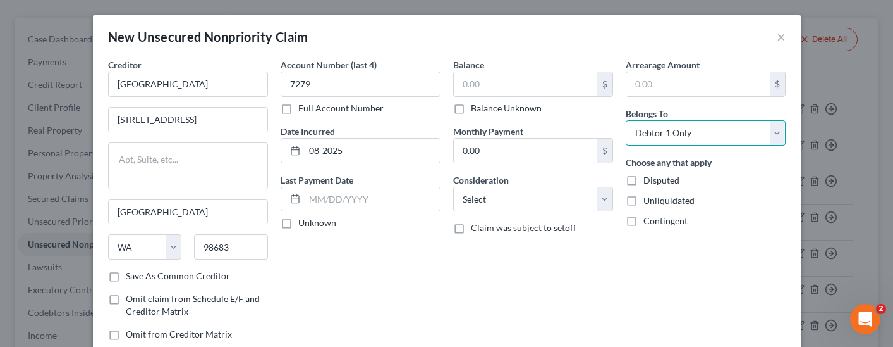
click at [626, 120] on select "Select Debtor 1 Only Debtor 2 Only Debtor 1 And Debtor 2 Only At Least One Of T…" at bounding box center [706, 132] width 160 height 25
click at [527, 83] on input "text" at bounding box center [526, 84] width 144 height 24
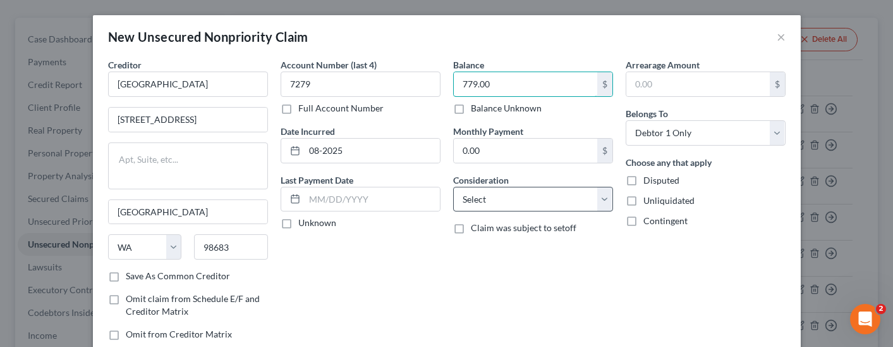
type input "779.00"
click at [479, 204] on select "Select Cable / Satellite Services Collection Agency Credit Card Debt Debt Couns…" at bounding box center [533, 199] width 160 height 25
click at [453, 187] on select "Select Cable / Satellite Services Collection Agency Credit Card Debt Debt Couns…" at bounding box center [533, 199] width 160 height 25
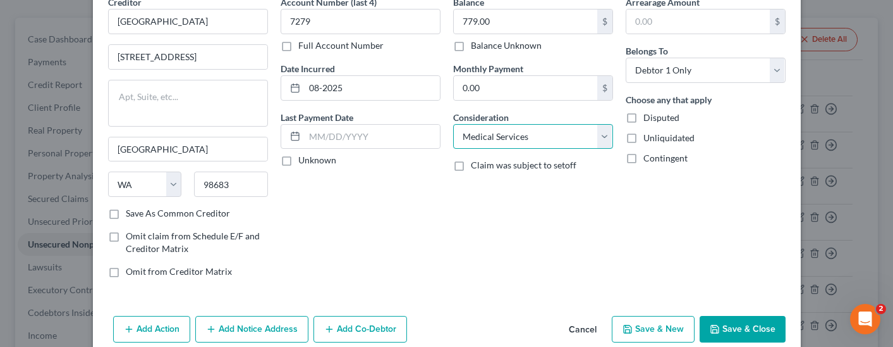
scroll to position [63, 0]
click at [541, 124] on select "Select Cable / Satellite Services Collection Agency Credit Card Debt Debt Couns…" at bounding box center [533, 135] width 160 height 25
select select "14"
click at [453, 123] on select "Select Cable / Satellite Services Collection Agency Credit Card Debt Debt Couns…" at bounding box center [533, 135] width 160 height 25
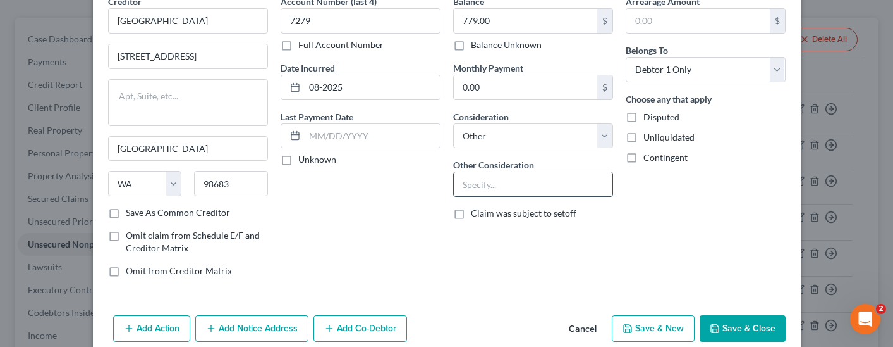
click at [537, 183] on input "text" at bounding box center [533, 184] width 159 height 24
type input "Medical services"
click at [768, 328] on button "Save & Close" at bounding box center [743, 328] width 86 height 27
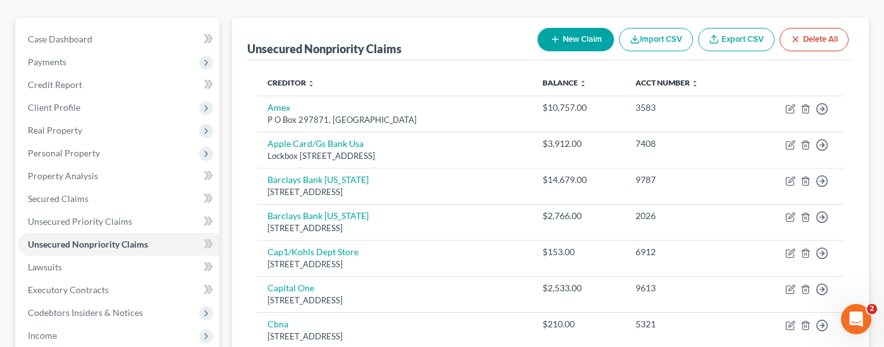
click at [587, 28] on button "New Claim" at bounding box center [575, 39] width 77 height 23
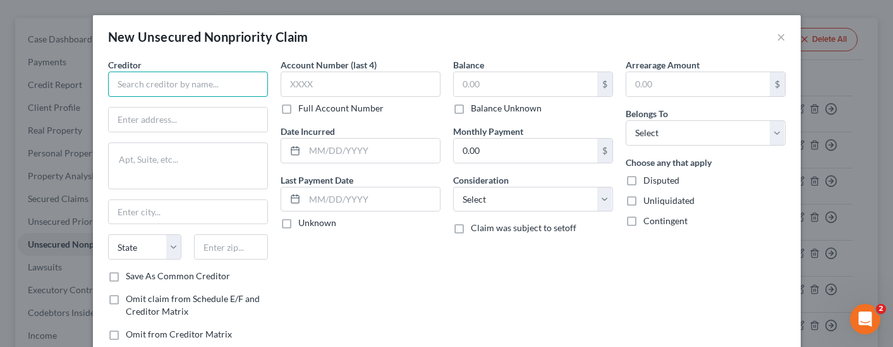
click at [186, 87] on input "text" at bounding box center [188, 83] width 160 height 25
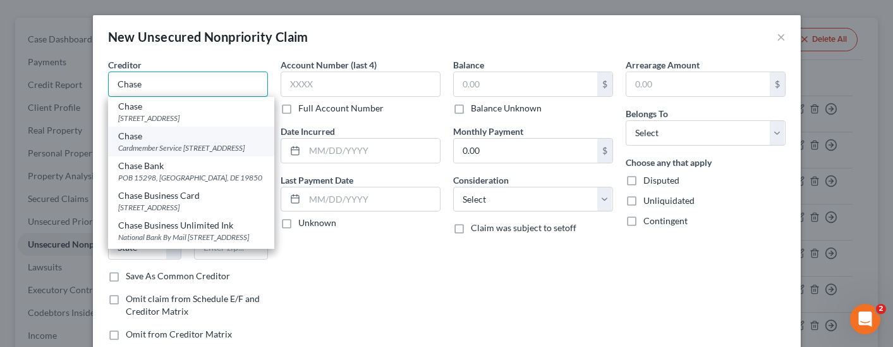
type input "Chase"
click at [182, 142] on div "Chase" at bounding box center [191, 136] width 146 height 13
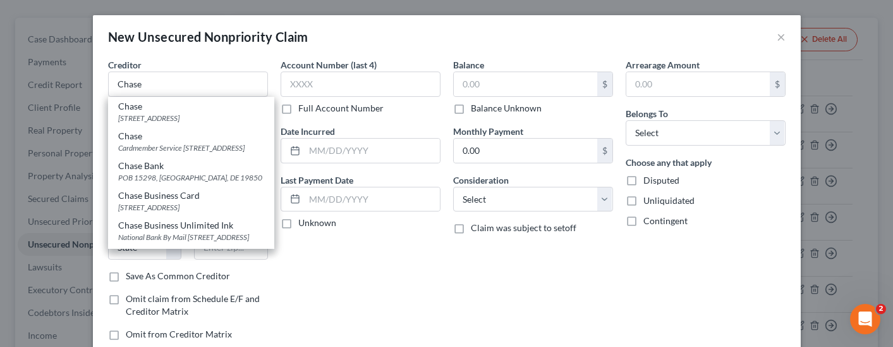
type input "Cardmember Service"
type textarea "PO Box 6294"
type input "[PERSON_NAME] Stream"
select select "14"
type input "60197"
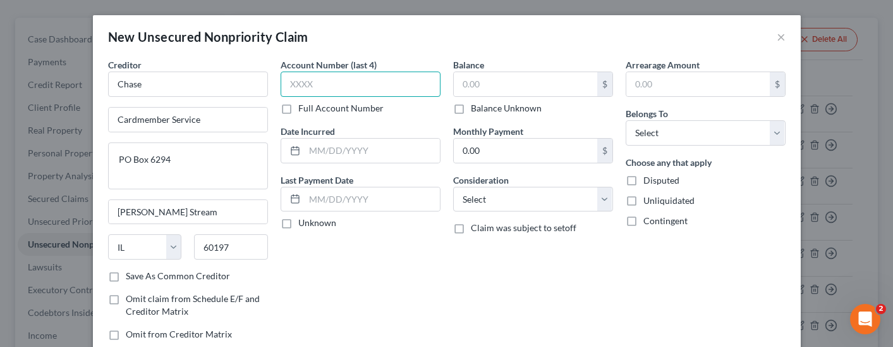
click at [340, 86] on input "text" at bounding box center [361, 83] width 160 height 25
click at [334, 150] on input "text" at bounding box center [372, 150] width 135 height 24
type input "0"
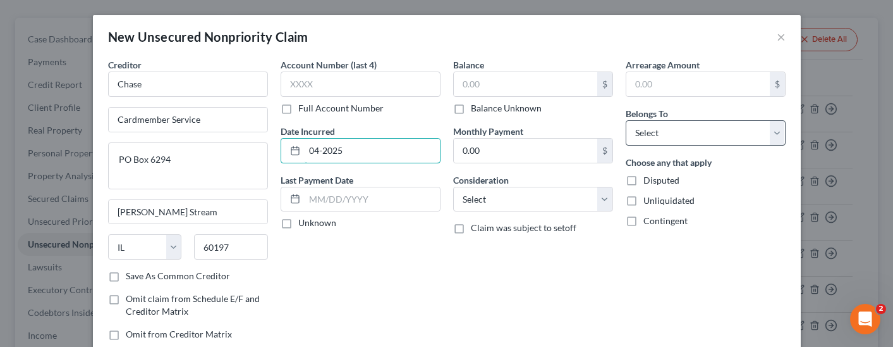
type input "04-2025"
drag, startPoint x: 663, startPoint y: 130, endPoint x: 690, endPoint y: 141, distance: 30.1
click at [663, 130] on select "Select Debtor 1 Only Debtor 2 Only Debtor 1 And Debtor 2 Only At Least One Of T…" at bounding box center [706, 132] width 160 height 25
select select "0"
click at [626, 120] on select "Select Debtor 1 Only Debtor 2 Only Debtor 1 And Debtor 2 Only At Least One Of T…" at bounding box center [706, 132] width 160 height 25
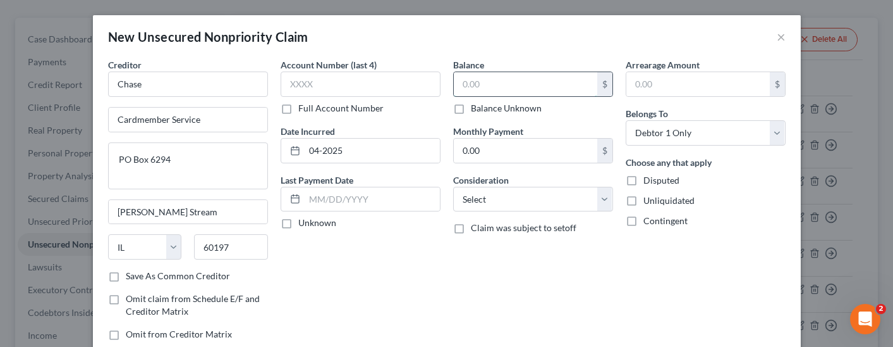
click at [527, 87] on input "text" at bounding box center [526, 84] width 144 height 24
type input "21,000.00"
click at [525, 200] on select "Select Cable / Satellite Services Collection Agency Credit Card Debt Debt Couns…" at bounding box center [533, 199] width 160 height 25
select select "2"
click at [453, 187] on select "Select Cable / Satellite Services Collection Agency Credit Card Debt Debt Couns…" at bounding box center [533, 199] width 160 height 25
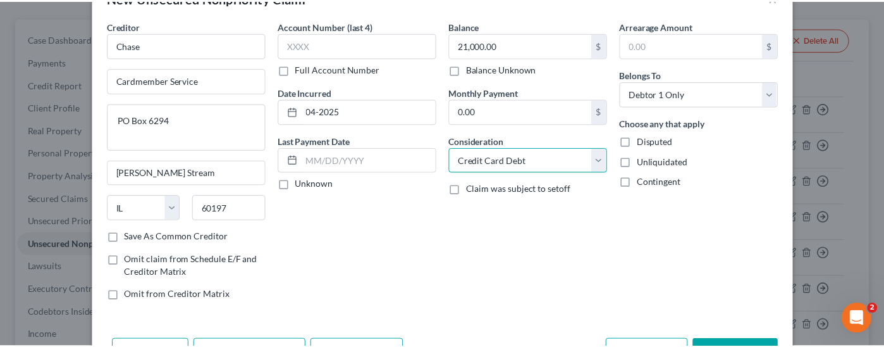
scroll to position [83, 0]
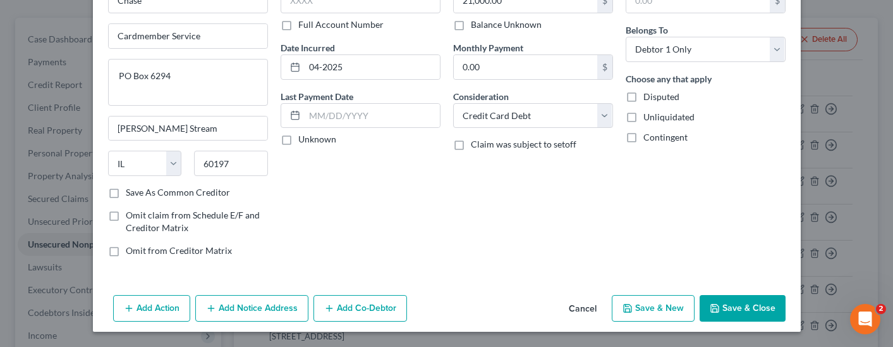
click at [753, 312] on button "Save & Close" at bounding box center [743, 308] width 86 height 27
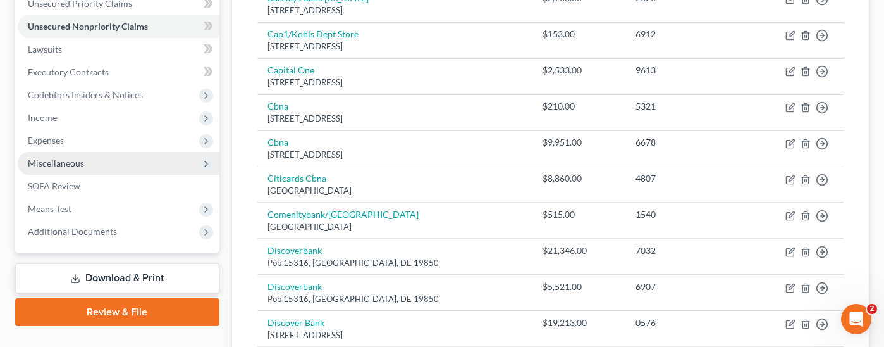
scroll to position [321, 0]
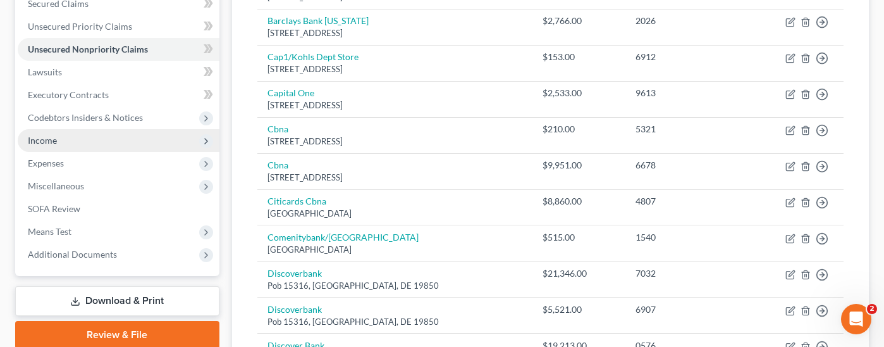
click at [109, 129] on span "Income" at bounding box center [119, 140] width 202 height 23
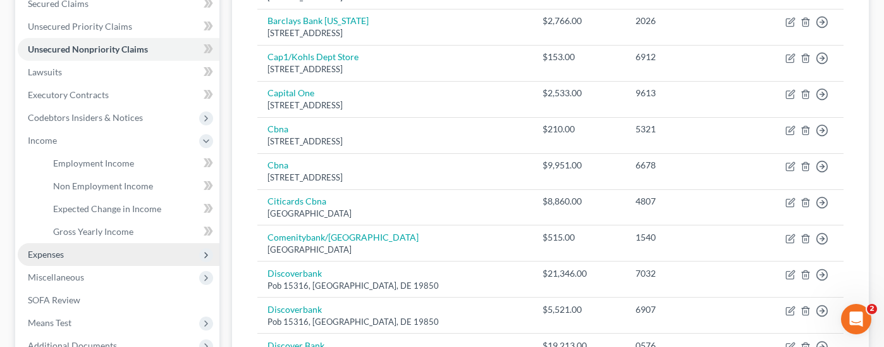
click at [85, 243] on span "Expenses" at bounding box center [119, 254] width 202 height 23
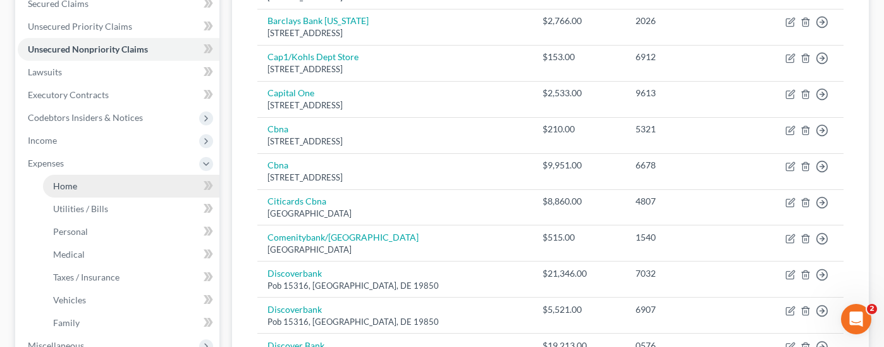
click at [106, 175] on link "Home" at bounding box center [131, 186] width 176 height 23
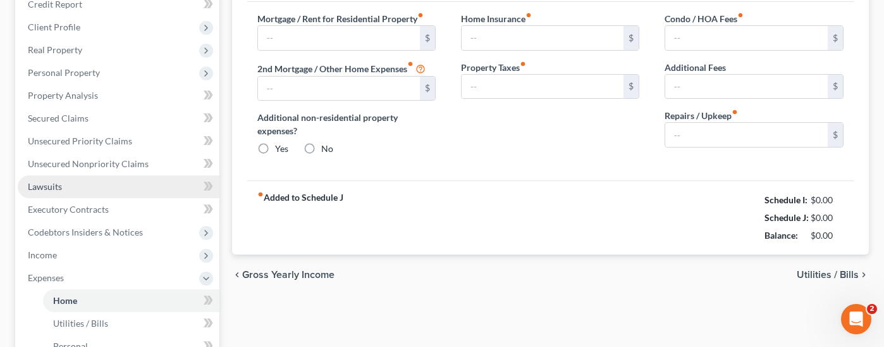
type input "2,594.00"
type input "0.00"
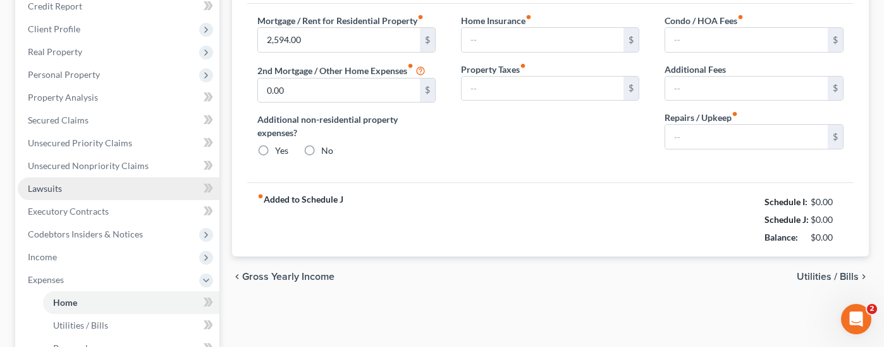
radio input "true"
type input "0.00"
type input "64.00"
type input "125.00"
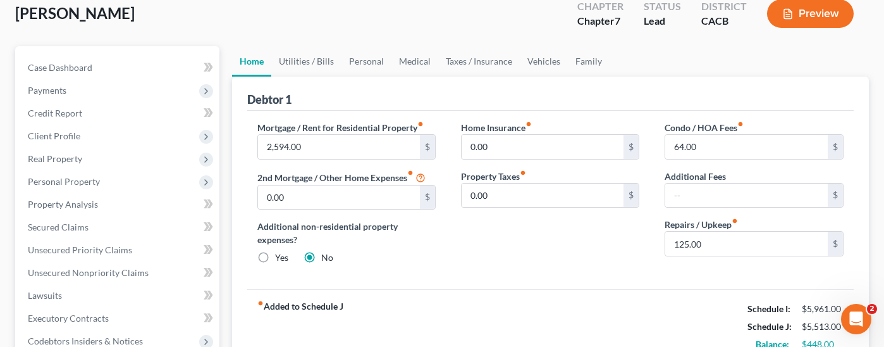
scroll to position [126, 0]
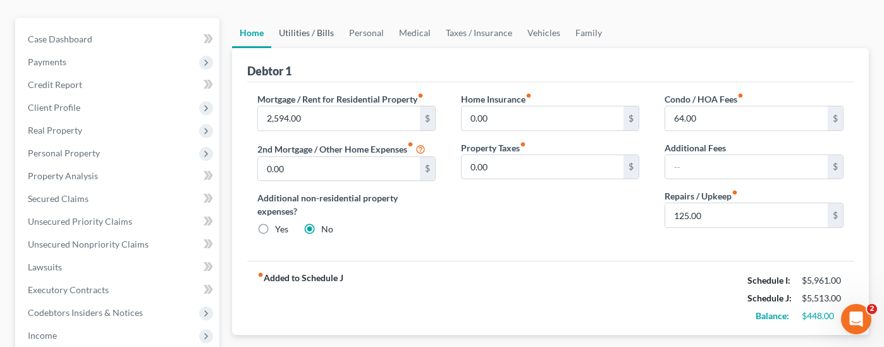
click at [303, 18] on link "Utilities / Bills" at bounding box center [306, 33] width 70 height 30
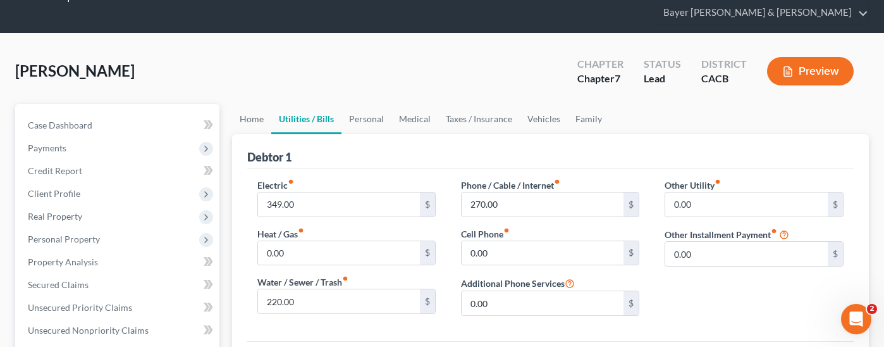
scroll to position [63, 0]
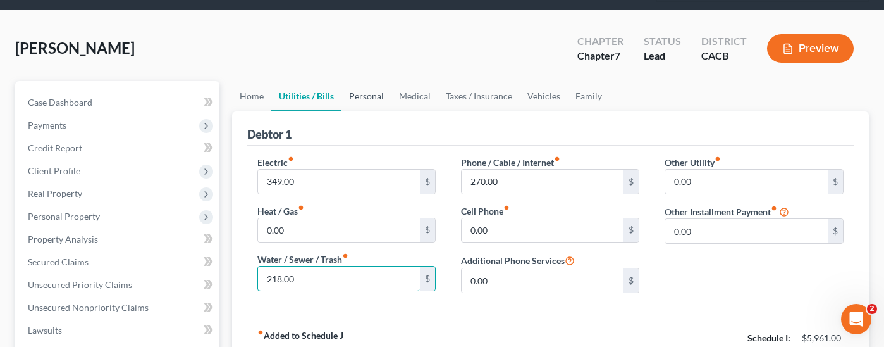
type input "218.00"
click at [368, 81] on link "Personal" at bounding box center [366, 96] width 50 height 30
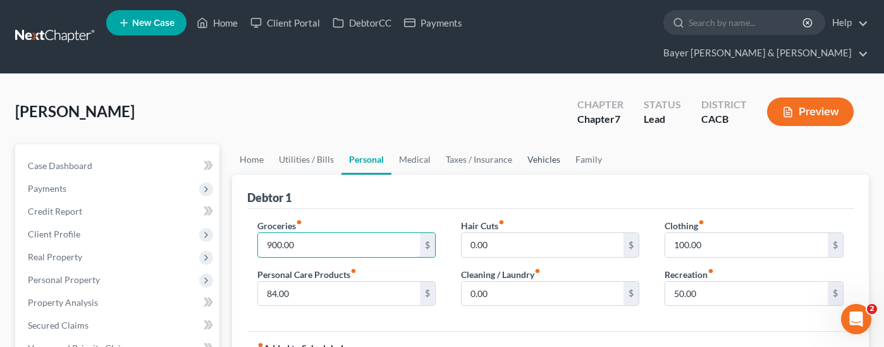
type input "900.00"
click at [543, 144] on link "Vehicles" at bounding box center [544, 159] width 48 height 30
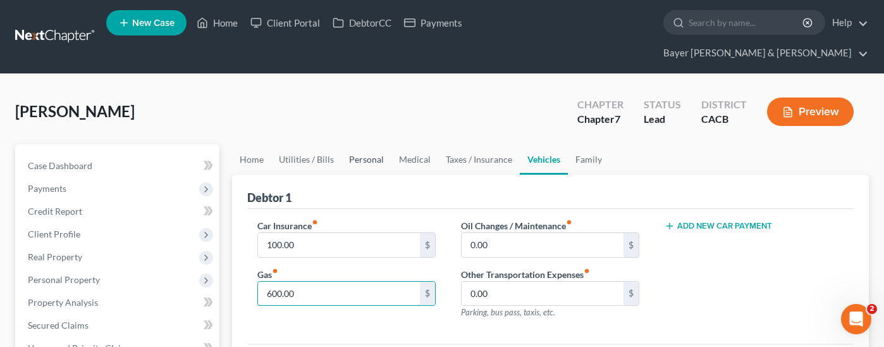
type input "600.00"
click at [360, 144] on link "Personal" at bounding box center [366, 159] width 50 height 30
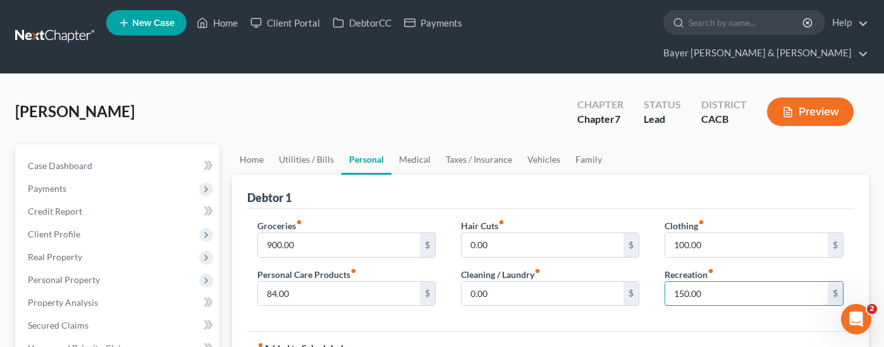
type input "150.00"
click at [542, 304] on div "Groceries fiber_manual_record 900.00 $ Personal Care Products fiber_manual_reco…" at bounding box center [550, 270] width 607 height 123
click at [591, 144] on link "Family" at bounding box center [589, 159] width 42 height 30
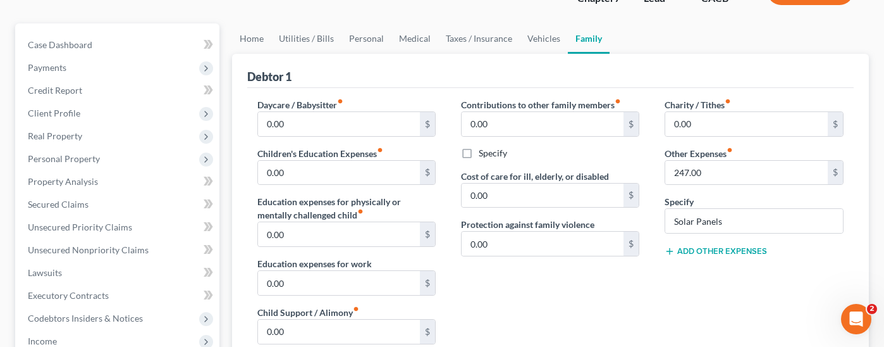
scroll to position [126, 0]
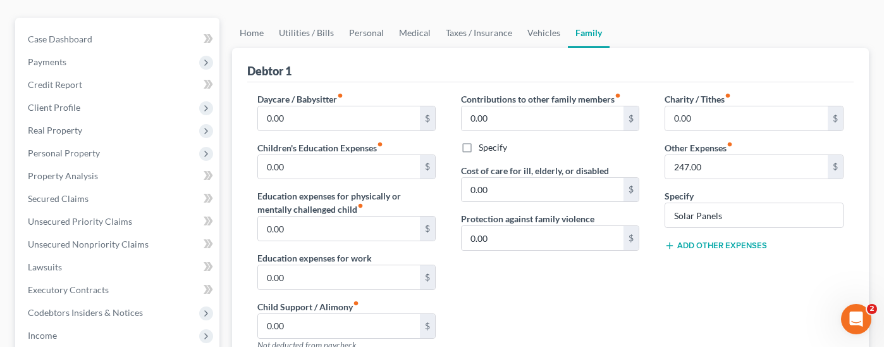
click at [708, 240] on button "Add Other Expenses" at bounding box center [716, 245] width 102 height 10
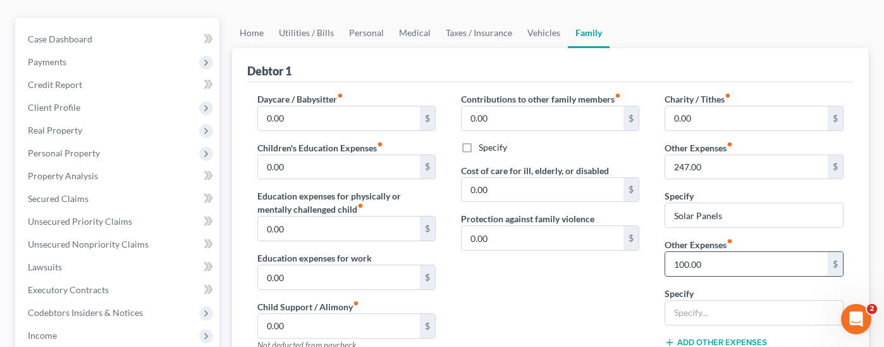
type input "100.00"
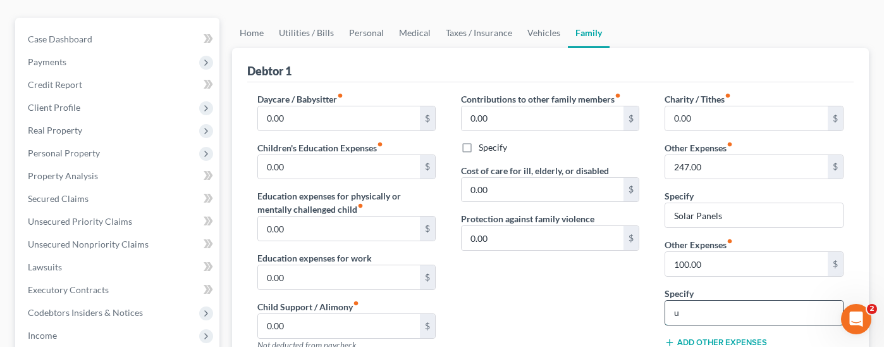
type input "Unforeseen expenses"
click at [575, 310] on div "Contributions to other family members fiber_manual_record 0.00 $ Specify Cost o…" at bounding box center [550, 226] width 204 height 269
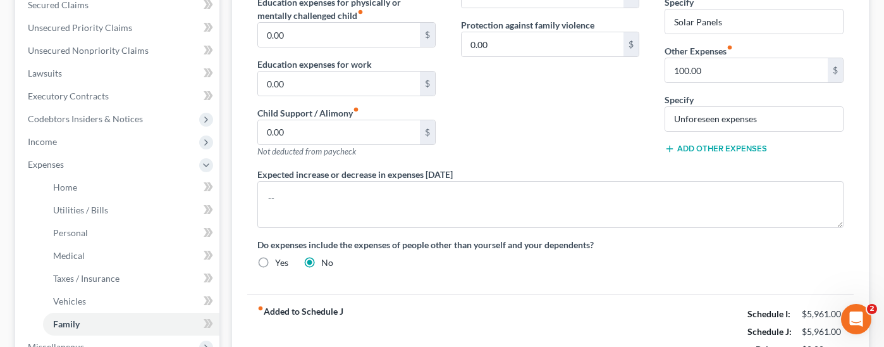
scroll to position [506, 0]
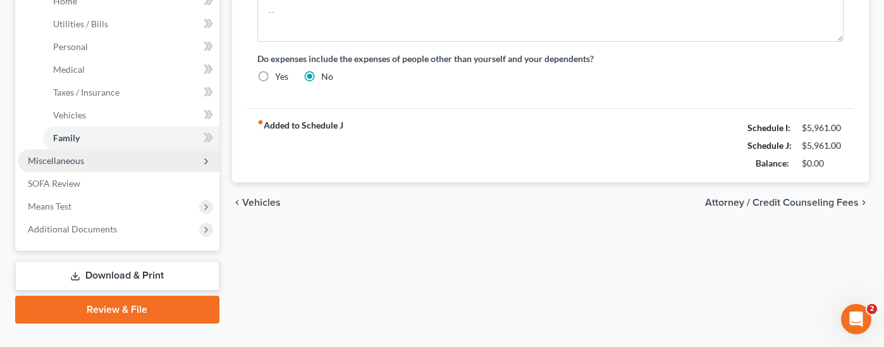
click at [90, 149] on span "Miscellaneous" at bounding box center [119, 160] width 202 height 23
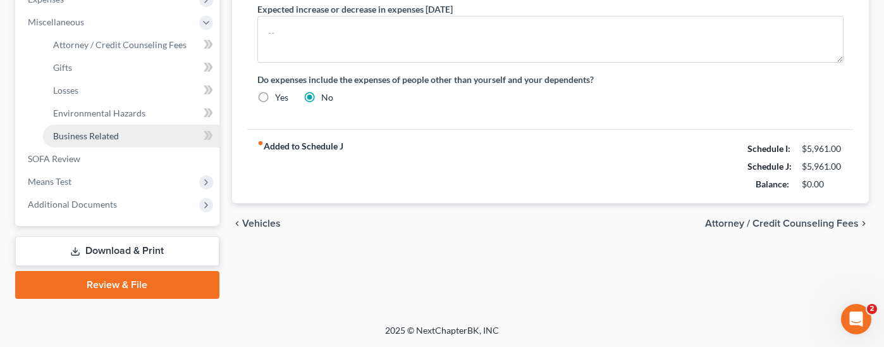
scroll to position [462, 0]
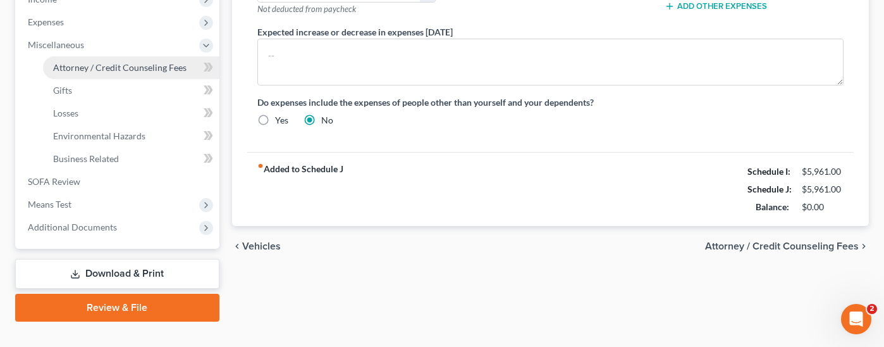
click at [120, 62] on span "Attorney / Credit Counseling Fees" at bounding box center [119, 67] width 133 height 11
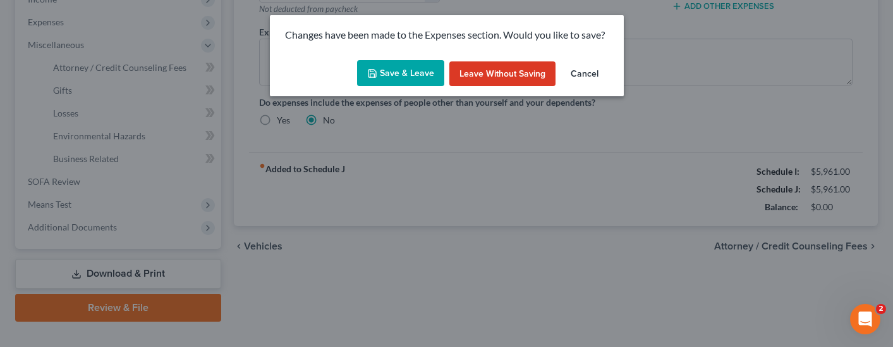
click at [391, 70] on button "Save & Leave" at bounding box center [400, 73] width 87 height 27
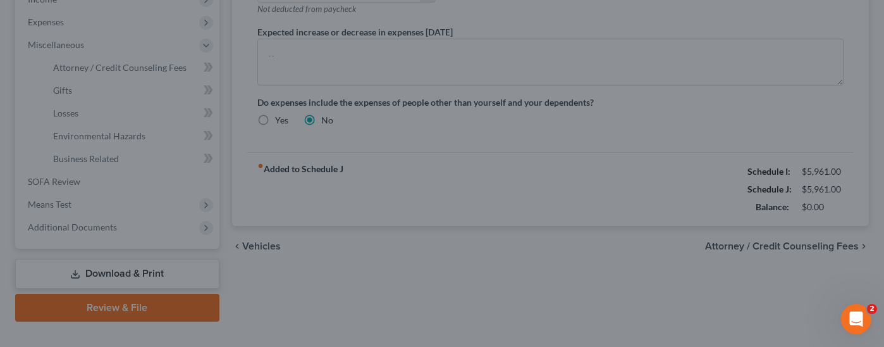
select select "2"
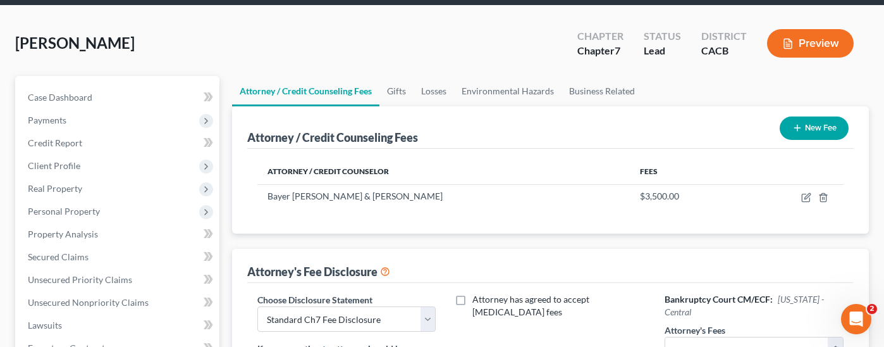
scroll to position [190, 0]
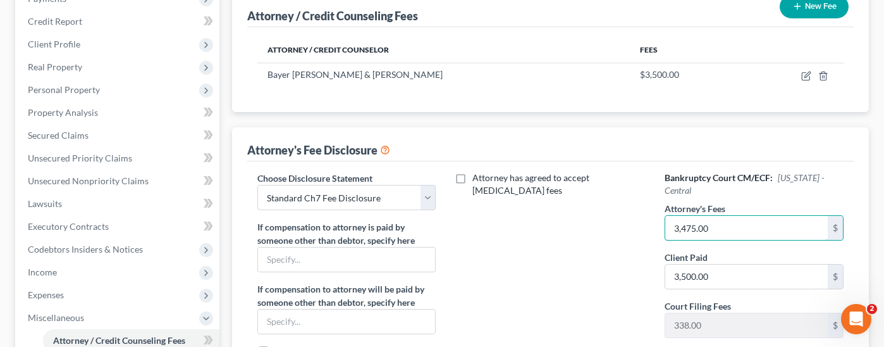
type input "3,475.00"
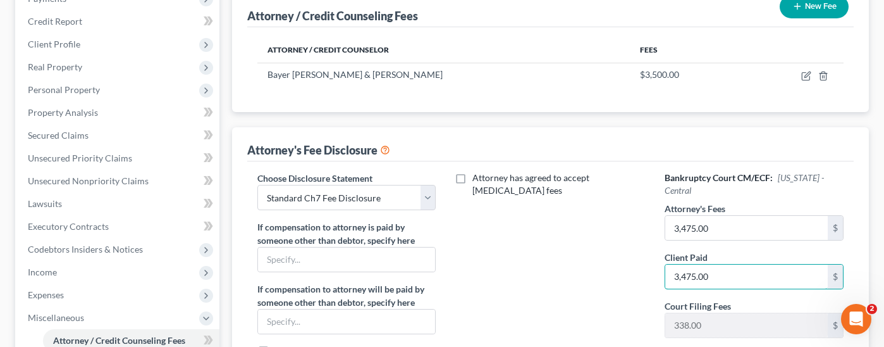
type input "3,475.00"
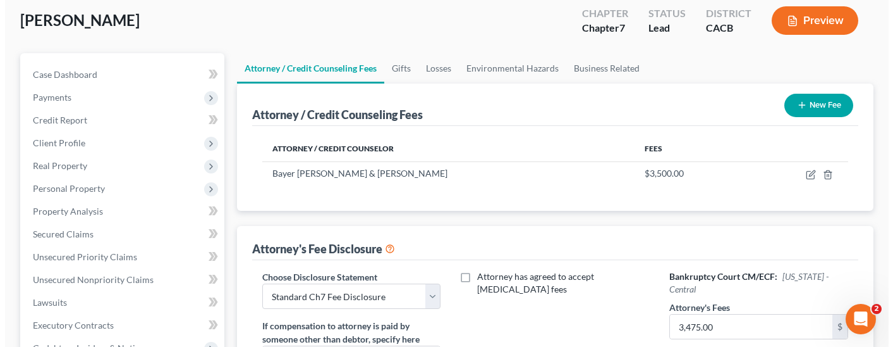
scroll to position [56, 0]
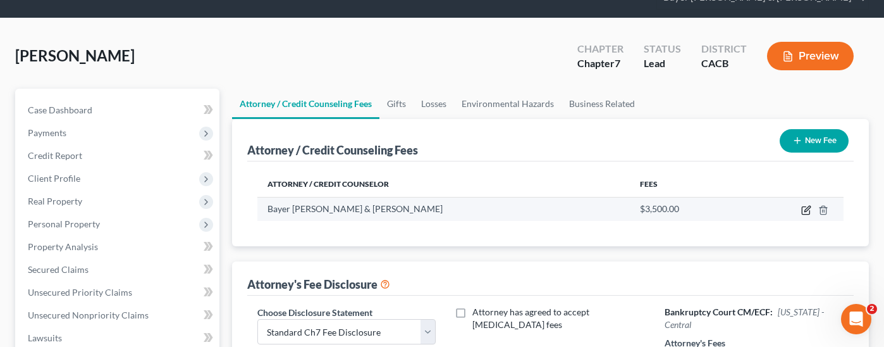
click at [809, 205] on icon "button" at bounding box center [806, 210] width 10 height 10
select select "4"
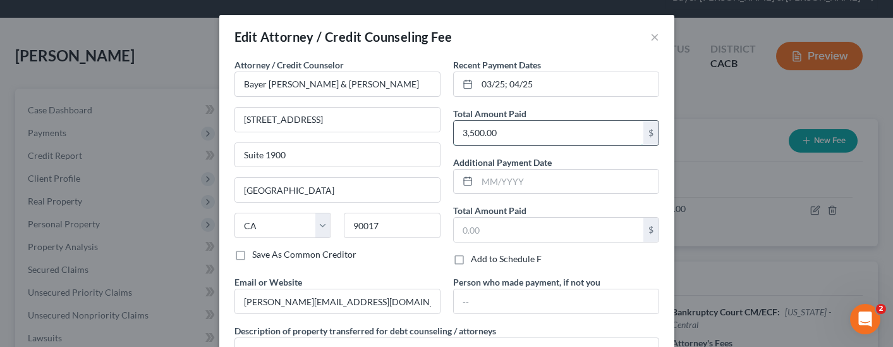
click at [534, 136] on input "3,500.00" at bounding box center [549, 133] width 190 height 24
type input "3,475.00"
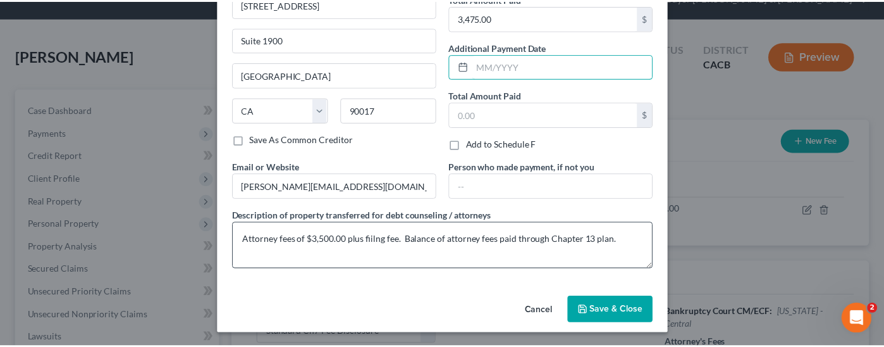
scroll to position [117, 0]
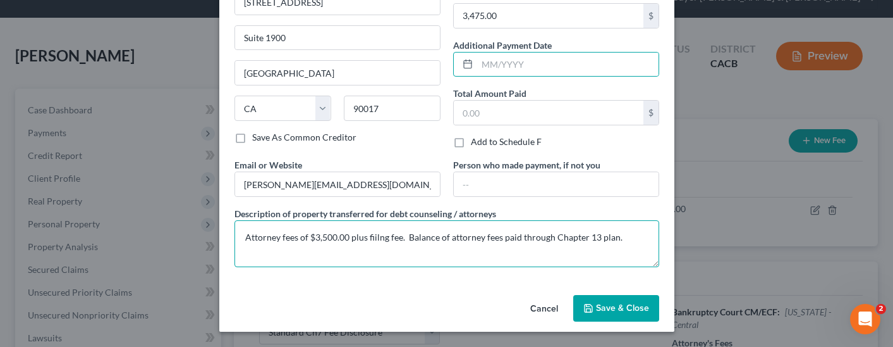
click at [331, 239] on textarea "Attorney fees of $3,500.00 plus fiilng fee. Balance of attorney fees paid throu…" at bounding box center [447, 243] width 425 height 47
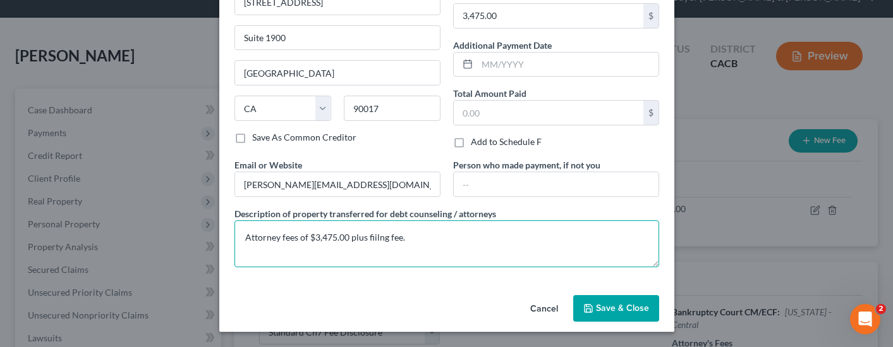
type textarea "Attorney fees of $3,475.00 plus fiilng fee."
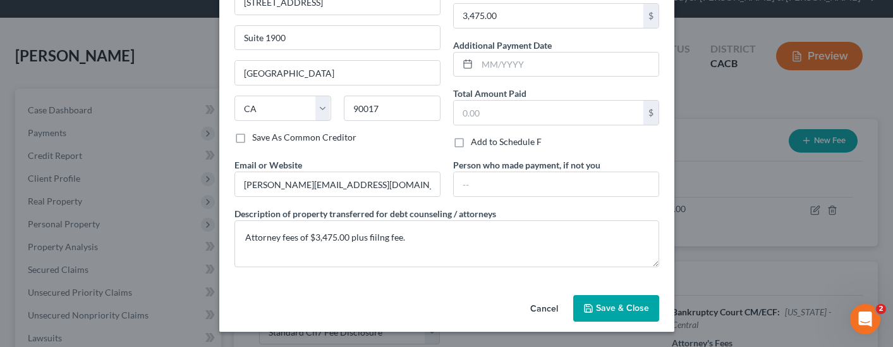
click at [604, 305] on span "Save & Close" at bounding box center [622, 307] width 53 height 11
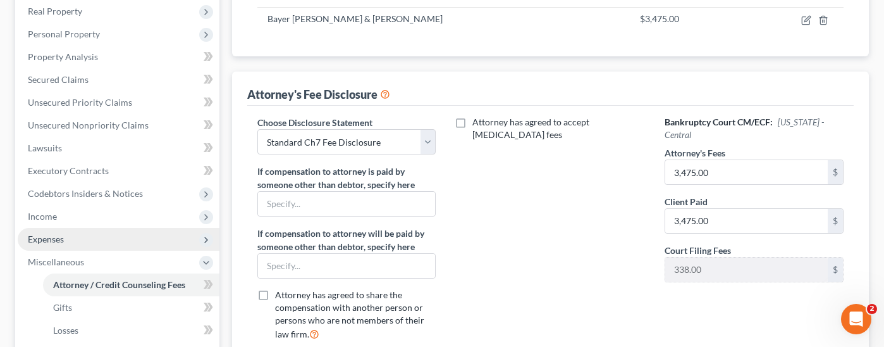
scroll to position [435, 0]
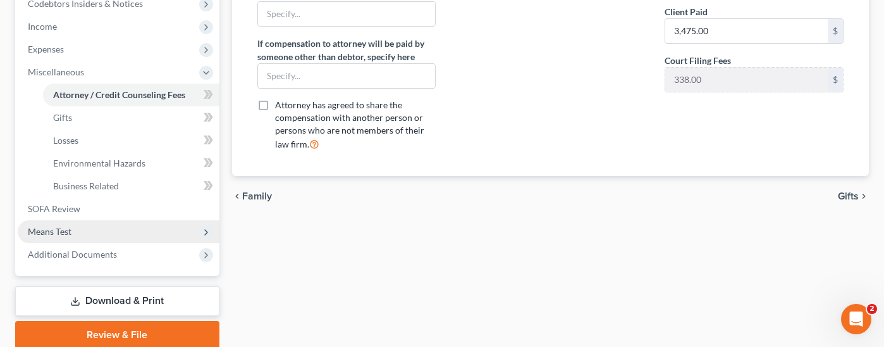
click at [123, 220] on span "Means Test" at bounding box center [119, 231] width 202 height 23
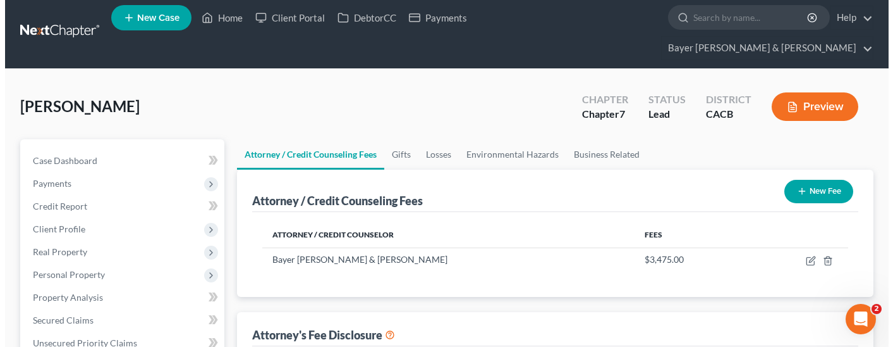
scroll to position [0, 0]
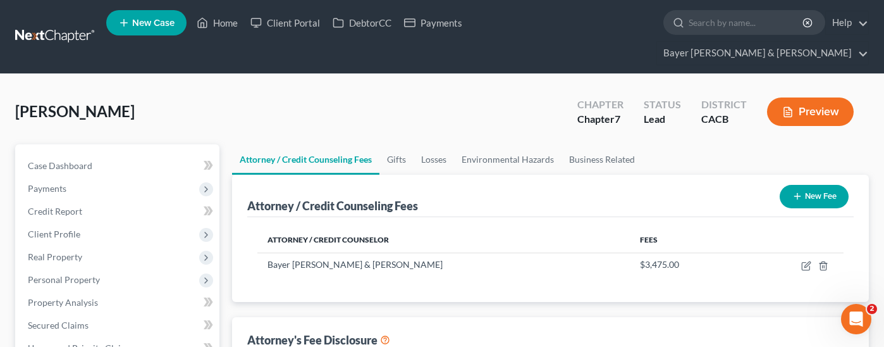
click at [823, 97] on button "Preview" at bounding box center [810, 111] width 87 height 28
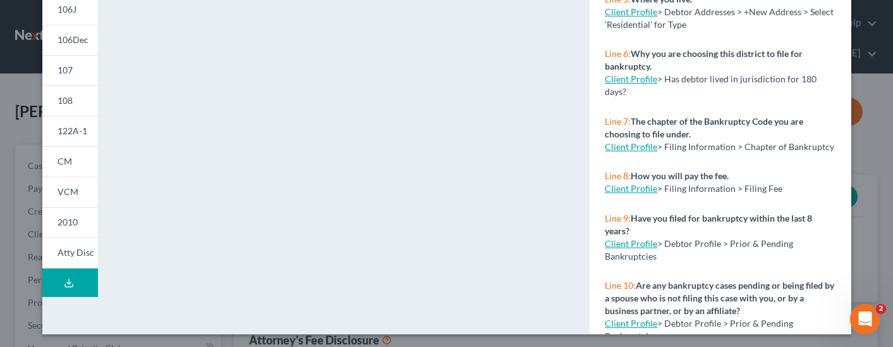
scroll to position [355, 0]
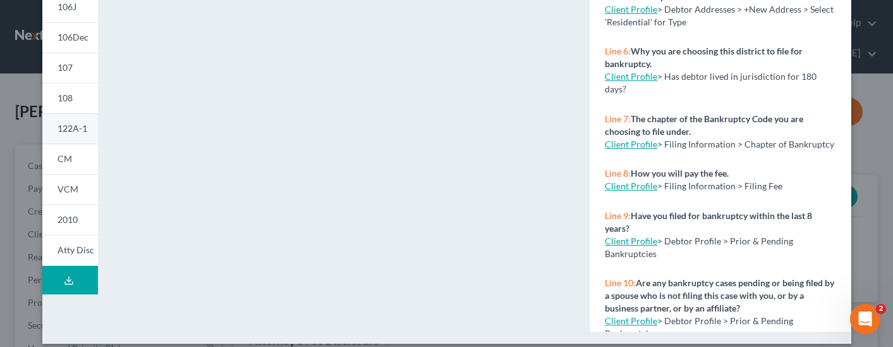
click at [75, 135] on link "122A-1" at bounding box center [70, 128] width 56 height 30
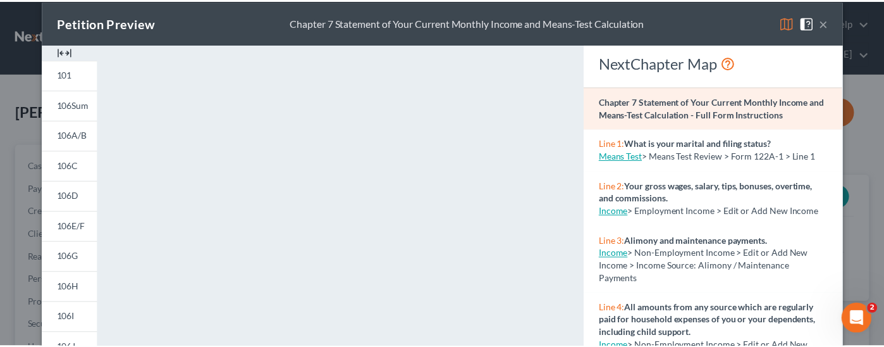
scroll to position [0, 0]
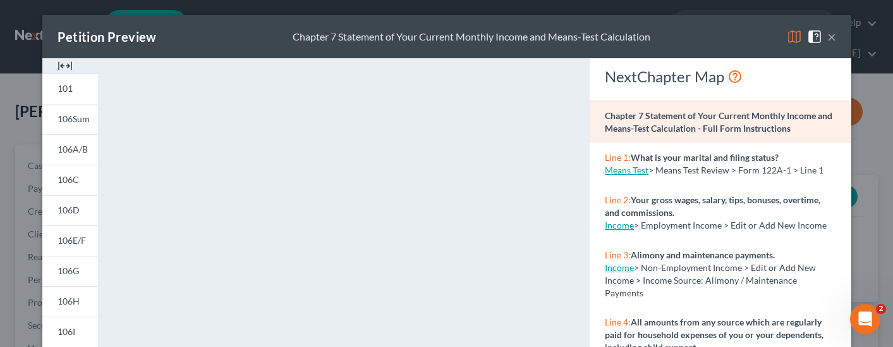
click at [828, 34] on button "×" at bounding box center [832, 36] width 9 height 15
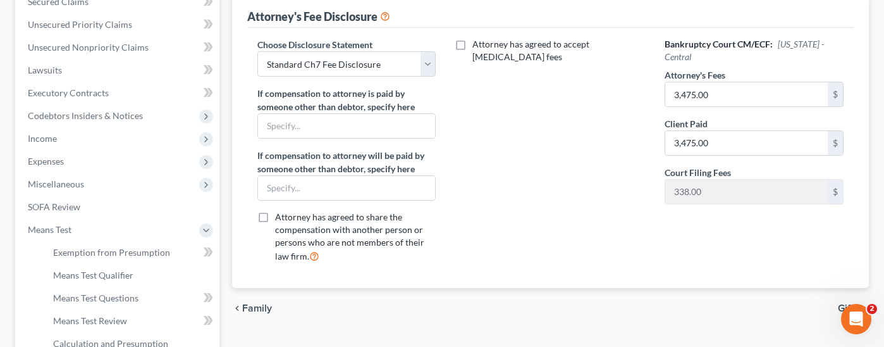
scroll to position [443, 0]
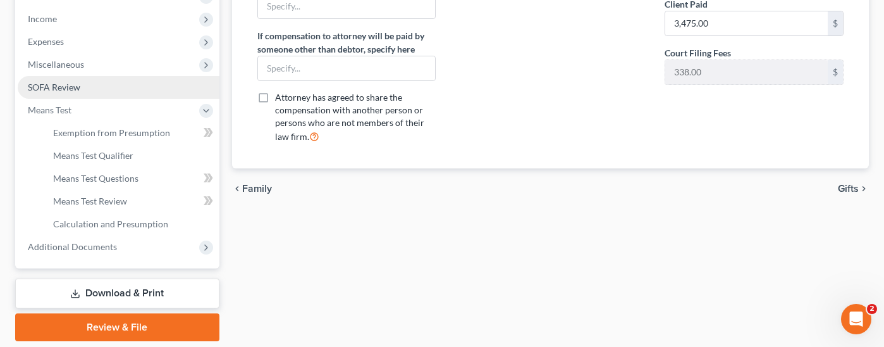
click at [122, 76] on link "SOFA Review" at bounding box center [119, 87] width 202 height 23
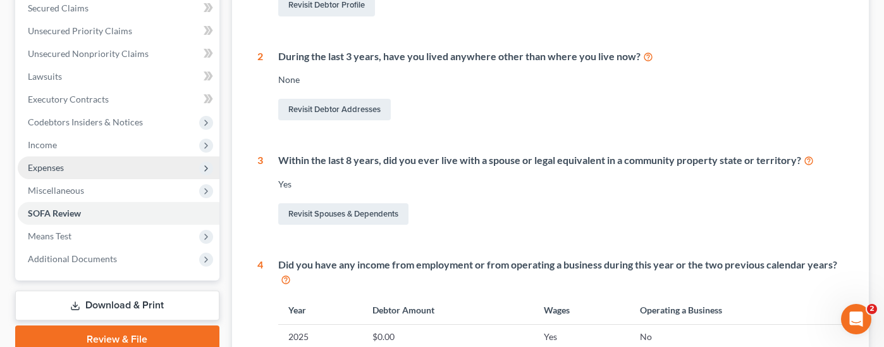
scroll to position [316, 0]
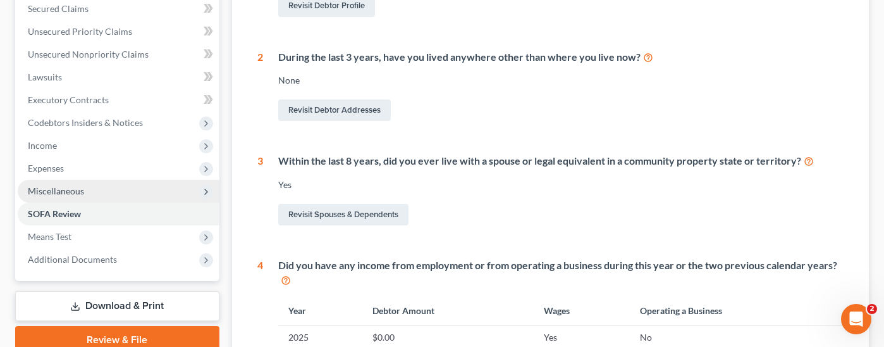
click at [90, 180] on span "Miscellaneous" at bounding box center [119, 191] width 202 height 23
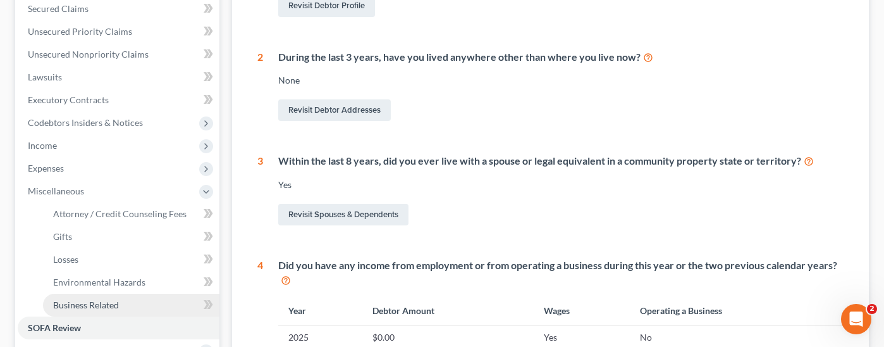
click at [107, 293] on link "Business Related" at bounding box center [131, 304] width 176 height 23
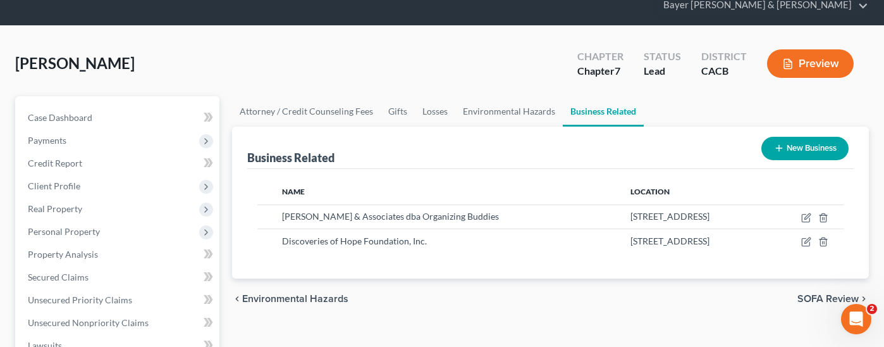
scroll to position [126, 0]
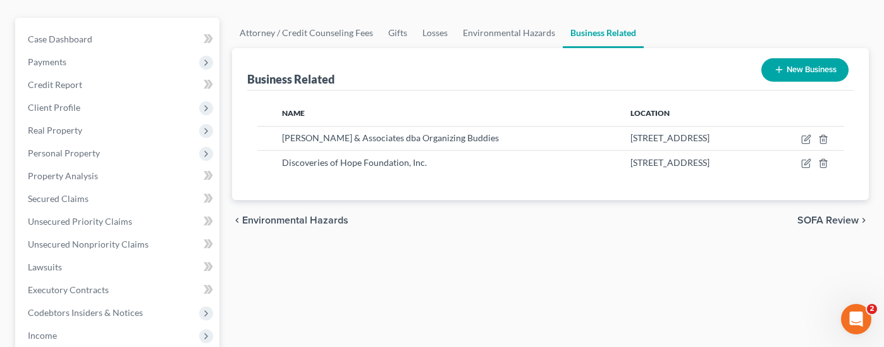
click at [491, 270] on div "Attorney / Credit Counseling Fees Gifts Losses Environmental Hazards Business R…" at bounding box center [551, 337] width 650 height 639
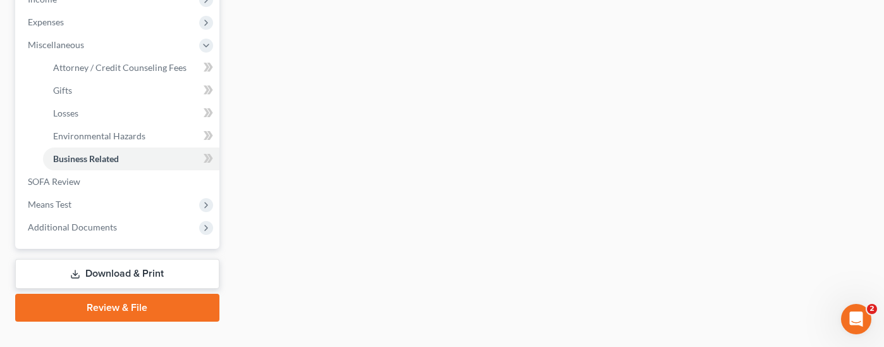
click at [135, 259] on link "Download & Print" at bounding box center [117, 274] width 204 height 30
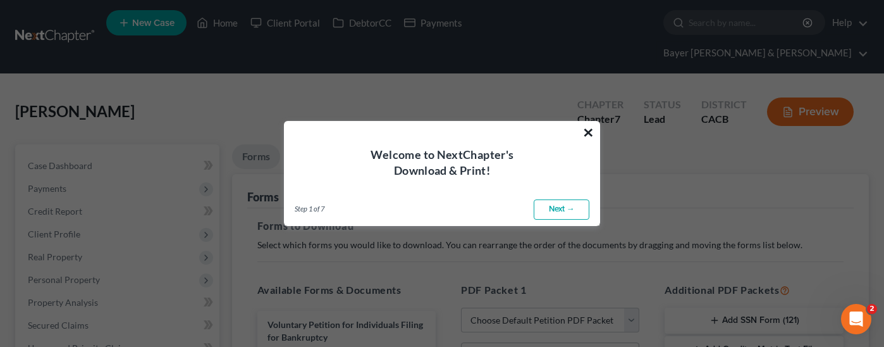
click at [587, 131] on button "×" at bounding box center [588, 132] width 12 height 20
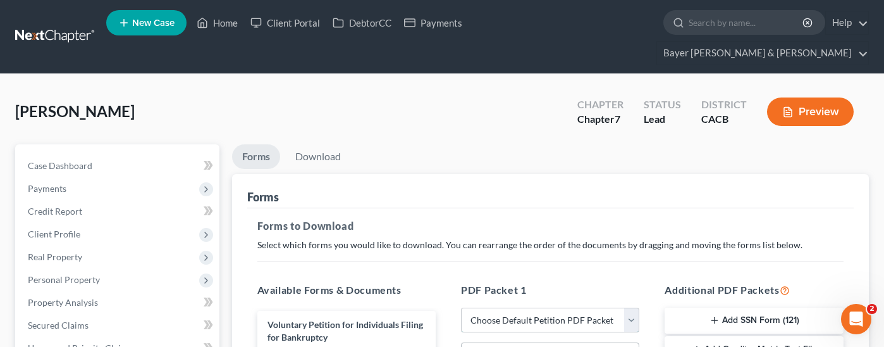
click at [518, 307] on select "Choose Default Petition PDF Packet Complete Bankruptcy Petition (all forms and …" at bounding box center [550, 319] width 178 height 25
select select "0"
click at [461, 307] on select "Choose Default Petition PDF Packet Complete Bankruptcy Petition (all forms and …" at bounding box center [550, 319] width 178 height 25
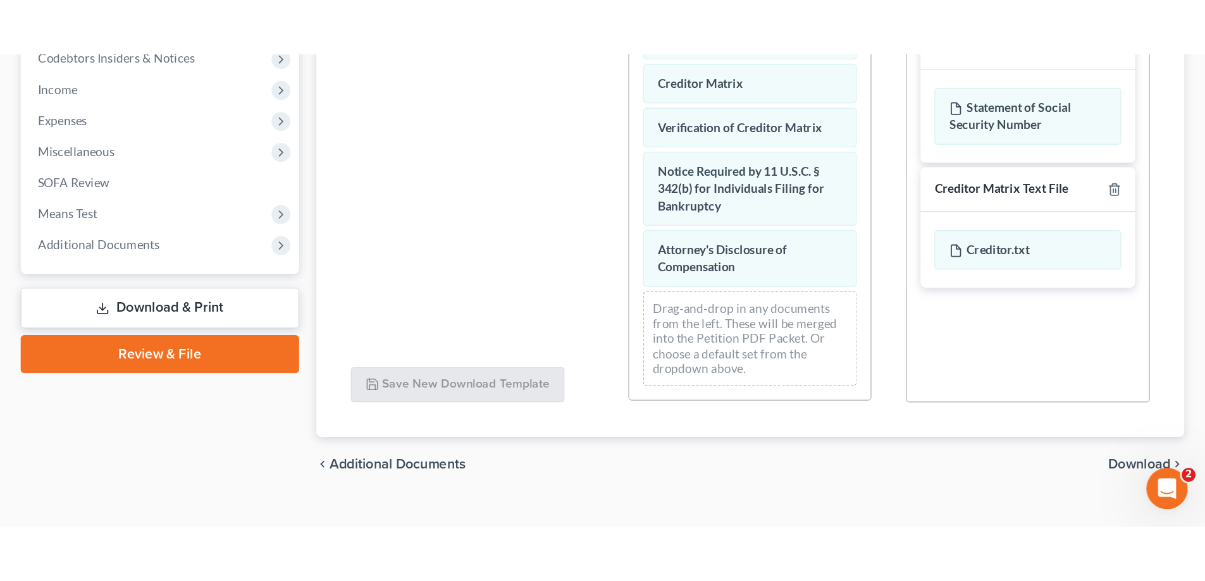
scroll to position [403, 0]
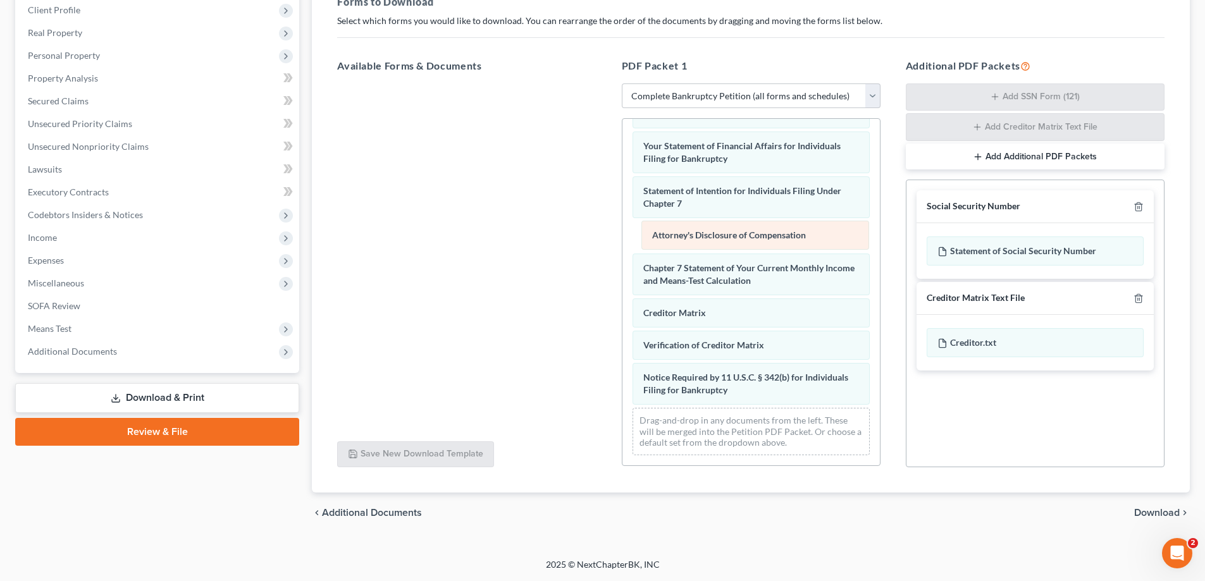
drag, startPoint x: 723, startPoint y: 394, endPoint x: 732, endPoint y: 239, distance: 155.2
click at [732, 239] on div "Attorney's Disclosure of Compensation Voluntary Petition for Individuals Filing…" at bounding box center [750, 97] width 257 height 737
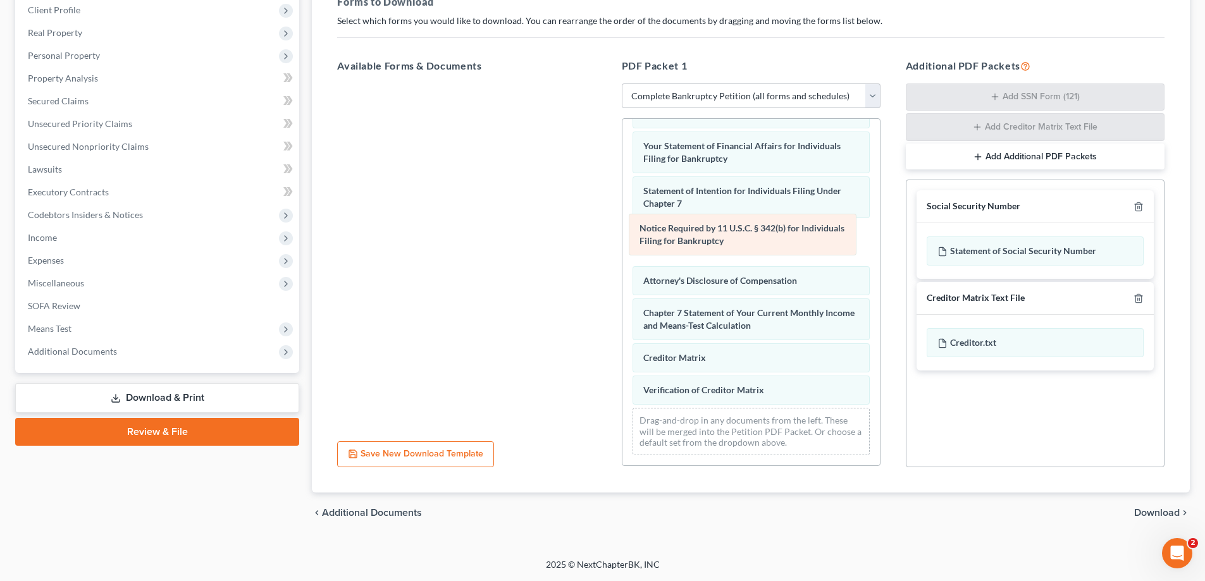
drag, startPoint x: 711, startPoint y: 392, endPoint x: 707, endPoint y: 247, distance: 144.8
click at [707, 247] on div "Notice Required by 11 U.S.C. § 342(b) for Individuals Filing for Bankruptcy Vol…" at bounding box center [750, 97] width 257 height 737
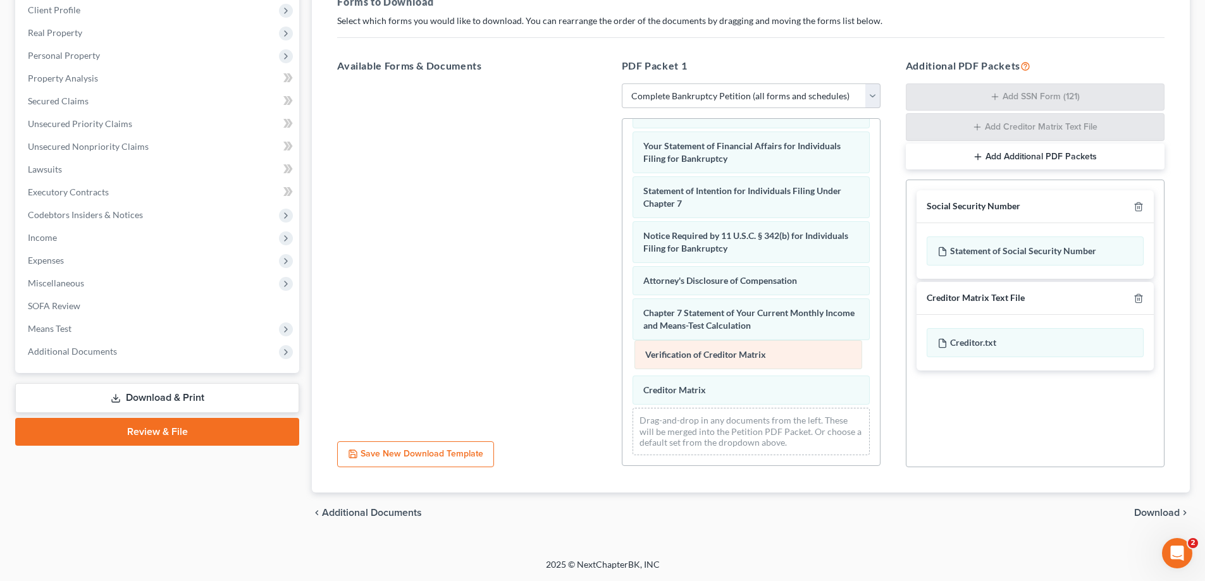
drag, startPoint x: 692, startPoint y: 390, endPoint x: 694, endPoint y: 354, distance: 35.5
click at [694, 341] on div "Verification of Creditor Matrix Voluntary Petition for Individuals Filing for B…" at bounding box center [750, 97] width 257 height 737
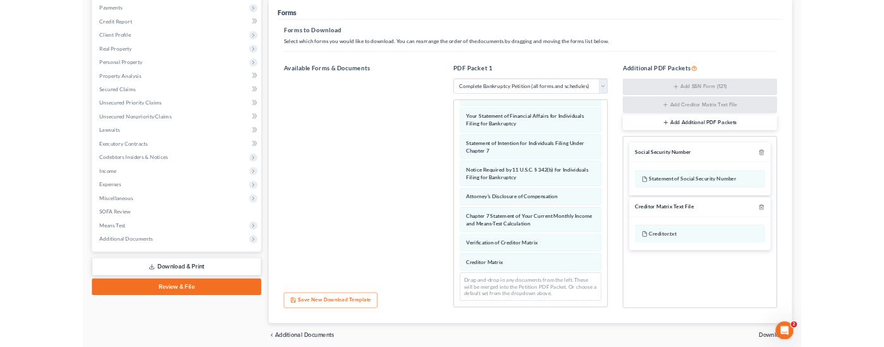
scroll to position [75, 0]
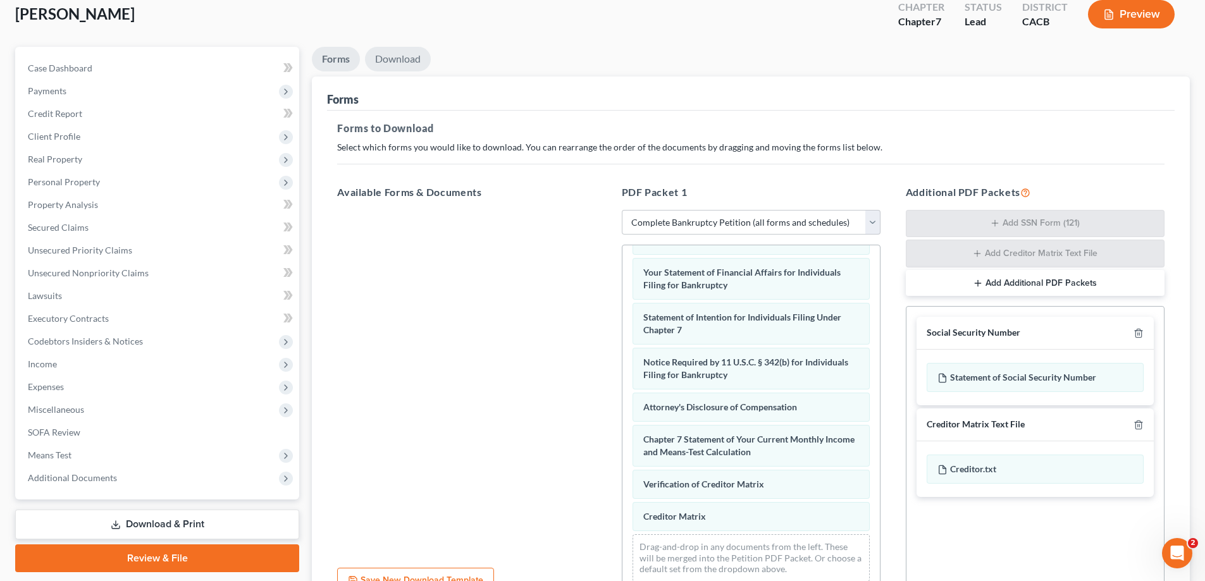
click at [403, 64] on link "Download" at bounding box center [398, 59] width 66 height 25
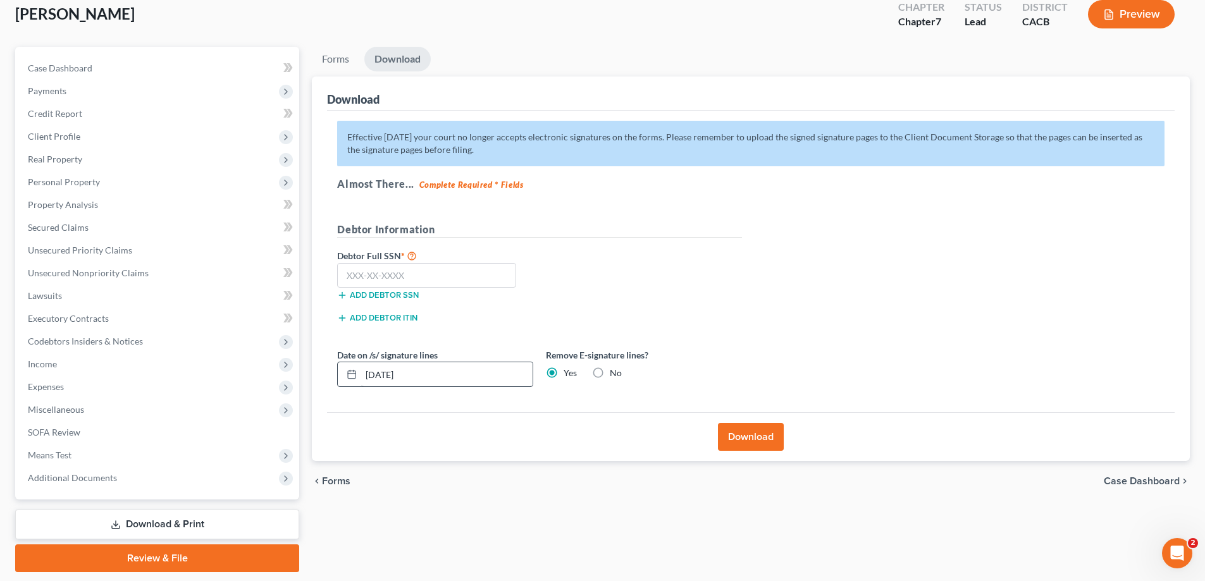
drag, startPoint x: 463, startPoint y: 362, endPoint x: 435, endPoint y: 384, distance: 35.6
click at [364, 341] on div "[DATE]" at bounding box center [435, 374] width 196 height 25
click at [427, 341] on input "[DATE]" at bounding box center [446, 374] width 171 height 24
click at [412, 341] on input "09/18/202" at bounding box center [446, 374] width 171 height 24
type input "0"
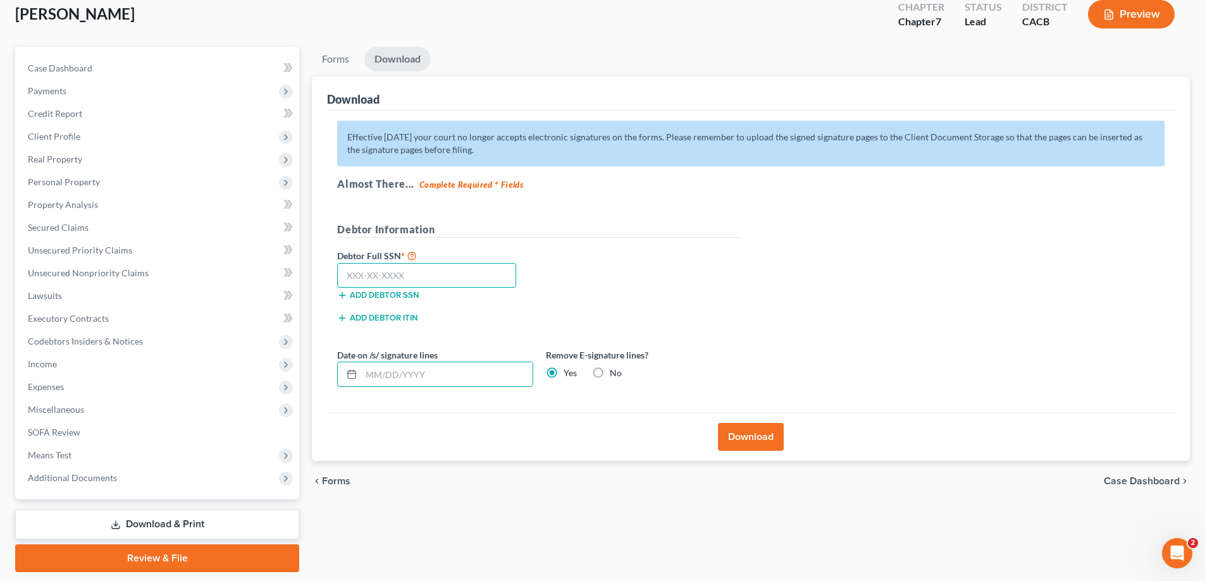
click at [443, 266] on input "text" at bounding box center [426, 275] width 179 height 25
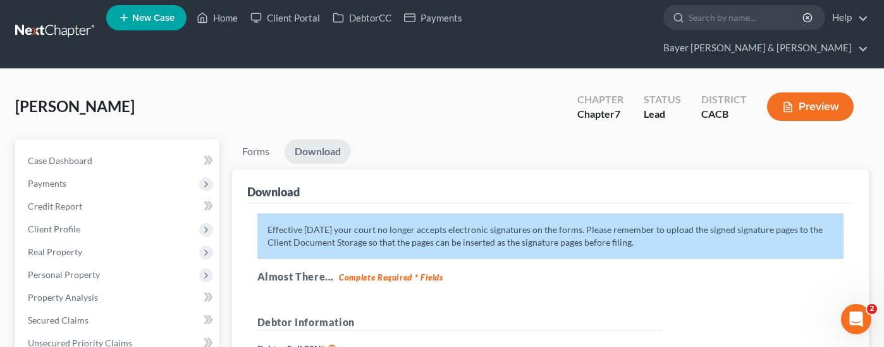
scroll to position [0, 0]
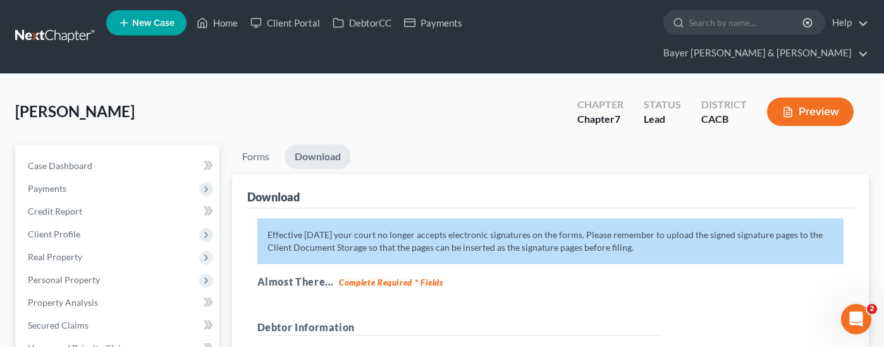
type input "218-78-8477"
click at [324, 144] on link "Download" at bounding box center [318, 156] width 66 height 25
click at [318, 144] on link "Download" at bounding box center [318, 156] width 66 height 25
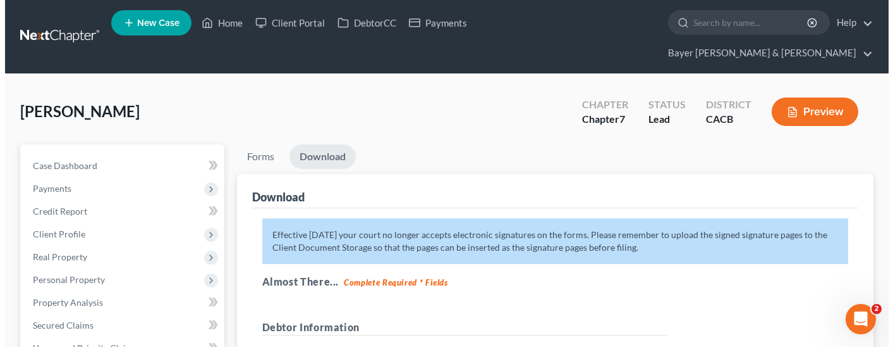
scroll to position [190, 0]
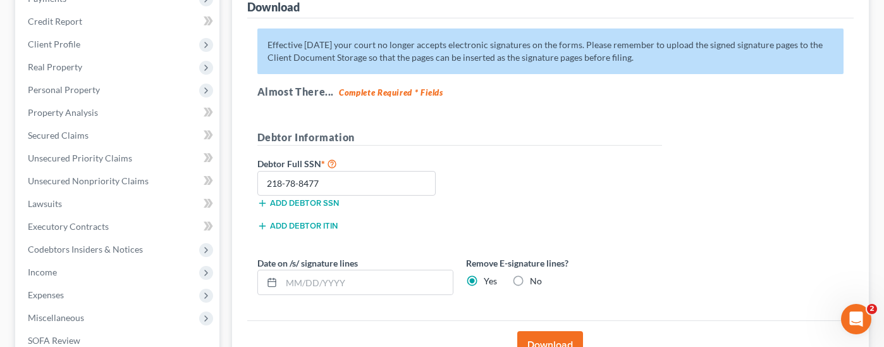
click at [561, 331] on button "Download" at bounding box center [550, 345] width 66 height 28
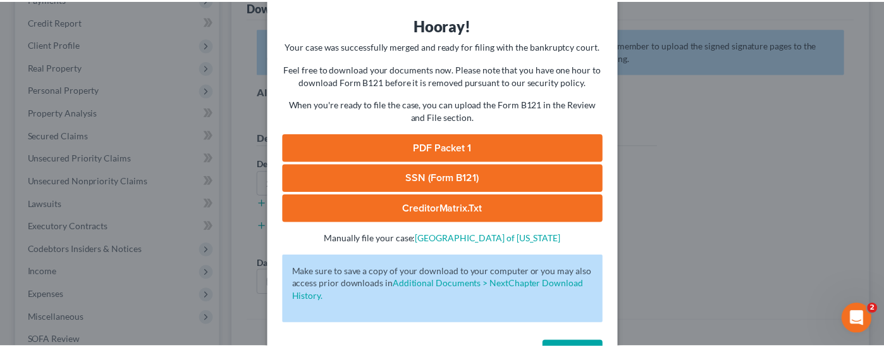
scroll to position [89, 0]
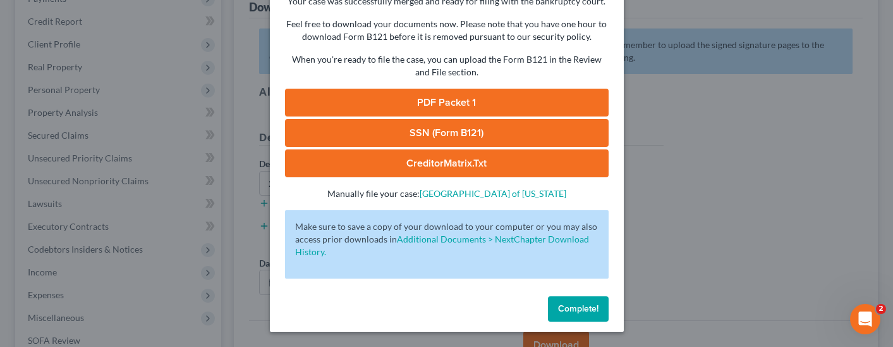
drag, startPoint x: 573, startPoint y: 303, endPoint x: 43, endPoint y: 346, distance: 531.6
click at [572, 303] on span "Complete!" at bounding box center [578, 308] width 40 height 11
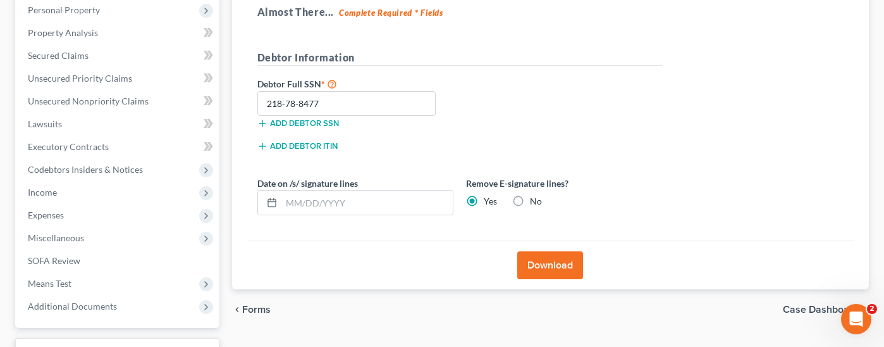
scroll to position [348, 0]
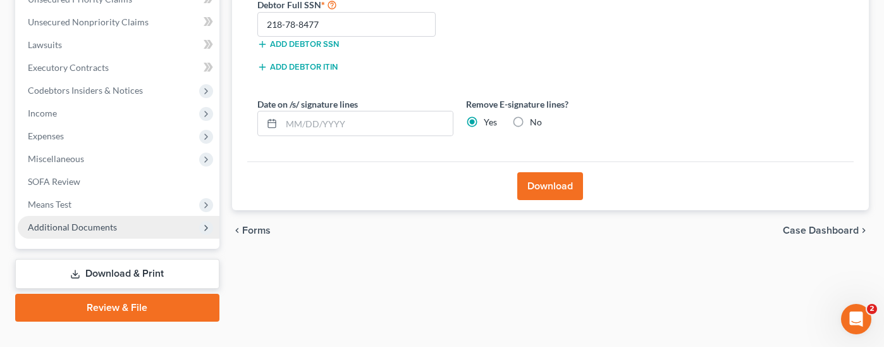
click at [111, 221] on span "Additional Documents" at bounding box center [72, 226] width 89 height 11
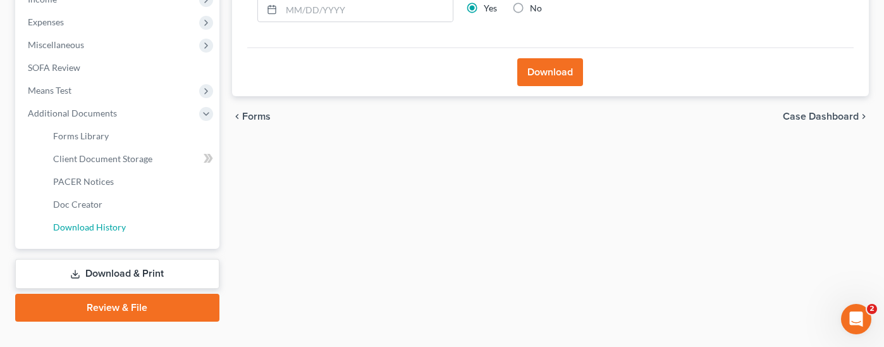
click at [164, 216] on link "Download History" at bounding box center [131, 227] width 176 height 23
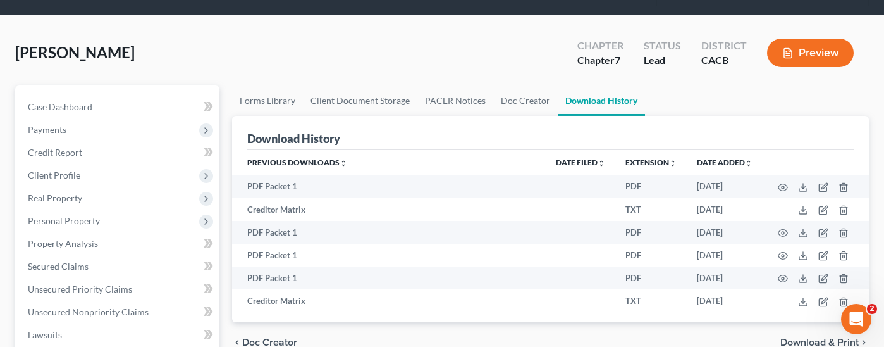
scroll to position [126, 0]
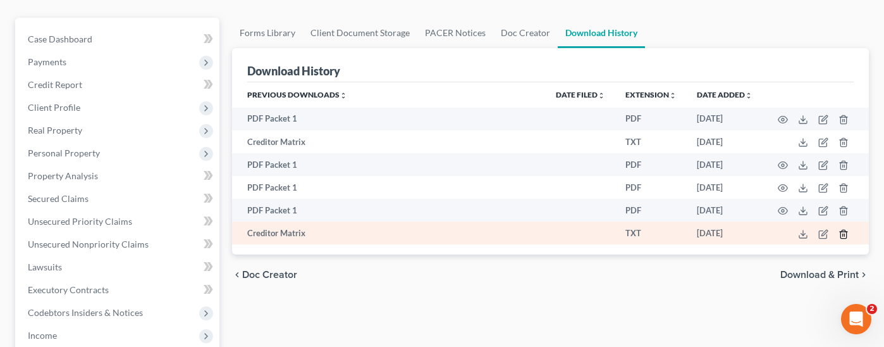
click at [842, 229] on icon "button" at bounding box center [843, 234] width 10 height 10
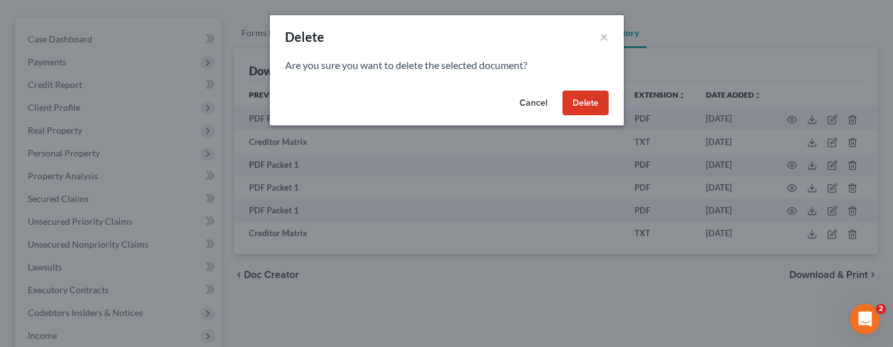
click at [574, 103] on button "Delete" at bounding box center [586, 102] width 46 height 25
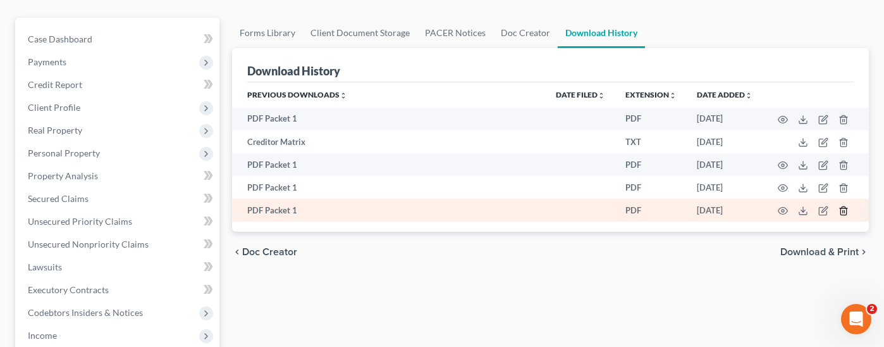
click at [844, 206] on icon "button" at bounding box center [843, 211] width 10 height 10
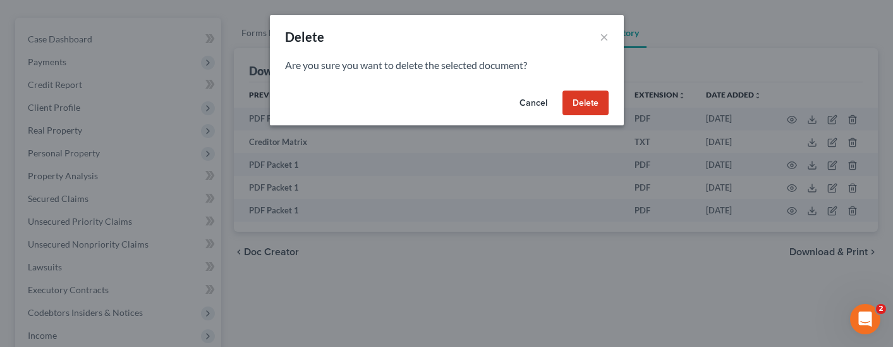
click at [591, 100] on button "Delete" at bounding box center [586, 102] width 46 height 25
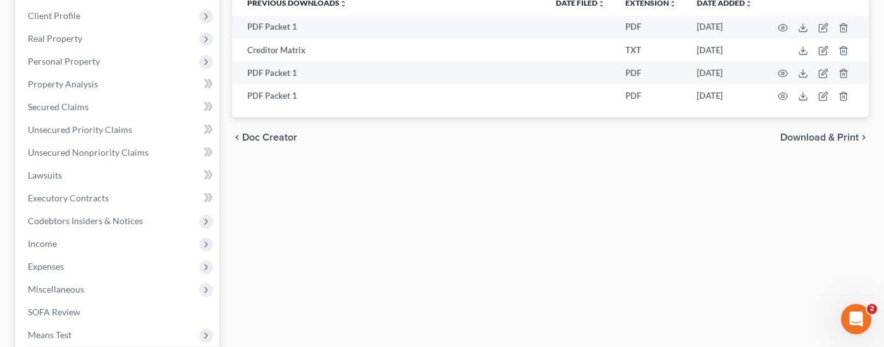
scroll to position [316, 0]
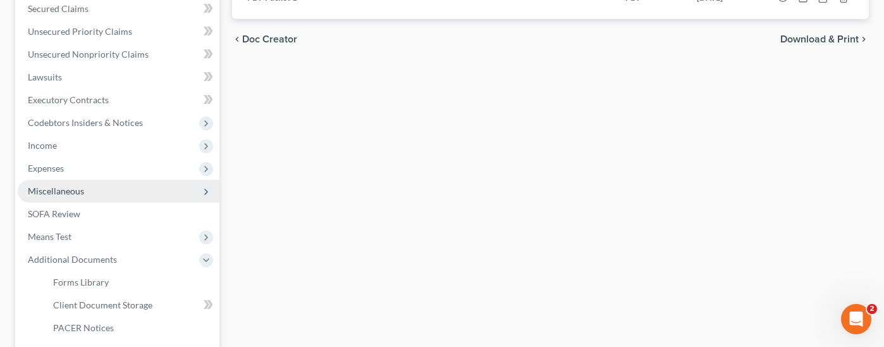
click at [127, 180] on span "Miscellaneous" at bounding box center [119, 191] width 202 height 23
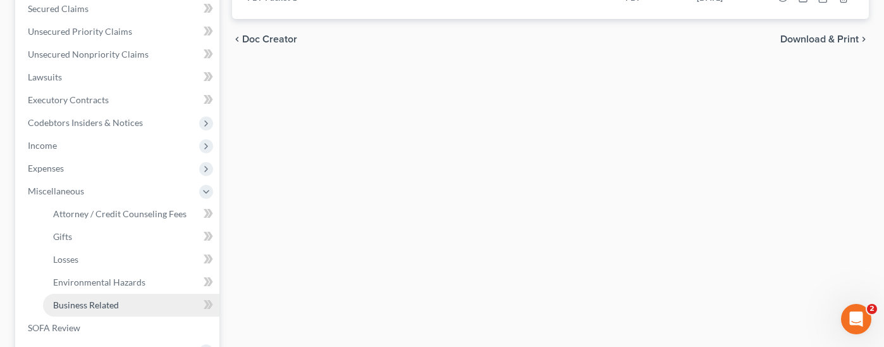
click at [125, 293] on link "Business Related" at bounding box center [131, 304] width 176 height 23
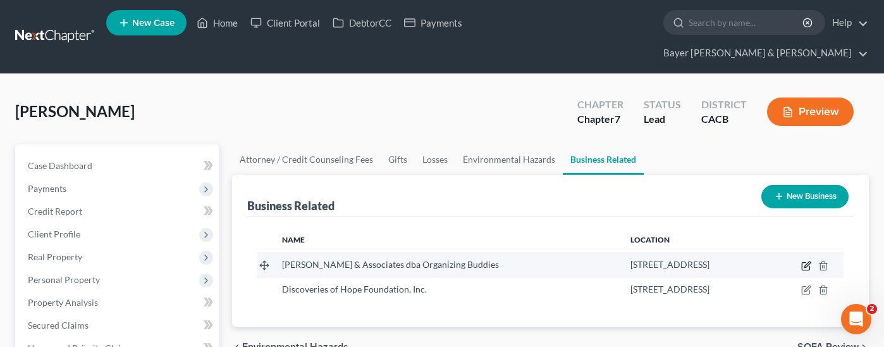
click at [806, 261] on icon "button" at bounding box center [806, 266] width 10 height 10
select select "sole_proprietor"
select select "4"
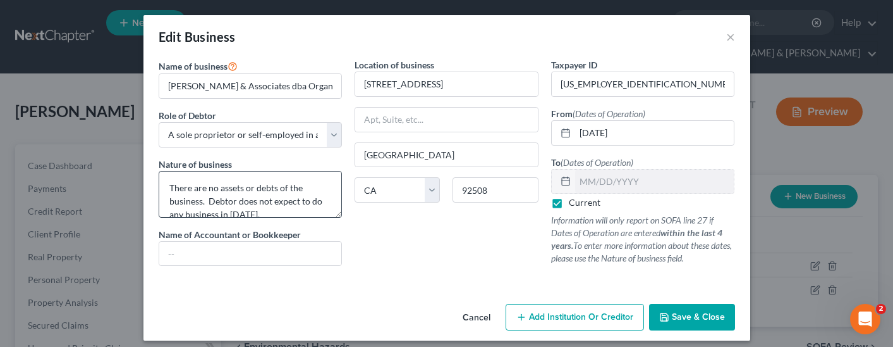
scroll to position [13, 0]
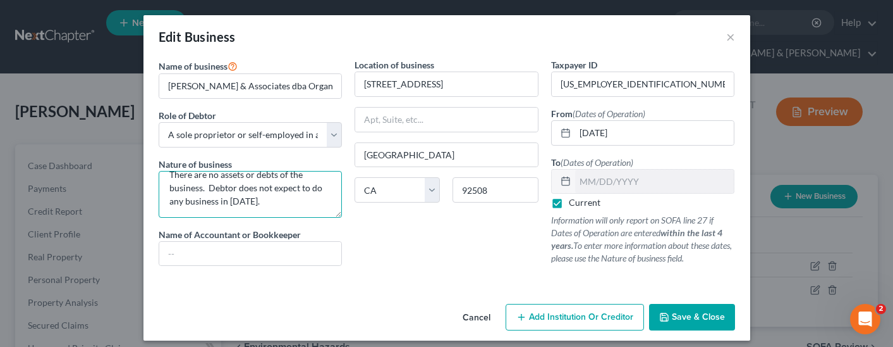
click at [281, 205] on textarea "There are no assets or debts of the business. Debtor does not expect to do any …" at bounding box center [251, 194] width 184 height 47
click at [680, 312] on span "Save & Close" at bounding box center [698, 316] width 53 height 11
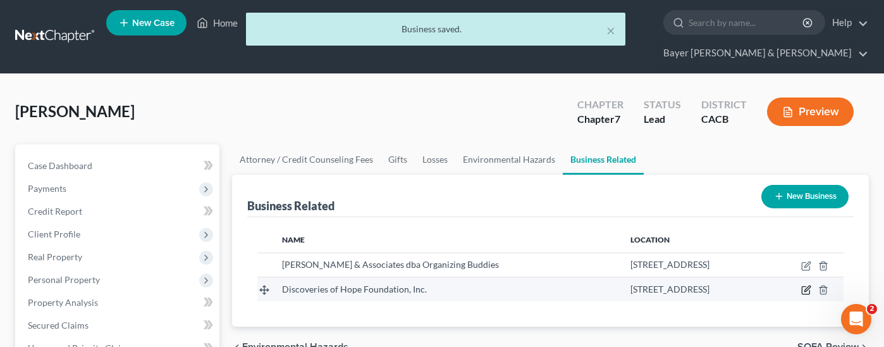
click at [806, 286] on icon "button" at bounding box center [807, 289] width 6 height 6
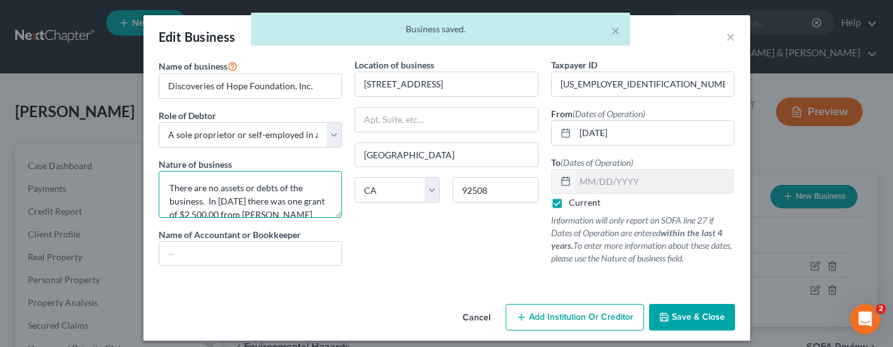
click at [305, 193] on textarea "There are no assets or debts of the business. In [DATE] there was one grant of …" at bounding box center [251, 194] width 184 height 47
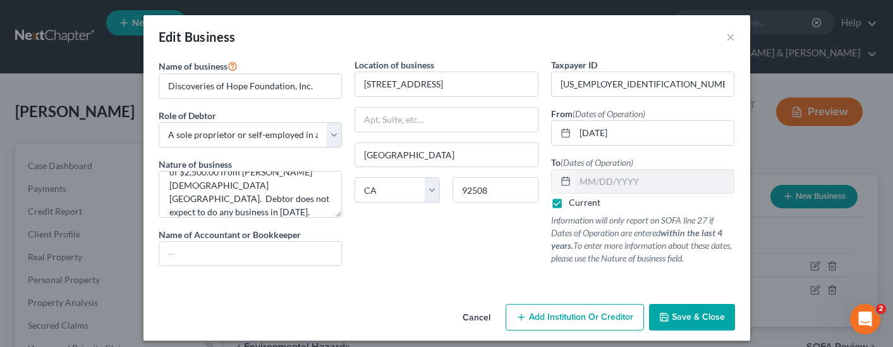
click at [688, 314] on span "Save & Close" at bounding box center [698, 316] width 53 height 11
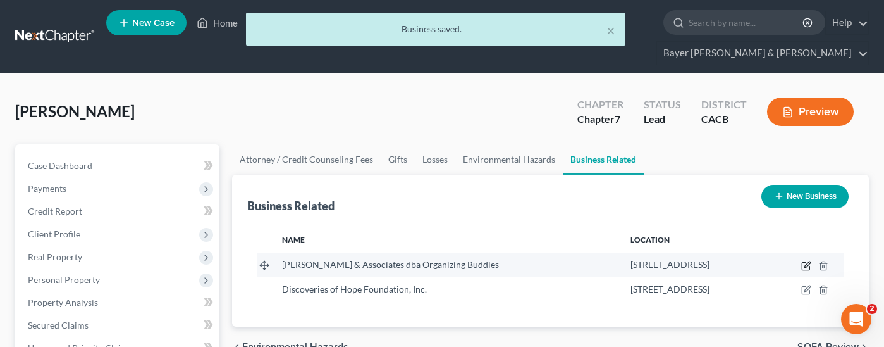
click at [808, 261] on icon "button" at bounding box center [806, 266] width 10 height 10
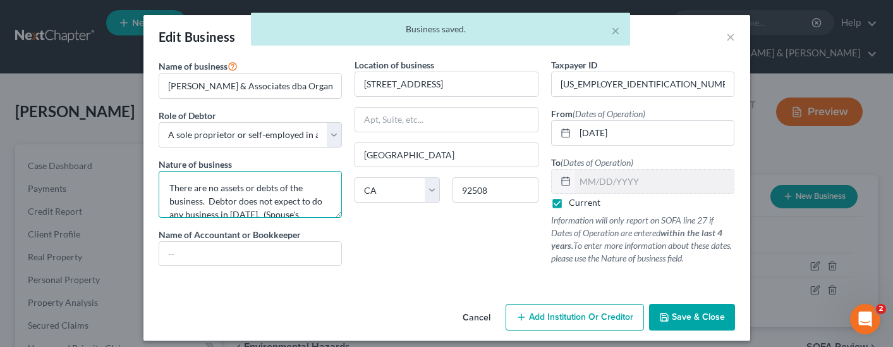
click at [294, 212] on textarea "There are no assets or debts of the business. Debtor does not expect to do any …" at bounding box center [251, 194] width 184 height 47
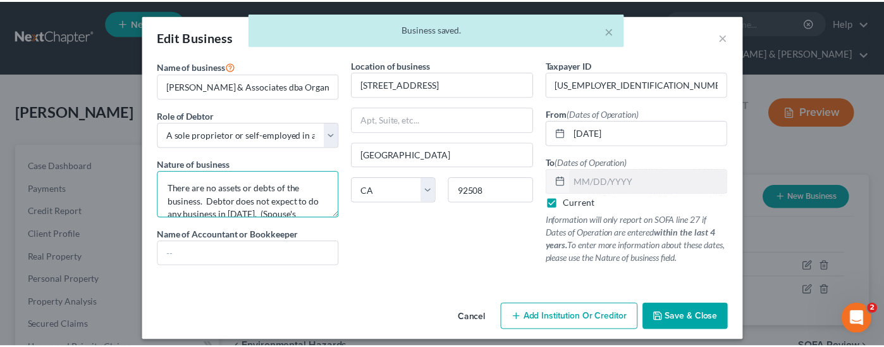
scroll to position [27, 0]
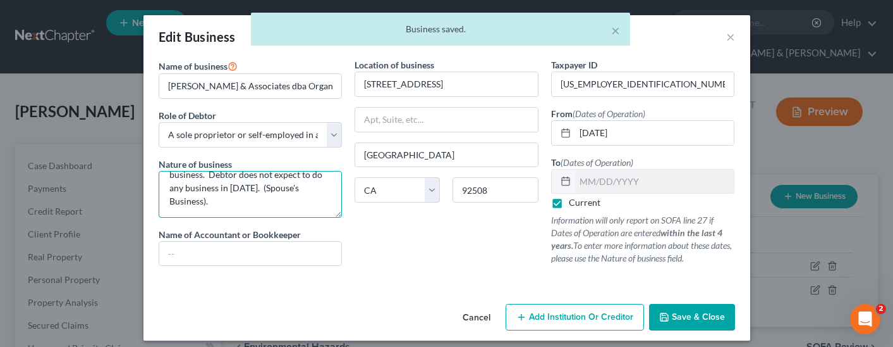
click at [214, 198] on textarea "There are no assets or debts of the business. Debtor does not expect to do any …" at bounding box center [251, 194] width 184 height 47
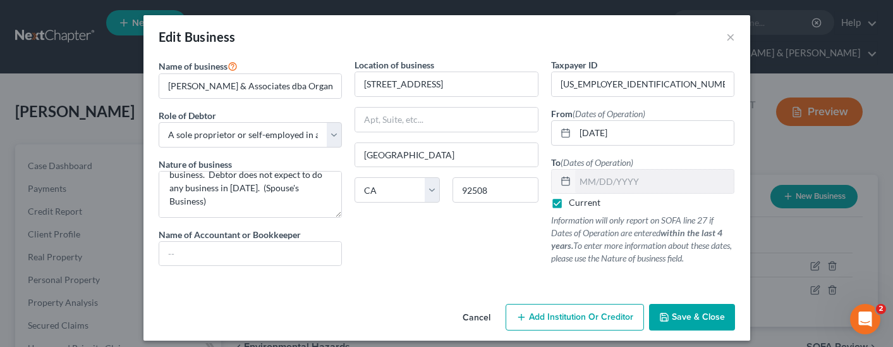
click at [687, 313] on span "Save & Close" at bounding box center [698, 316] width 53 height 11
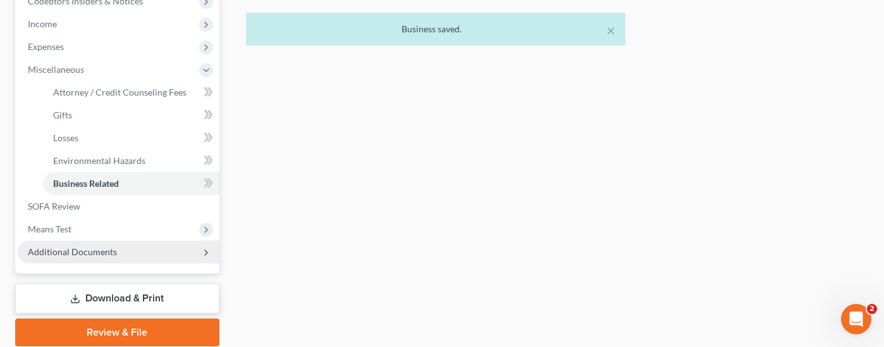
scroll to position [443, 0]
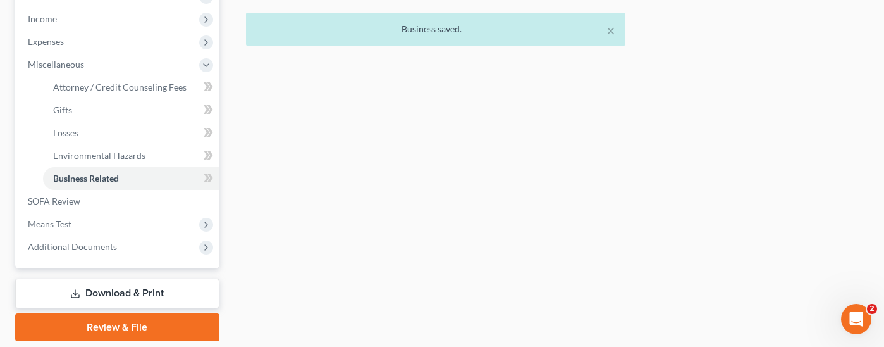
click at [153, 278] on link "Download & Print" at bounding box center [117, 293] width 204 height 30
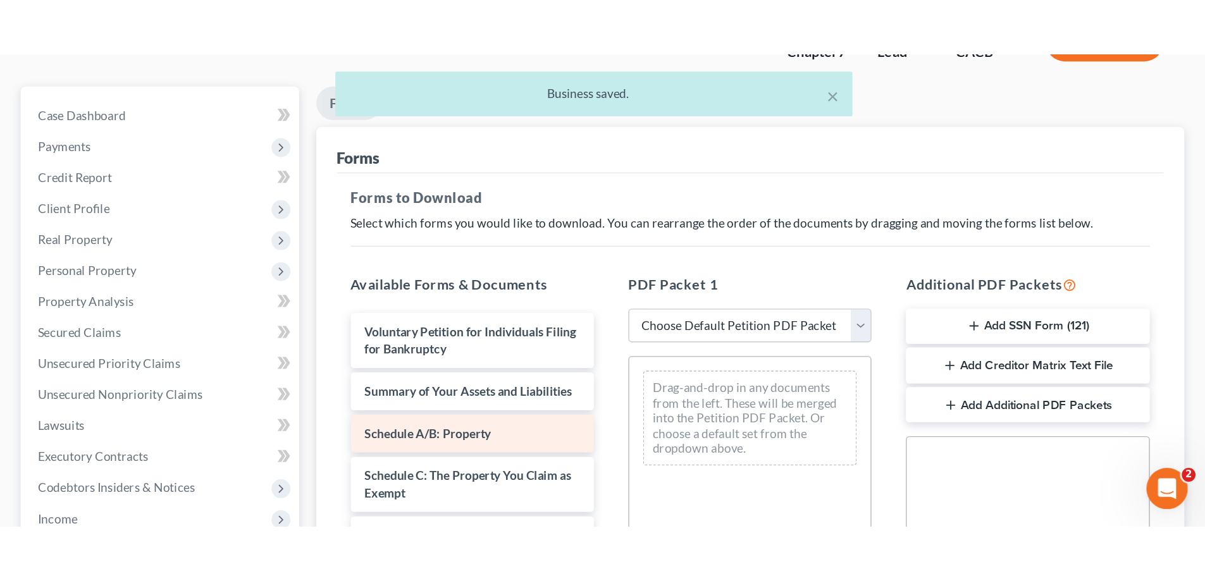
scroll to position [126, 0]
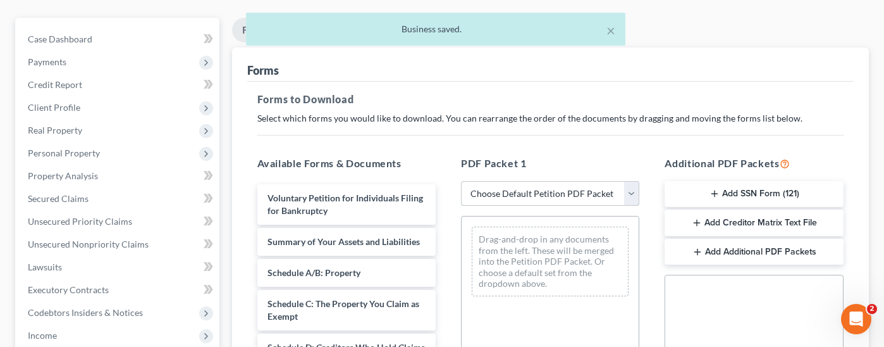
click at [548, 181] on select "Choose Default Petition PDF Packet Complete Bankruptcy Petition (all forms and …" at bounding box center [550, 193] width 178 height 25
click at [461, 181] on select "Choose Default Petition PDF Packet Complete Bankruptcy Petition (all forms and …" at bounding box center [550, 193] width 178 height 25
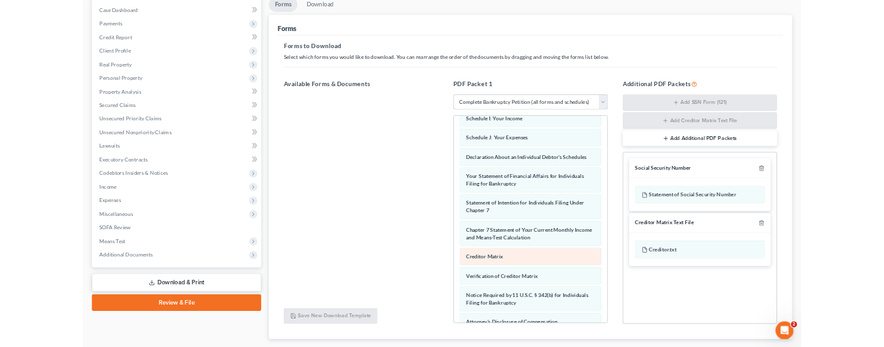
scroll to position [403, 0]
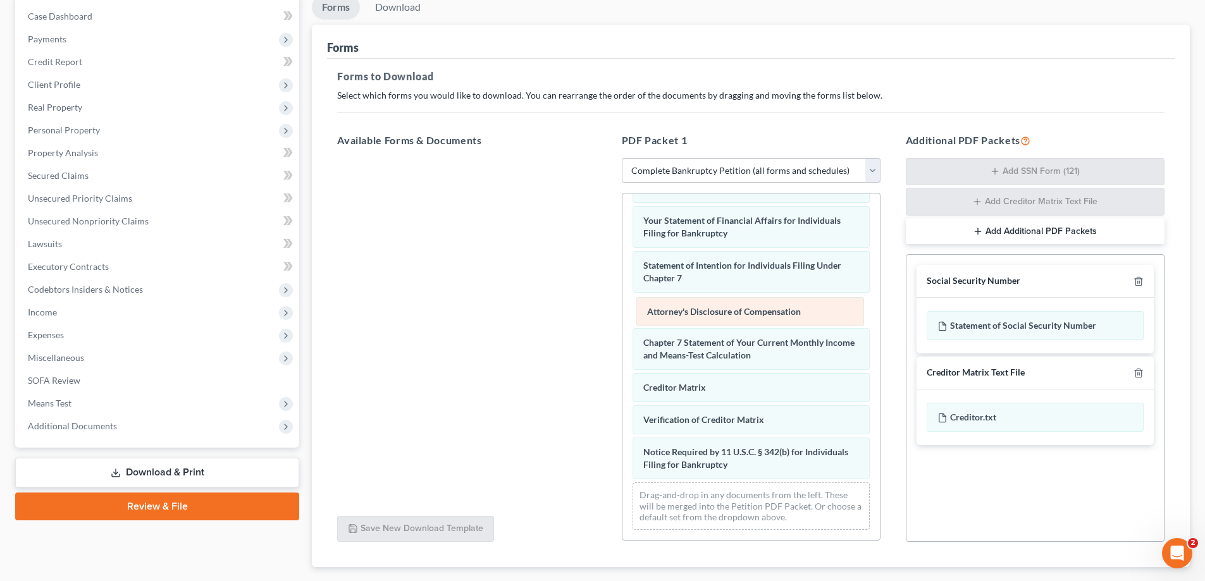
drag, startPoint x: 703, startPoint y: 466, endPoint x: 707, endPoint y: 316, distance: 149.9
click at [707, 316] on div "Attorney's Disclosure of Compensation Voluntary Petition for Individuals Filing…" at bounding box center [750, 171] width 257 height 737
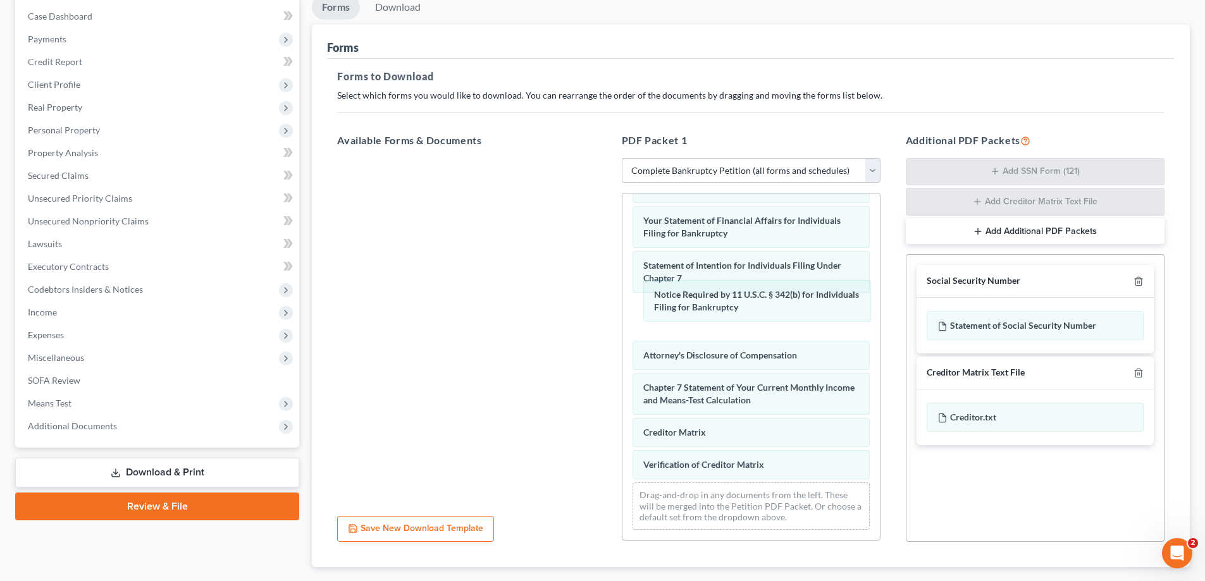
drag, startPoint x: 705, startPoint y: 460, endPoint x: 708, endPoint y: 340, distance: 120.2
click at [720, 318] on div "Notice Required by 11 U.S.C. § 342(b) for Individuals Filing for Bankruptcy Vol…" at bounding box center [750, 171] width 257 height 737
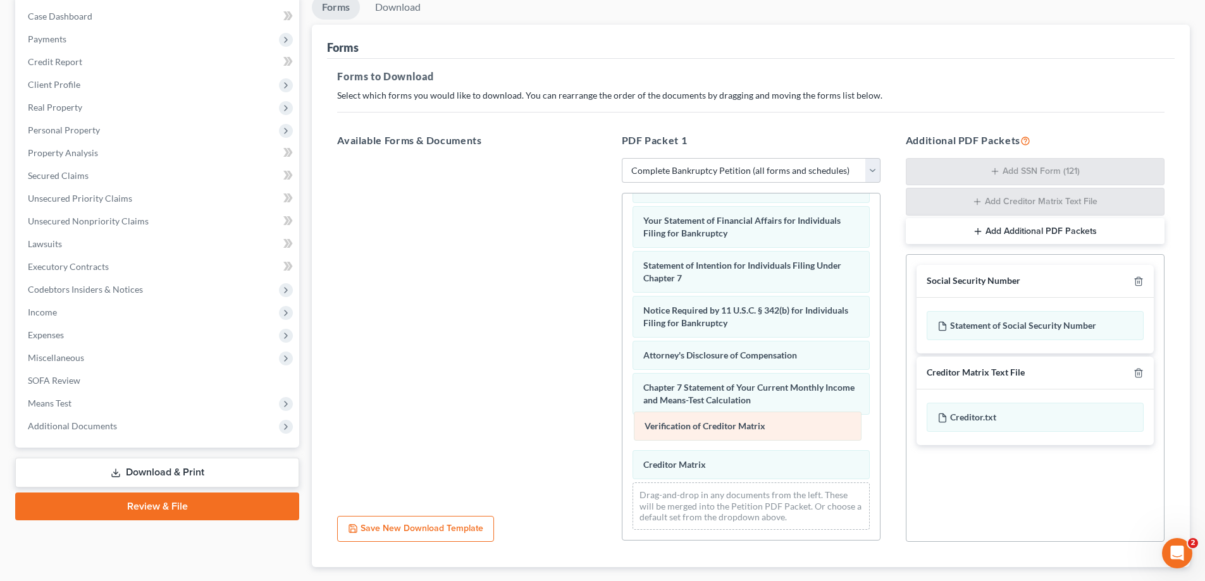
drag, startPoint x: 691, startPoint y: 467, endPoint x: 692, endPoint y: 429, distance: 38.6
click at [692, 341] on div "Verification of Creditor Matrix Voluntary Petition for Individuals Filing for B…" at bounding box center [750, 171] width 257 height 737
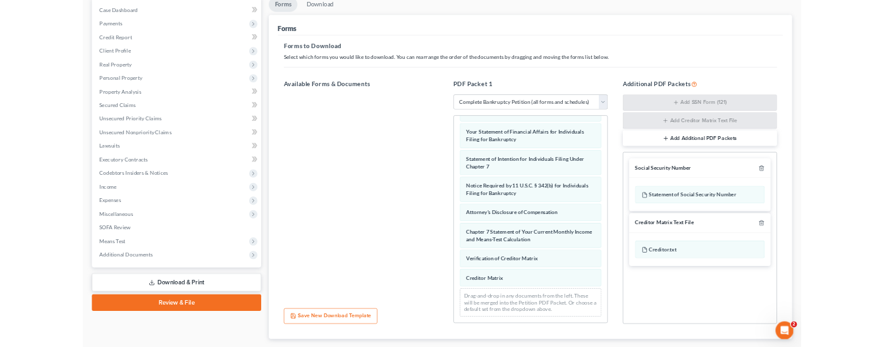
scroll to position [466, 0]
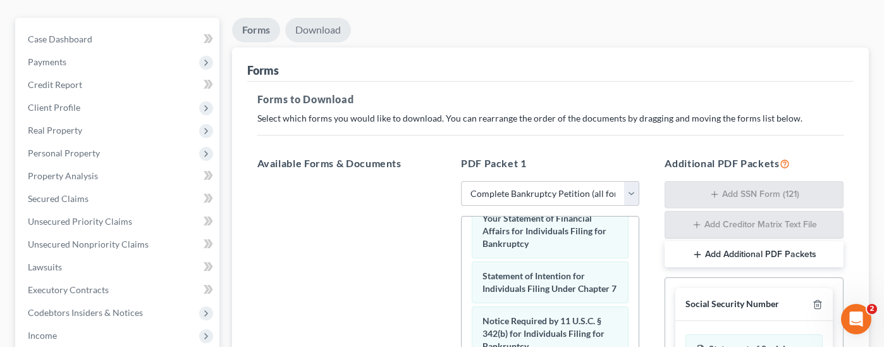
click at [320, 18] on link "Download" at bounding box center [318, 30] width 66 height 25
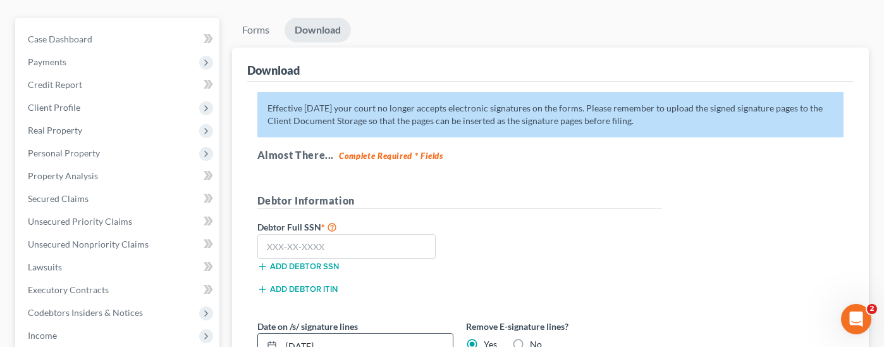
drag, startPoint x: 356, startPoint y: 320, endPoint x: 261, endPoint y: 327, distance: 95.7
click at [261, 333] on div "[DATE]" at bounding box center [355, 345] width 196 height 25
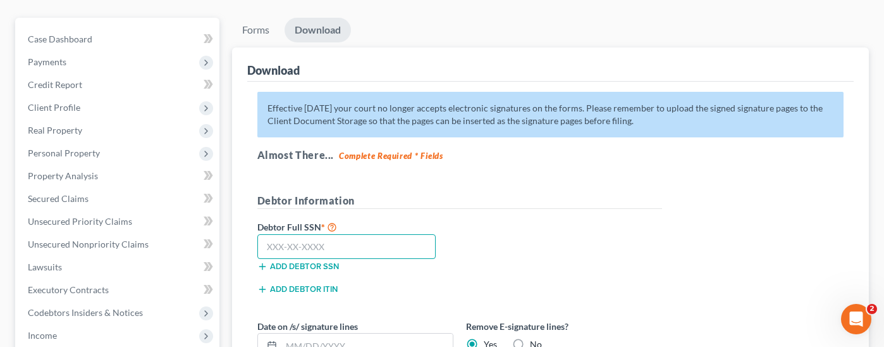
click at [345, 234] on input "text" at bounding box center [346, 246] width 179 height 25
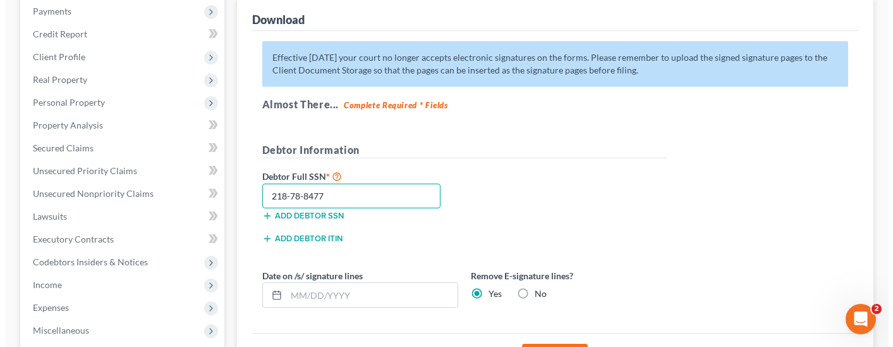
scroll to position [253, 0]
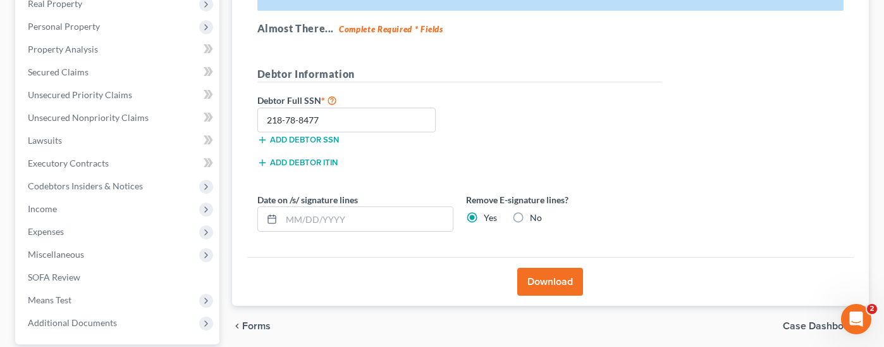
click at [555, 269] on button "Download" at bounding box center [550, 281] width 66 height 28
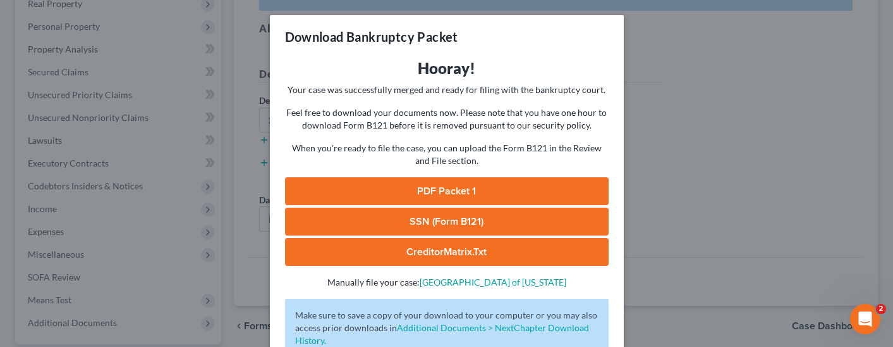
click at [480, 252] on link "CreditorMatrix.txt" at bounding box center [447, 252] width 324 height 28
click at [457, 214] on link "SSN (Form B121)" at bounding box center [447, 221] width 324 height 28
click at [489, 192] on link "PDF Packet 1" at bounding box center [447, 191] width 324 height 28
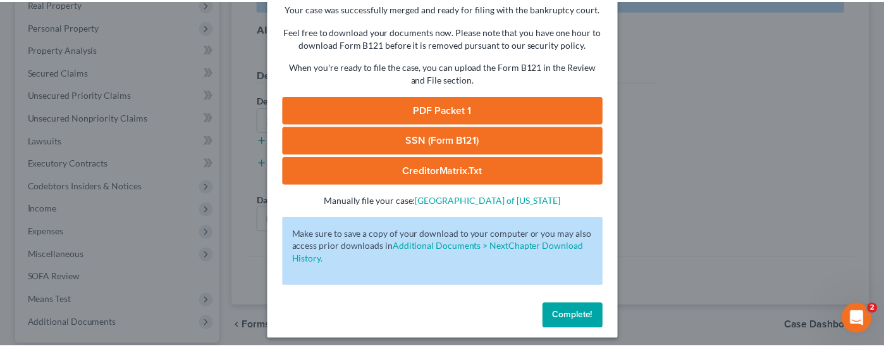
scroll to position [89, 0]
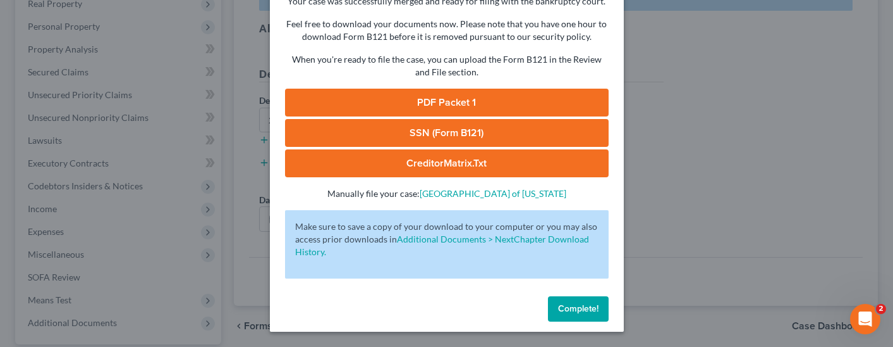
drag, startPoint x: 567, startPoint y: 310, endPoint x: 568, endPoint y: 303, distance: 7.2
click at [567, 305] on span "Complete!" at bounding box center [578, 308] width 40 height 11
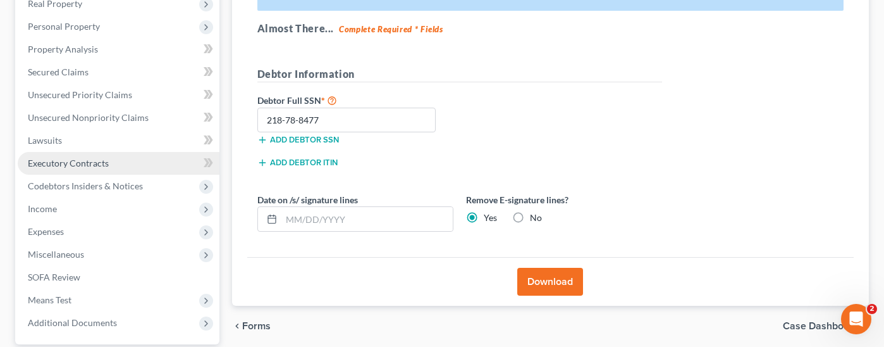
scroll to position [0, 0]
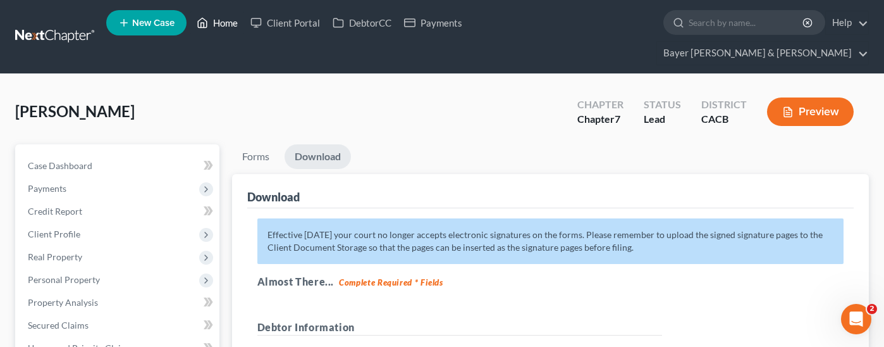
click at [216, 23] on link "Home" at bounding box center [217, 22] width 54 height 23
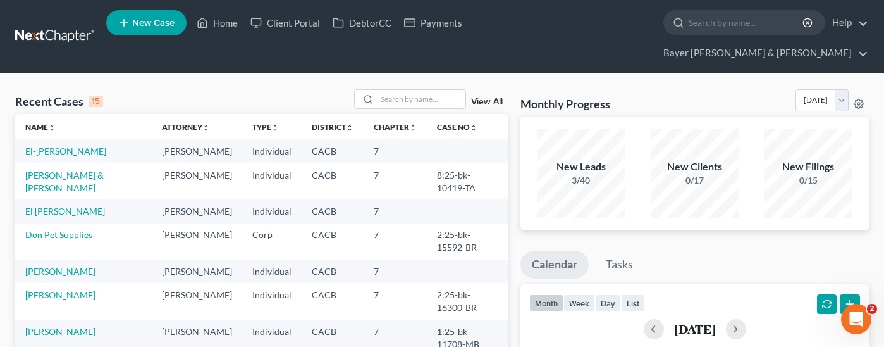
click at [672, 250] on ul "Calendar Tasks" at bounding box center [694, 267] width 348 height 34
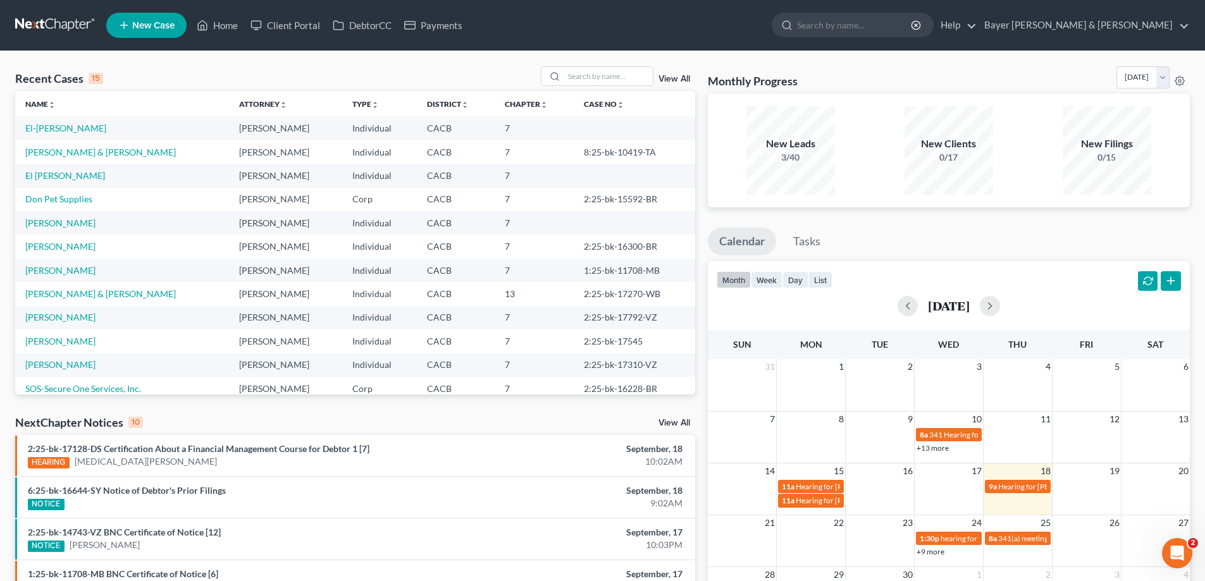
click at [97, 228] on td "[PERSON_NAME]" at bounding box center [122, 222] width 214 height 23
click at [95, 224] on link "[PERSON_NAME]" at bounding box center [60, 223] width 70 height 11
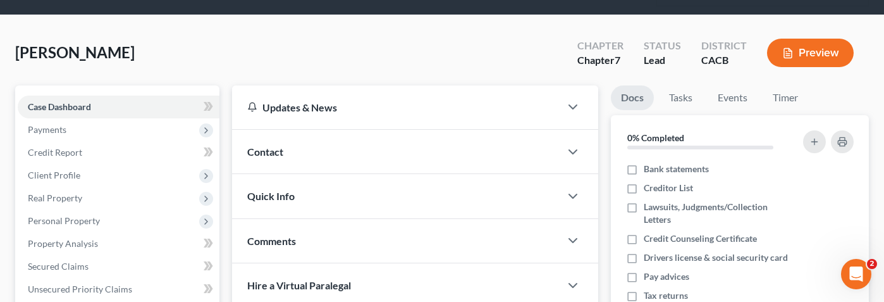
scroll to position [126, 0]
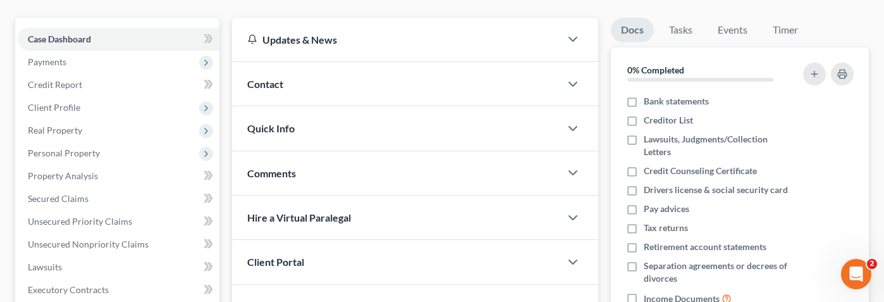
drag, startPoint x: 879, startPoint y: 62, endPoint x: 880, endPoint y: 5, distance: 56.9
click at [857, 61] on div "[PERSON_NAME] Upgraded Chapter Chapter 7 Status Lead District CACB Preview Peti…" at bounding box center [442, 258] width 884 height 621
